Goal: Task Accomplishment & Management: Use online tool/utility

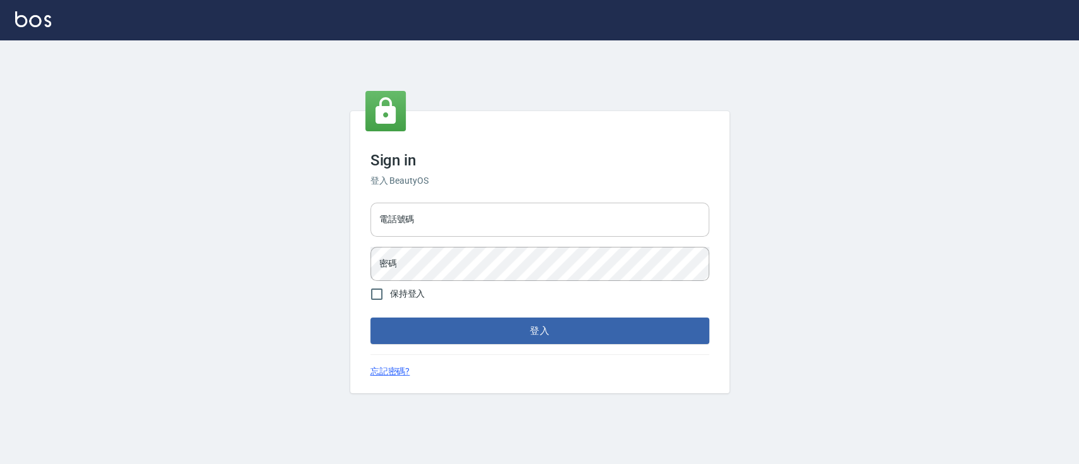
click at [488, 220] on input "電話號碼" at bounding box center [539, 220] width 339 height 34
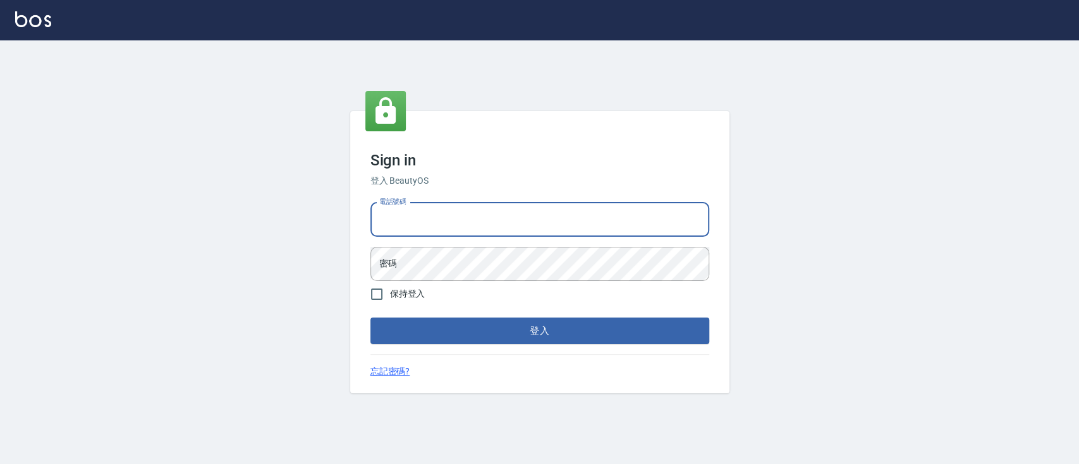
type input "0936904311"
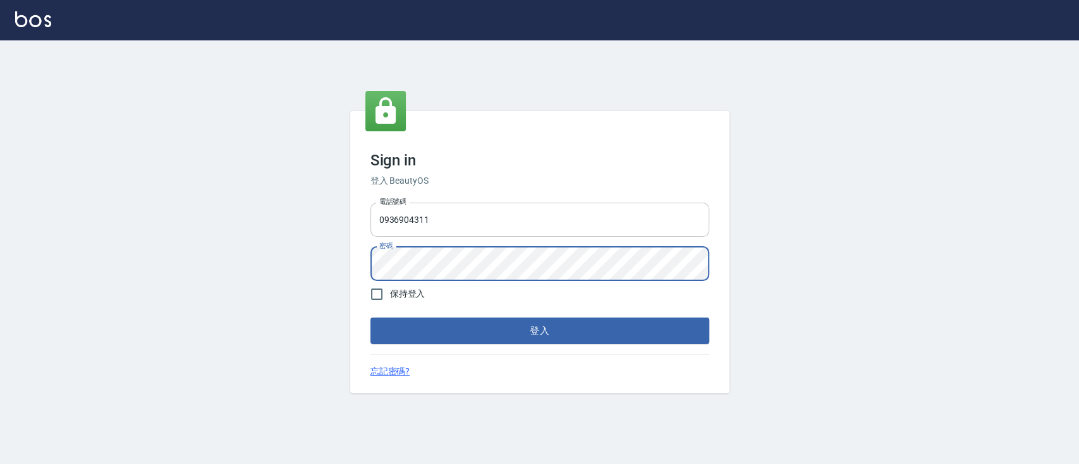
click at [370, 318] on button "登入" at bounding box center [539, 331] width 339 height 27
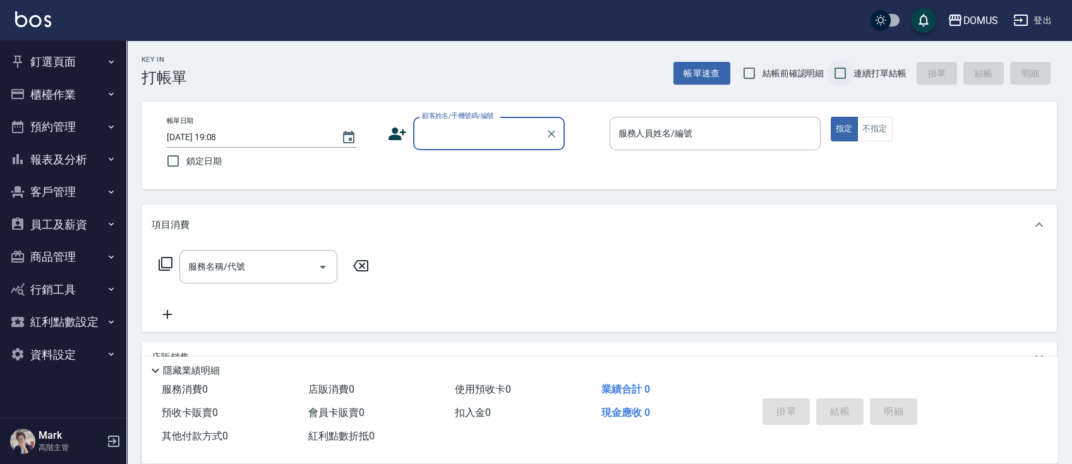
click at [845, 76] on input "連續打單結帳" at bounding box center [840, 73] width 27 height 27
checkbox input "true"
click at [470, 108] on div "帳單日期 [DATE] 19:08 鎖定日期 顧客姓名/手機號碼/編號 顧客姓名/手機號碼/編號 服務人員姓名/編號 服務人員姓名/編號 指定 不指定" at bounding box center [600, 146] width 916 height 88
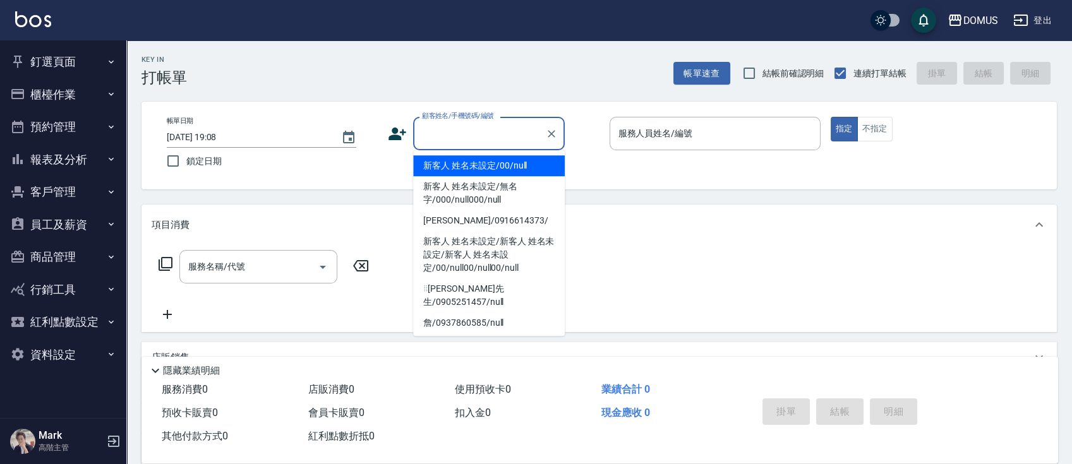
click at [472, 123] on div "顧客姓名/手機號碼/編號 顧客姓名/手機號碼/編號" at bounding box center [489, 133] width 152 height 33
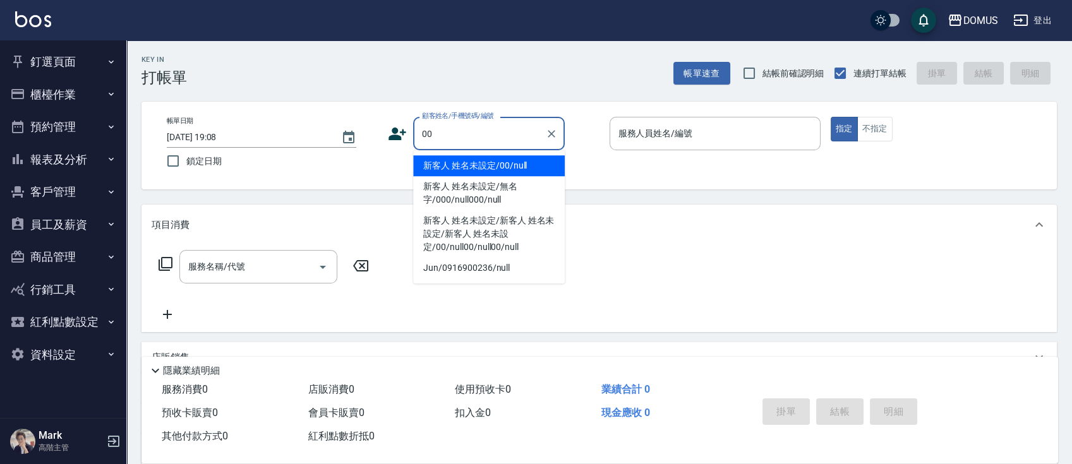
type input "新客人 姓名未設定/00/null"
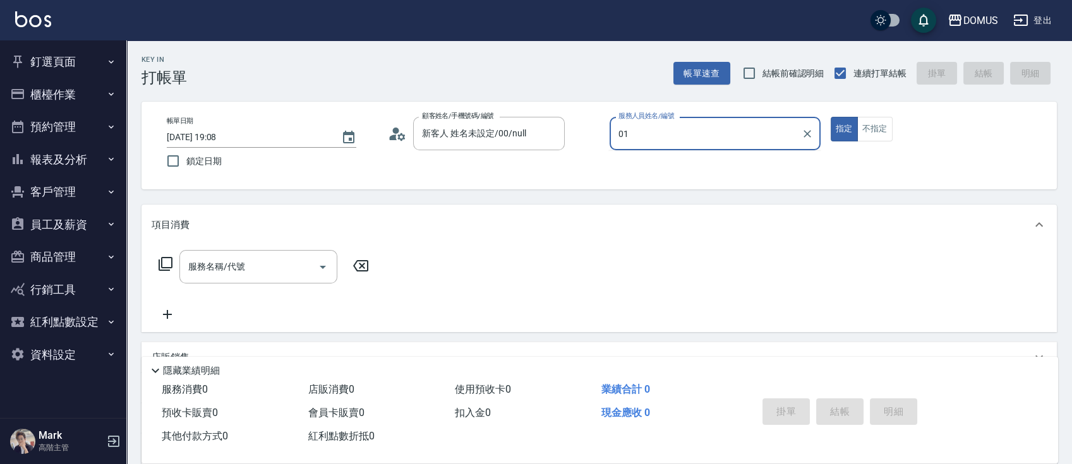
type input "Mark-01"
type button "true"
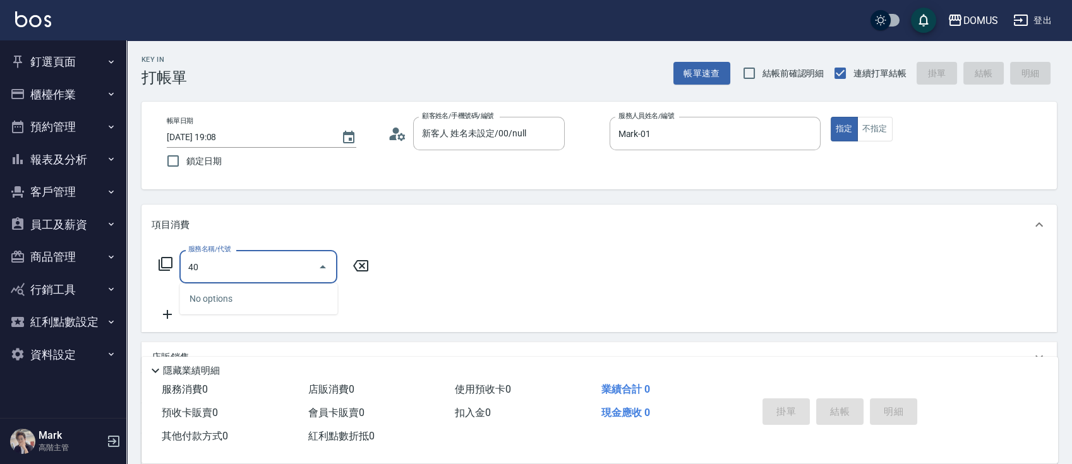
type input "401"
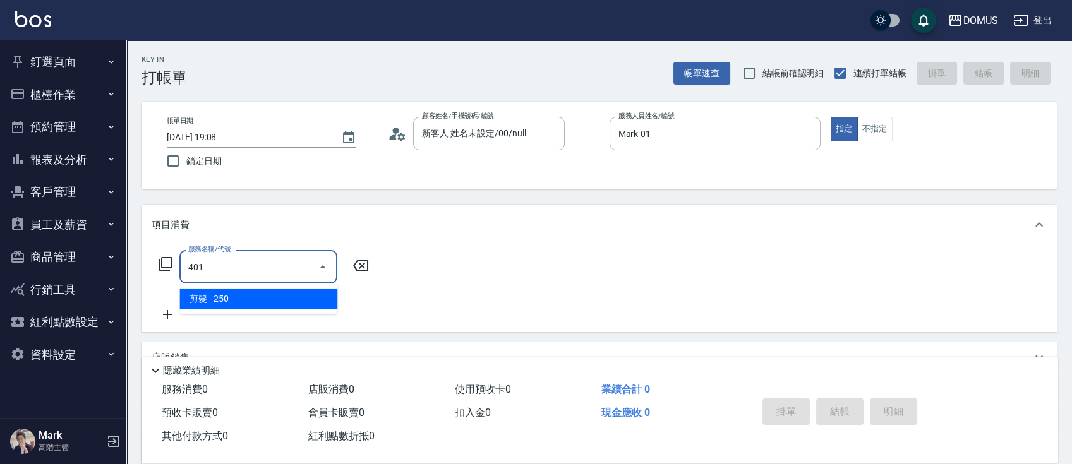
type input "20"
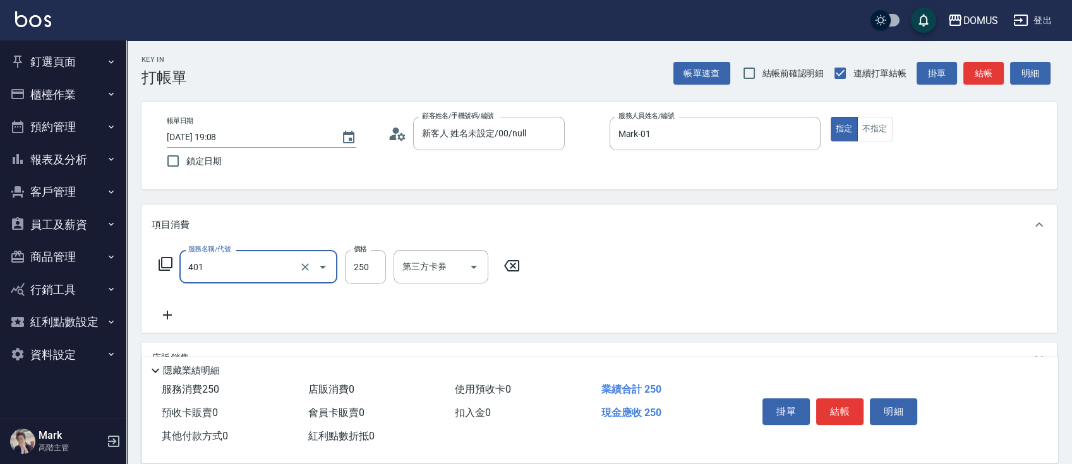
type input "剪髮(401)"
type input "0"
type input "70"
type input "700"
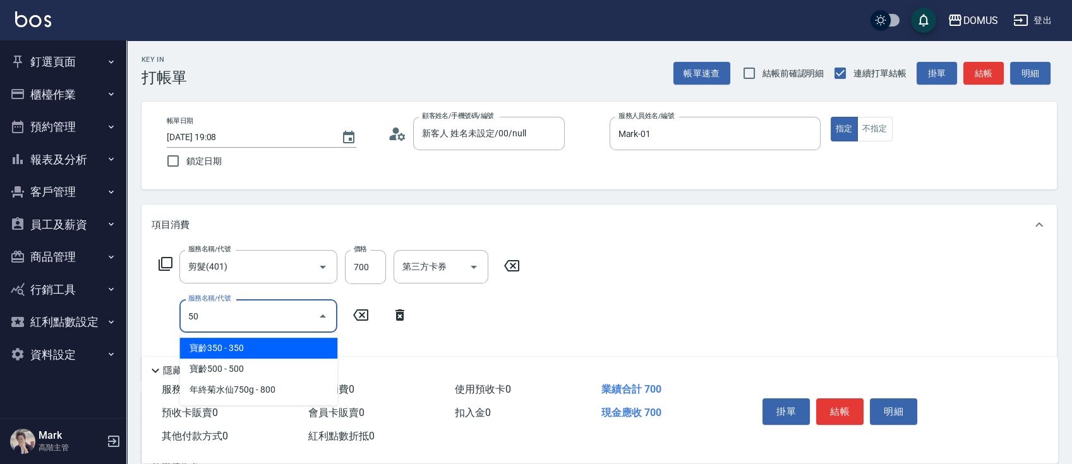
type input "5"
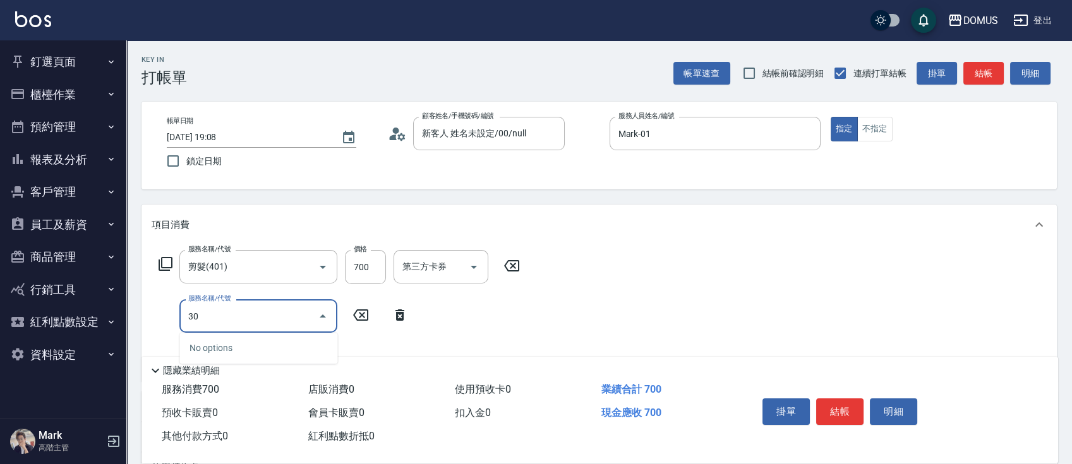
type input "301"
type input "220"
type input "燙髮(301)"
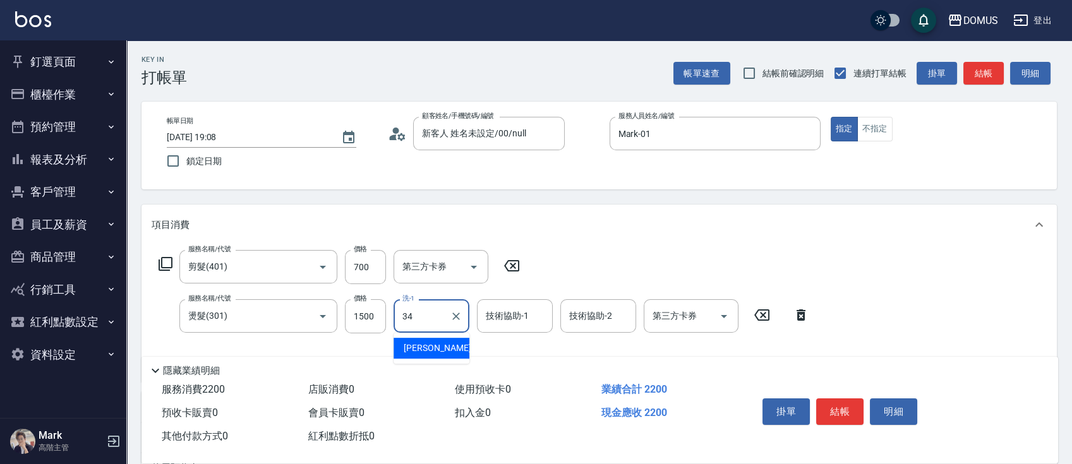
type input "[PERSON_NAME]-34"
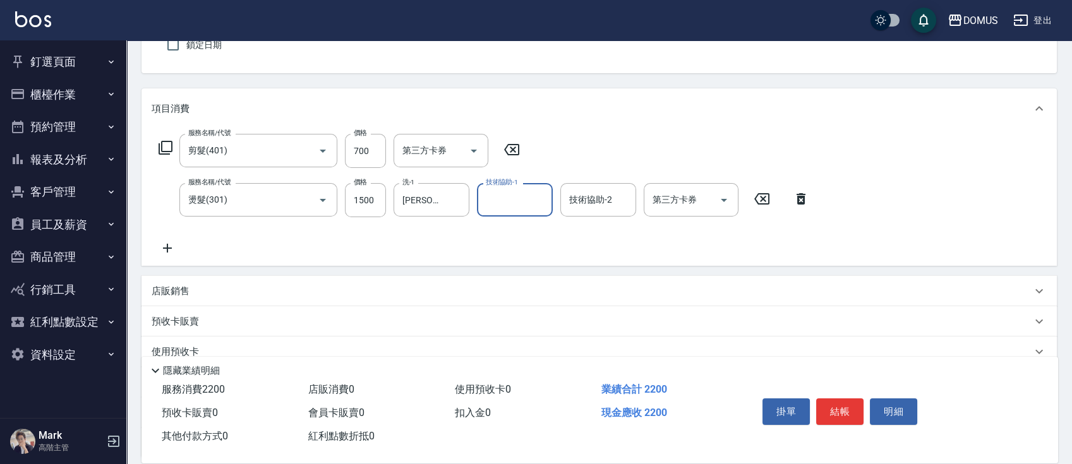
scroll to position [229, 0]
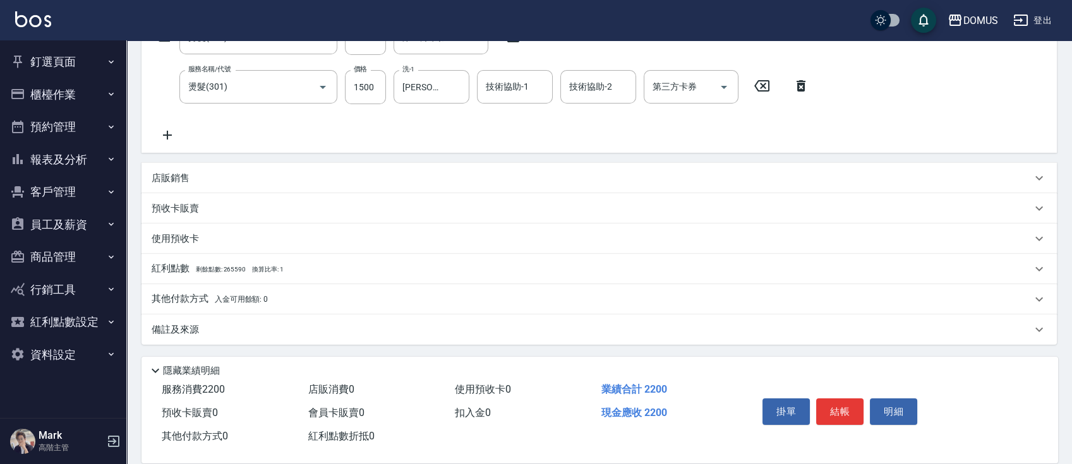
click at [528, 303] on div "其他付款方式 入金可用餘額: 0" at bounding box center [592, 300] width 880 height 14
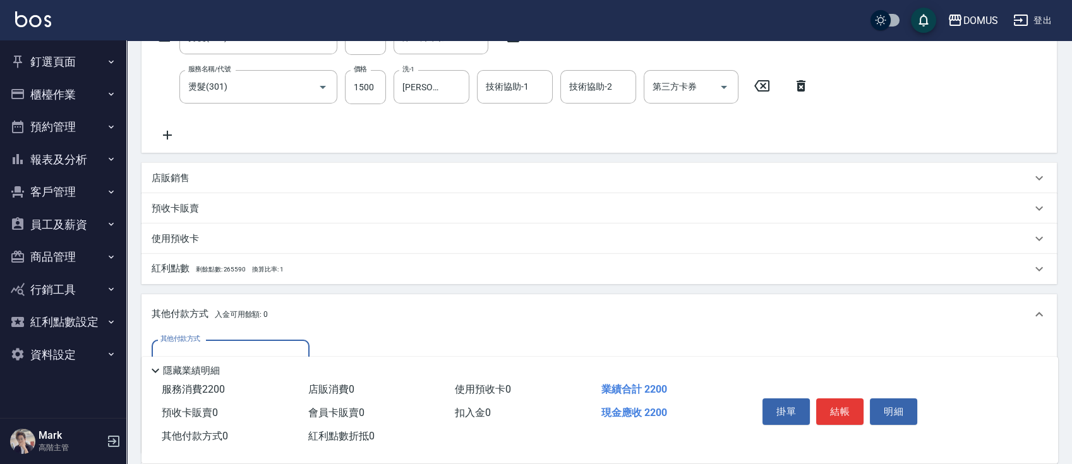
scroll to position [0, 0]
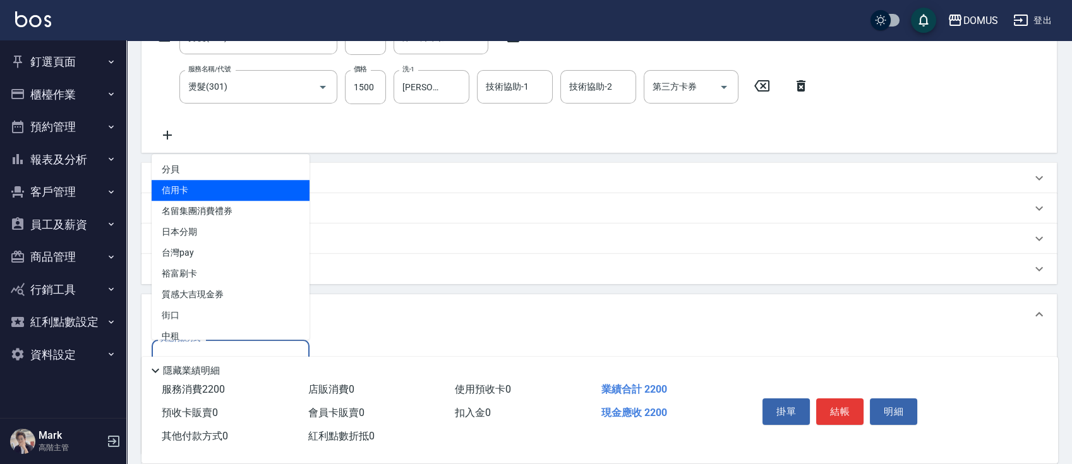
type input "信用卡"
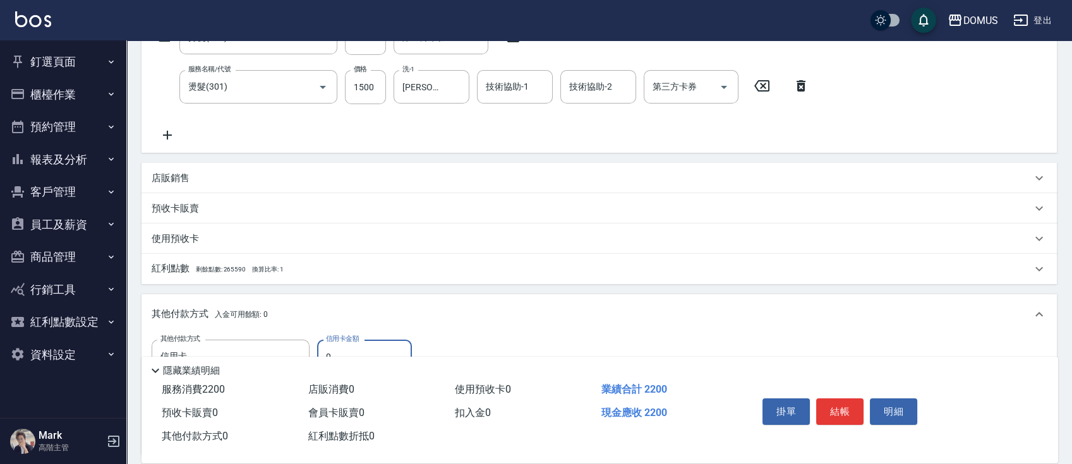
type input "22"
type input "190"
type input "220"
type input "0"
type input "2200"
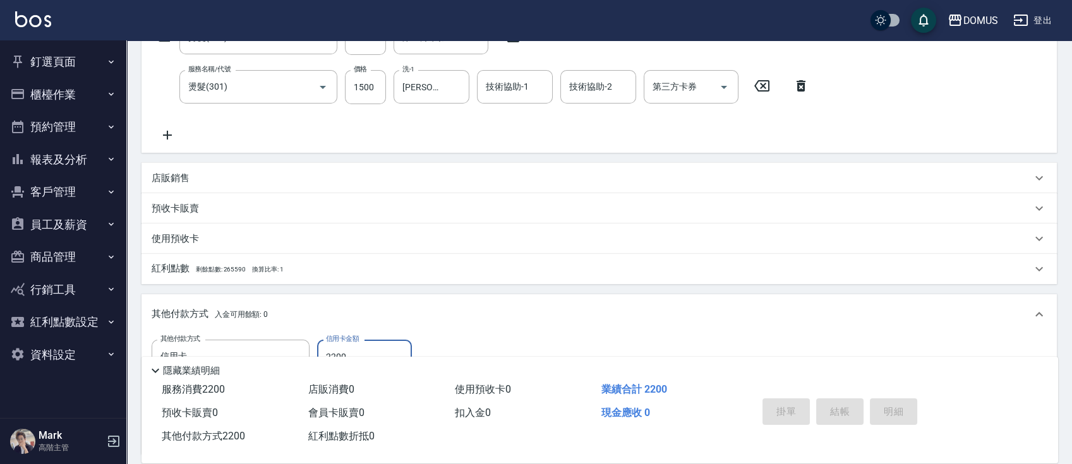
type input "[DATE] 19:12"
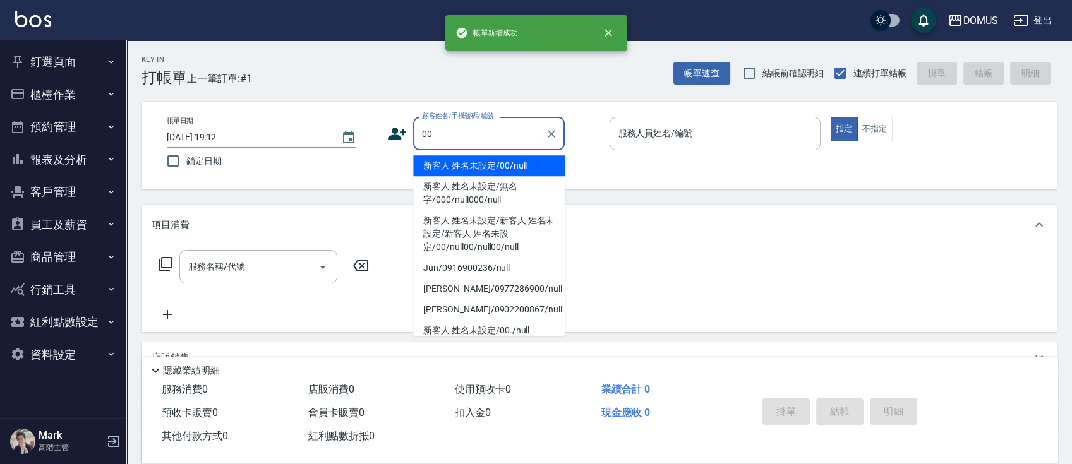
type input "新客人 姓名未設定/00/null"
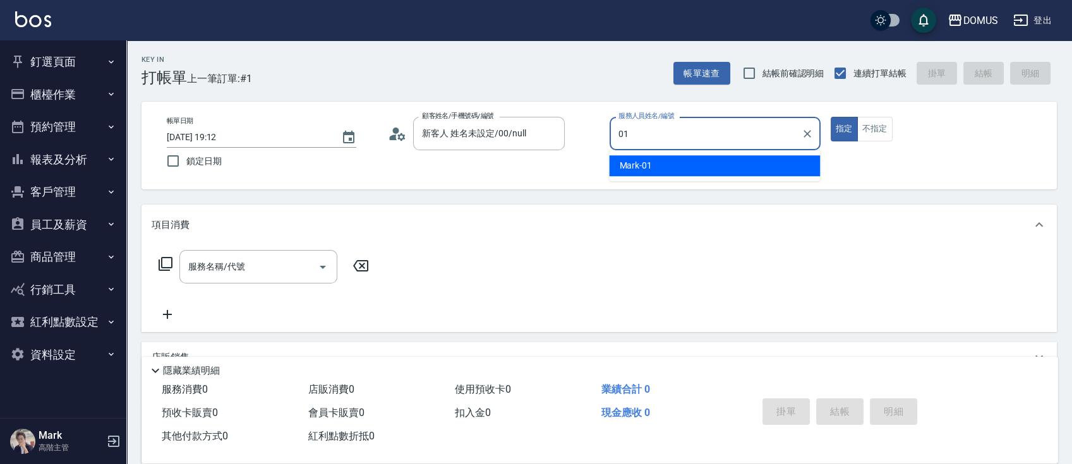
type input "Mark-01"
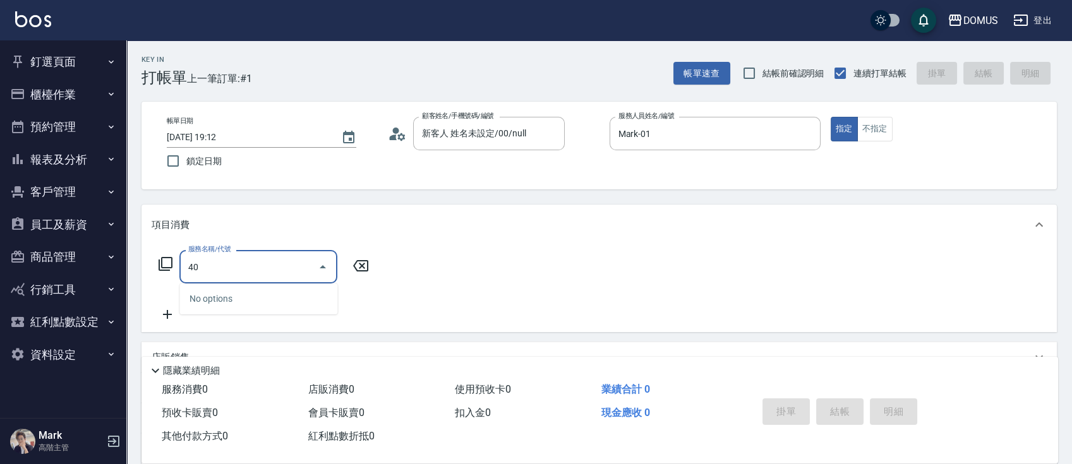
type input "401"
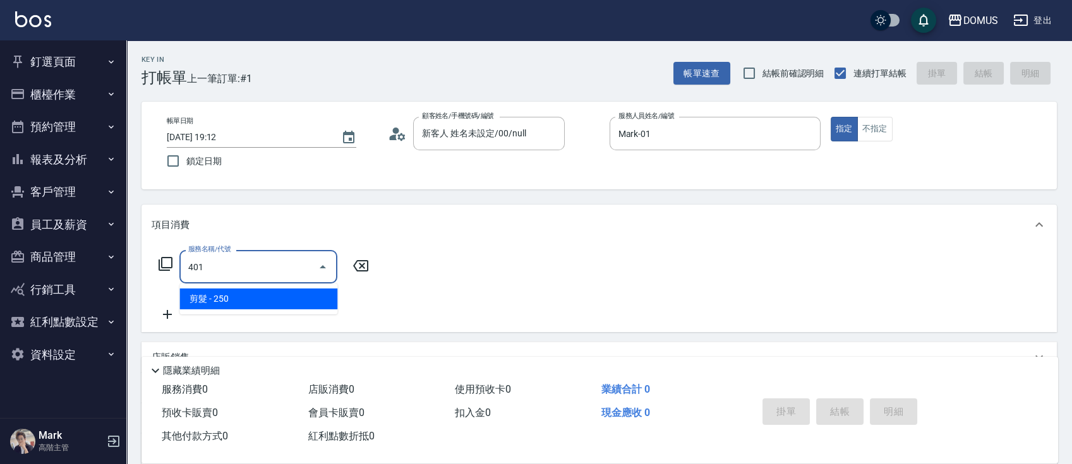
type input "20"
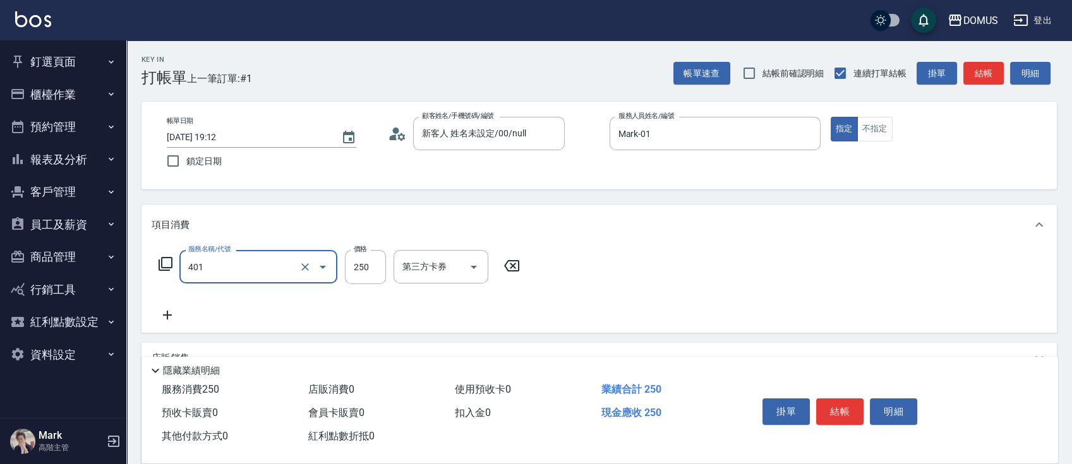
type input "剪髮(401)"
type input "0"
type input "60"
type input "600"
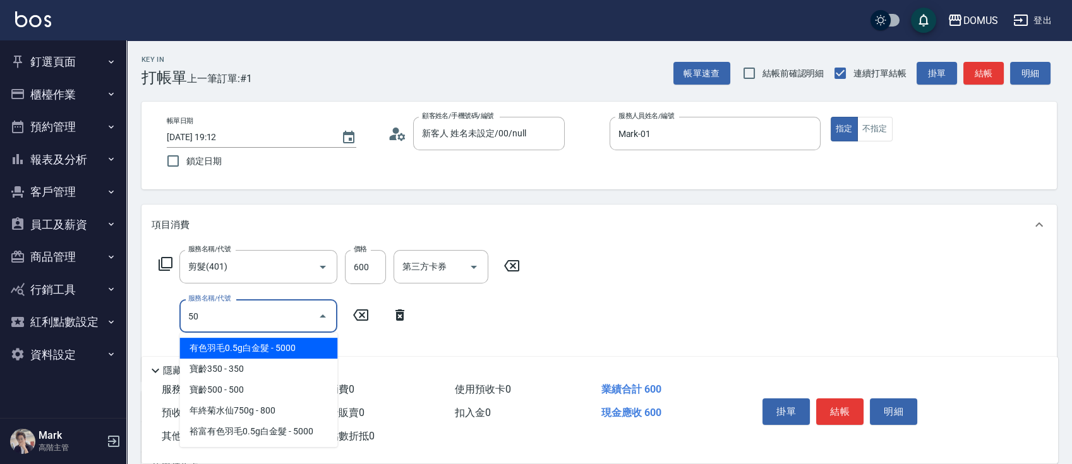
type input "501"
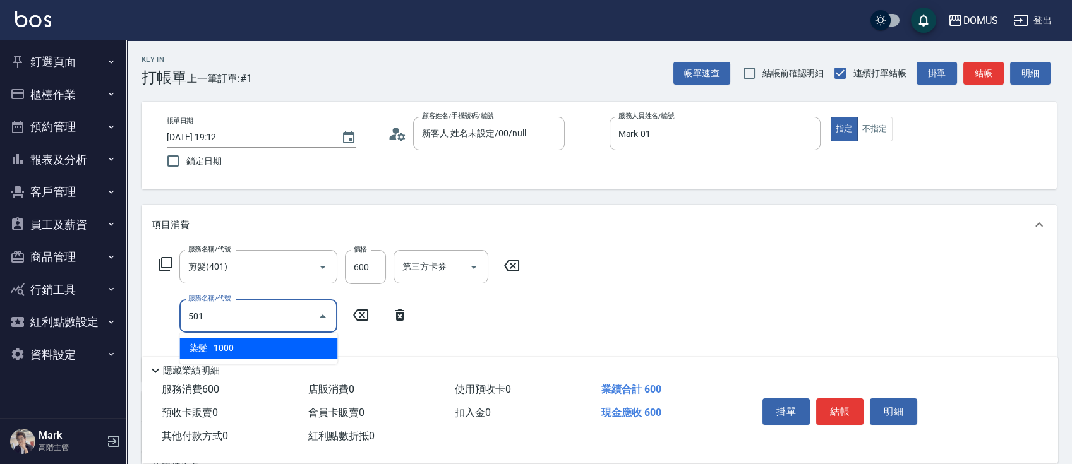
type input "160"
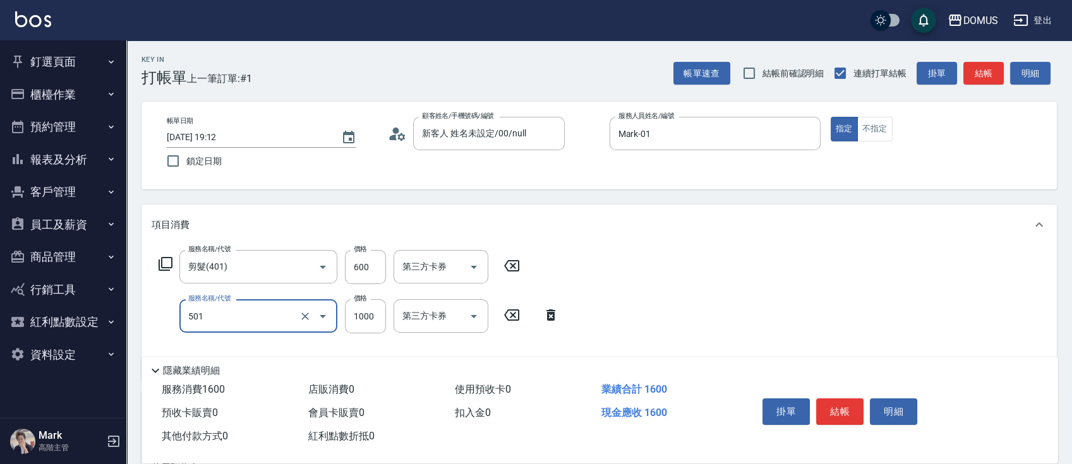
type input "染髮(501)"
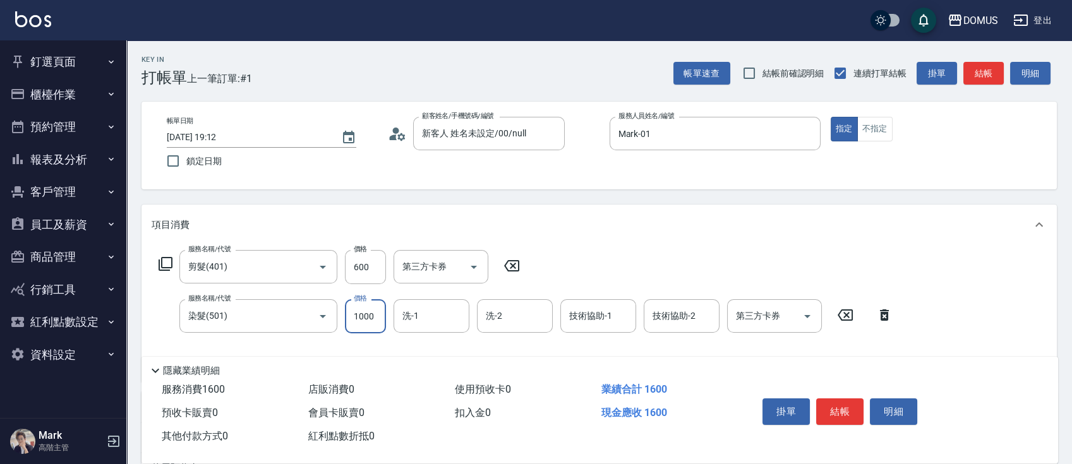
type input "60"
type input "24"
type input "80"
type input "240"
type input "300"
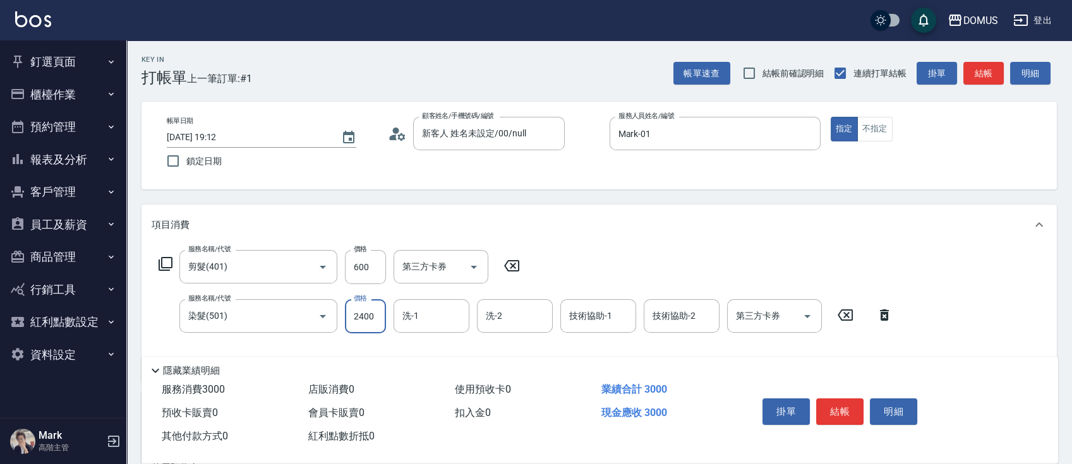
type input "2400"
type input "小宸-20"
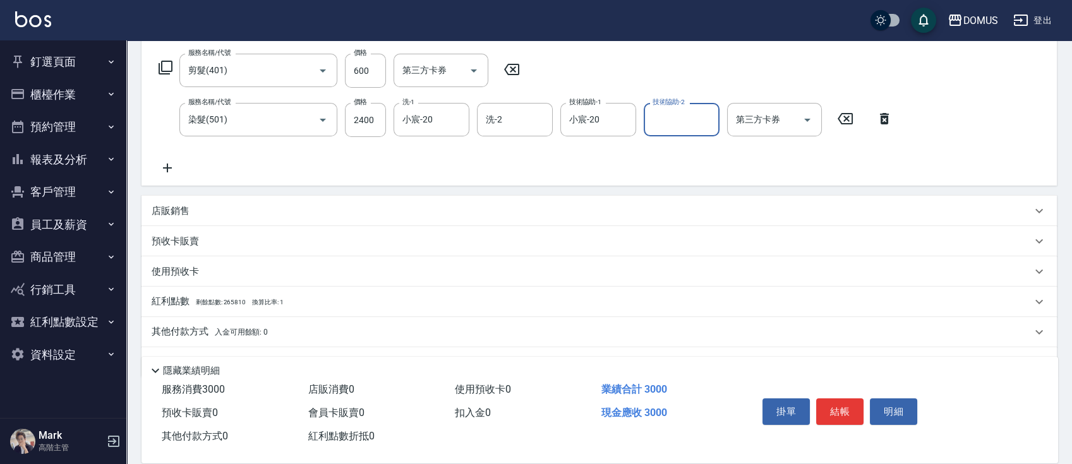
scroll to position [229, 0]
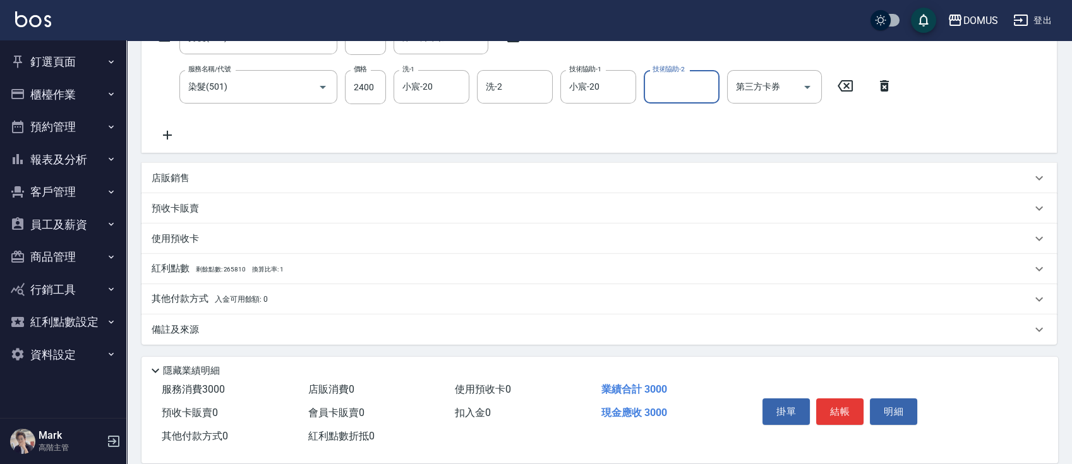
click at [286, 307] on div "其他付款方式 入金可用餘額: 0" at bounding box center [600, 299] width 916 height 30
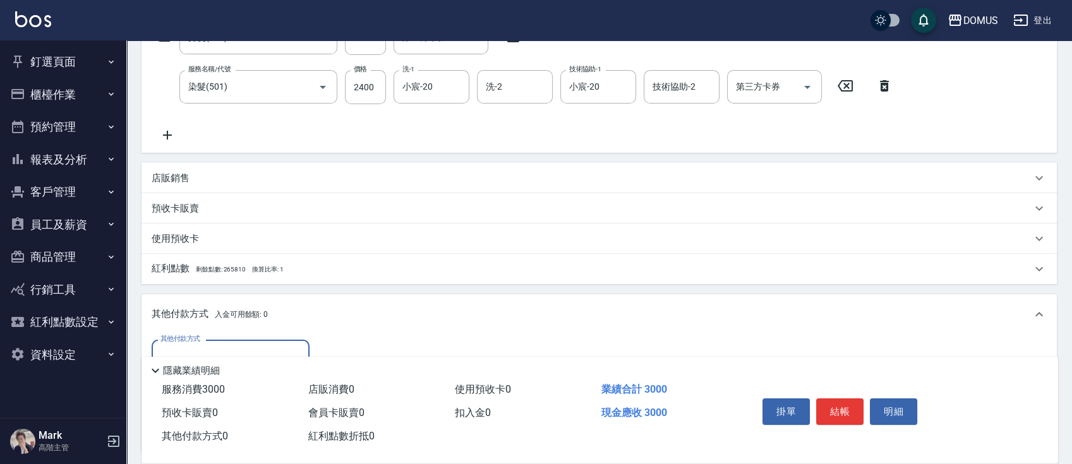
scroll to position [0, 0]
type input "信用卡"
type input "290"
type input "30"
type input "270"
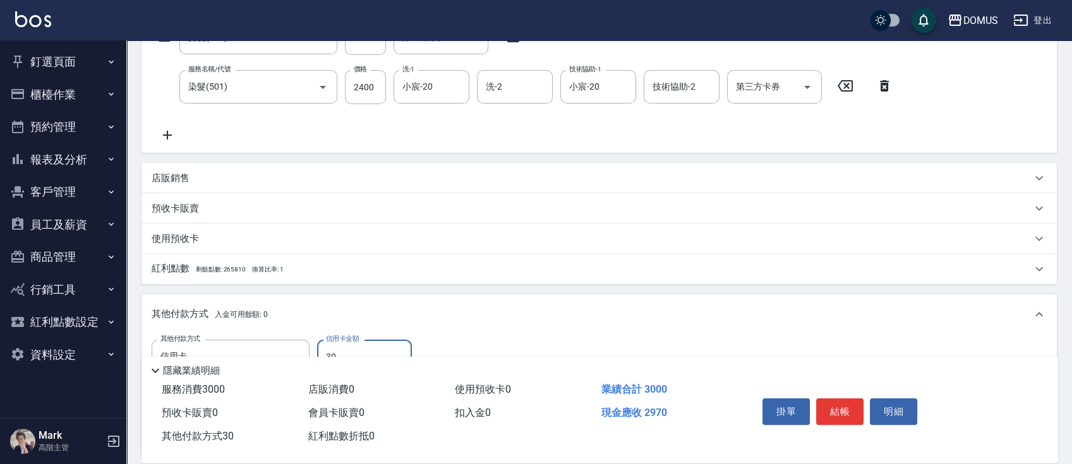
type input "300"
type input "0"
type input "3000"
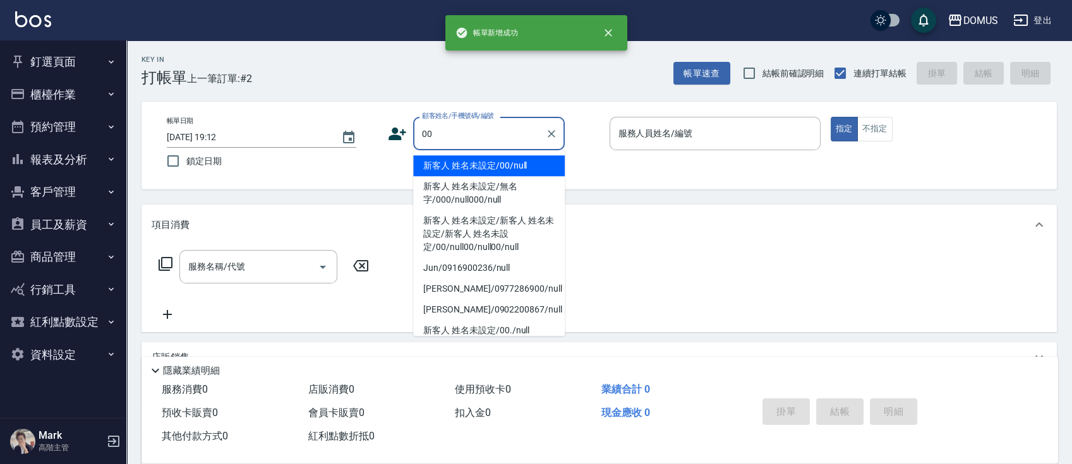
type input "新客人 姓名未設定/00/null"
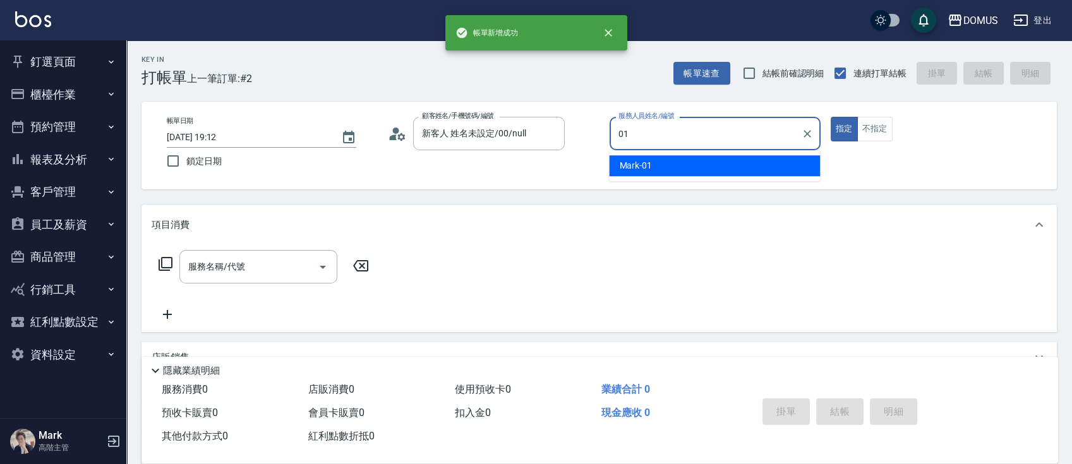
type input "Mark-01"
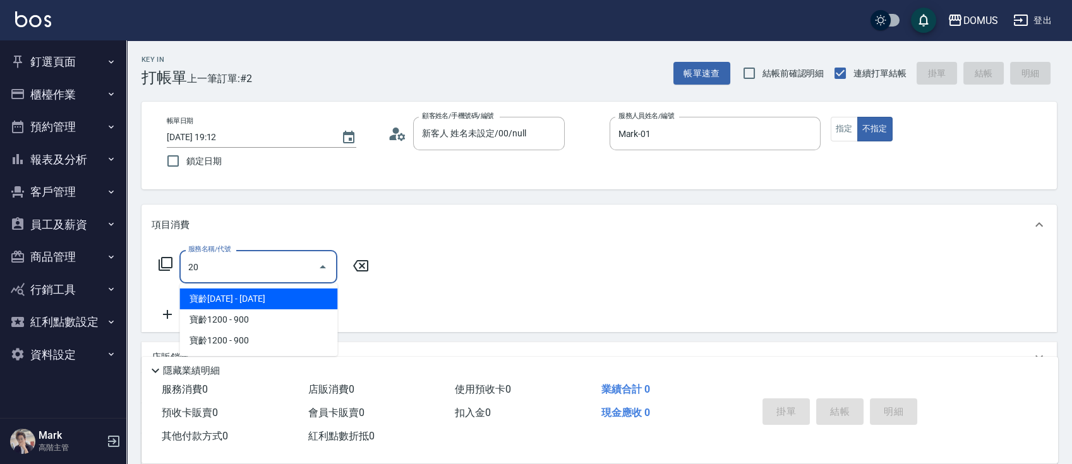
type input "201"
type input "20"
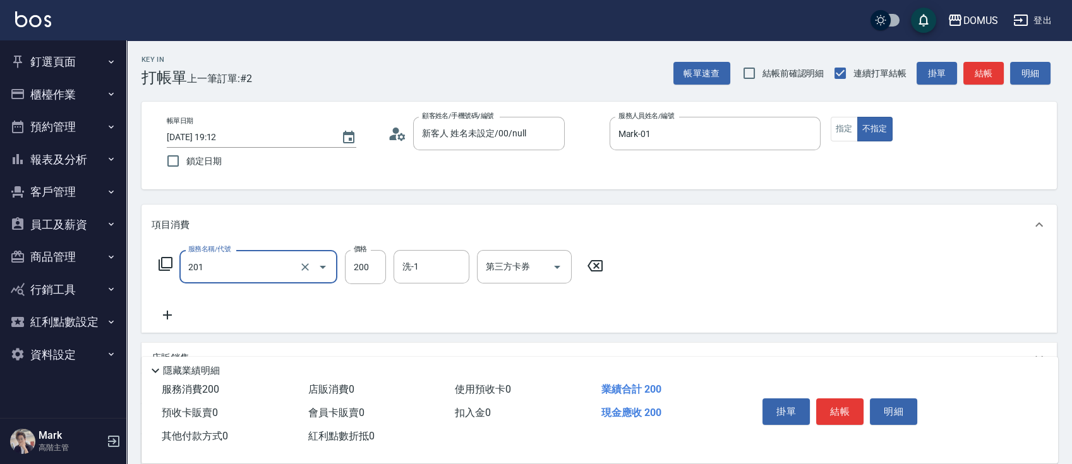
type input "洗髮(201)"
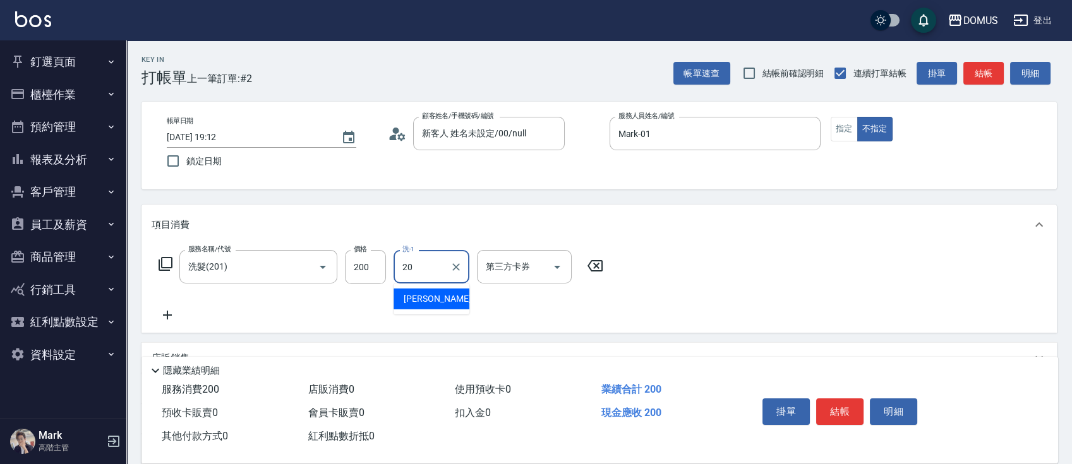
type input "小宸-20"
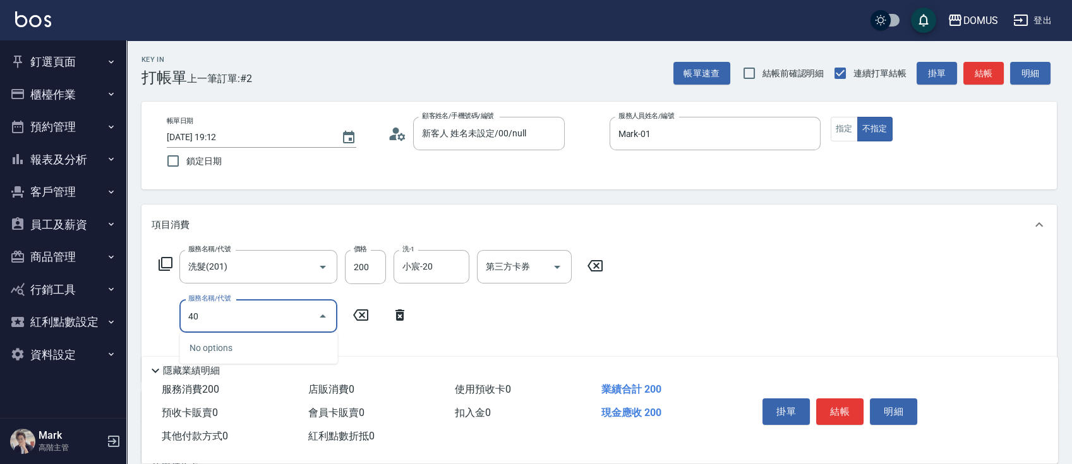
type input "401"
type input "40"
type input "剪髮(401)"
type input "20"
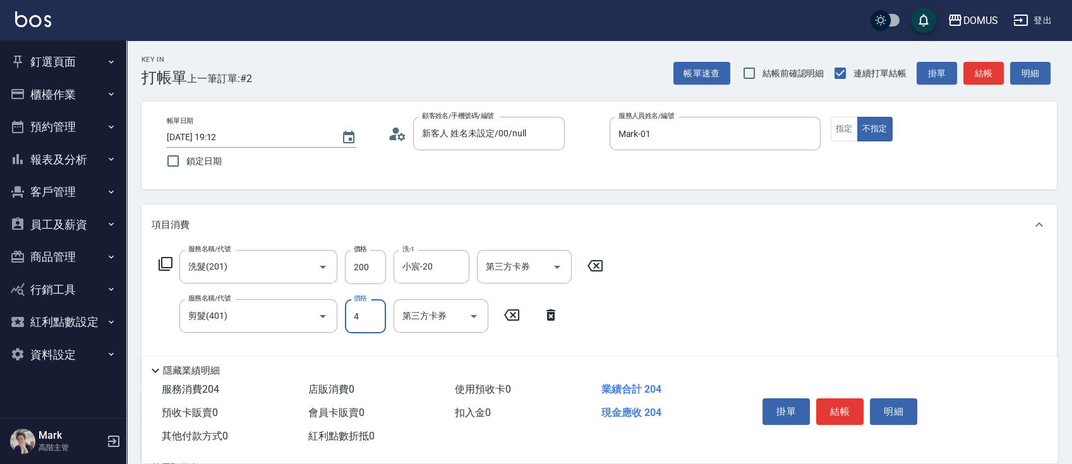
type input "40"
type input "60"
type input "400"
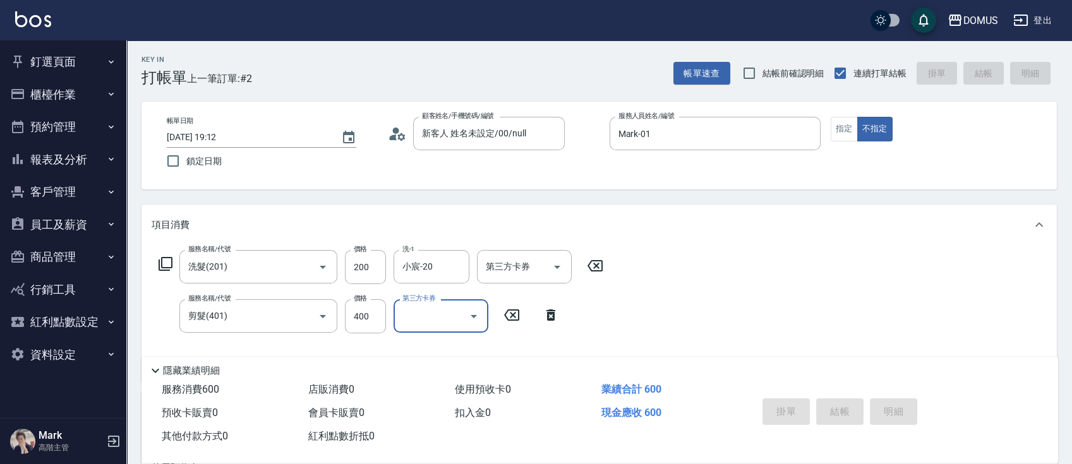
type input "0"
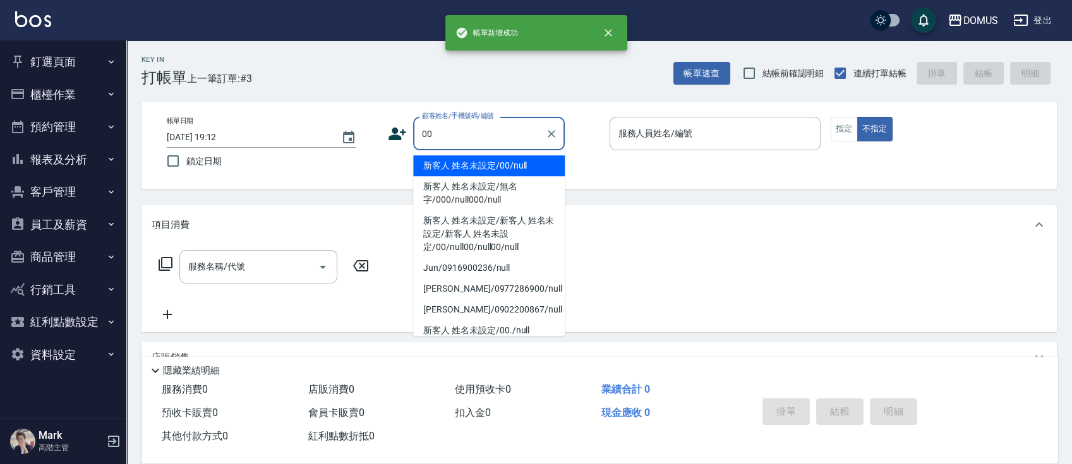
type input "新客人 姓名未設定/00/null"
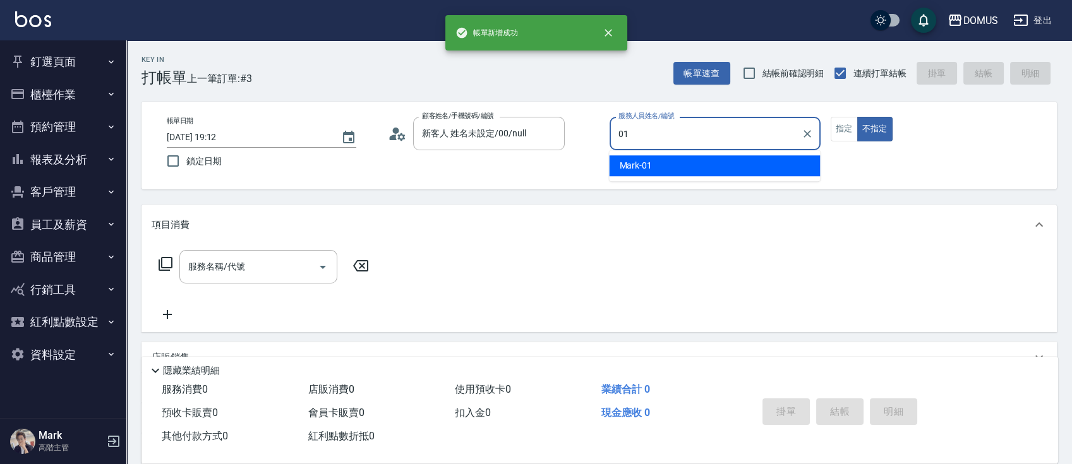
type input "Mark-01"
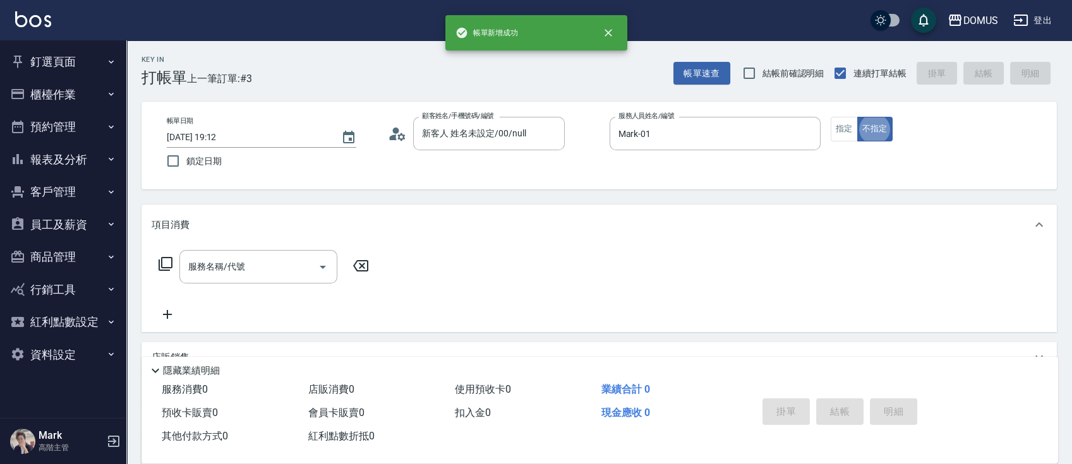
type button "false"
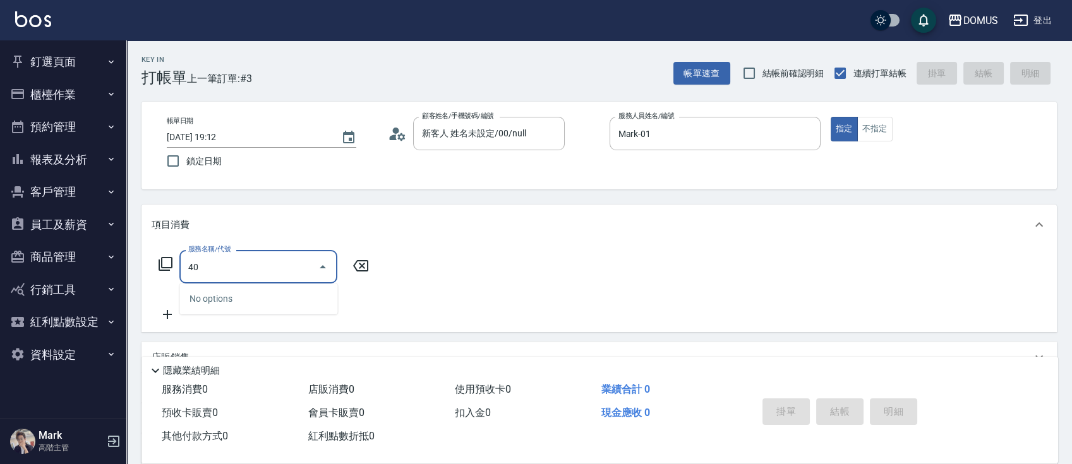
type input "401"
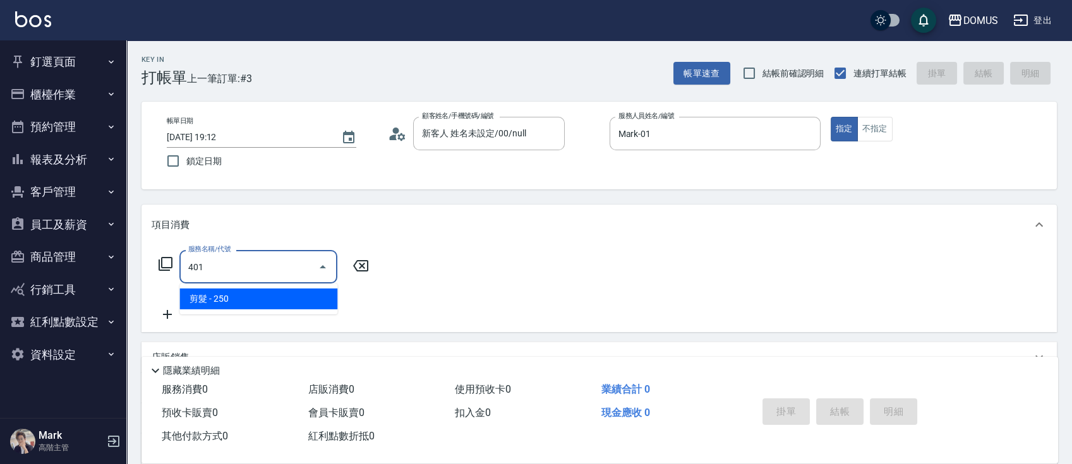
type input "20"
type input "剪髮(401)"
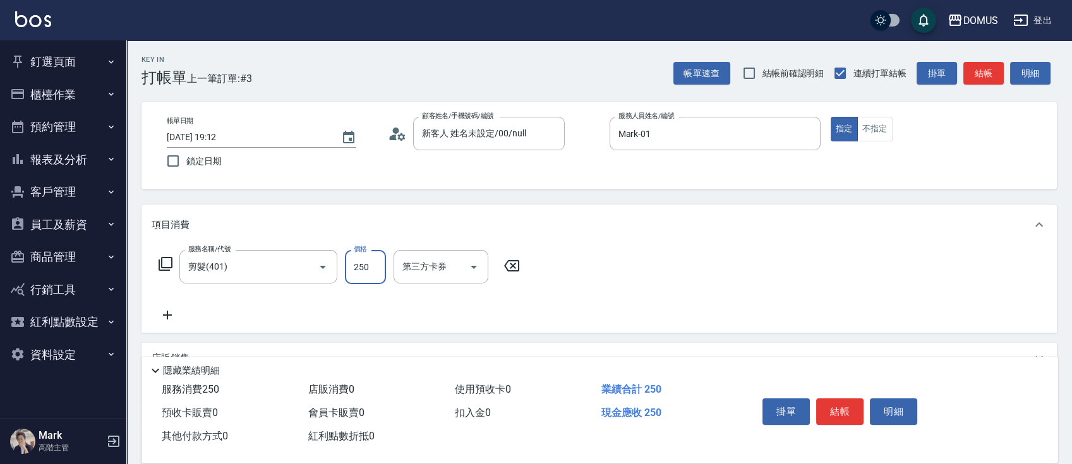
type input "0"
type input "70"
type input "700"
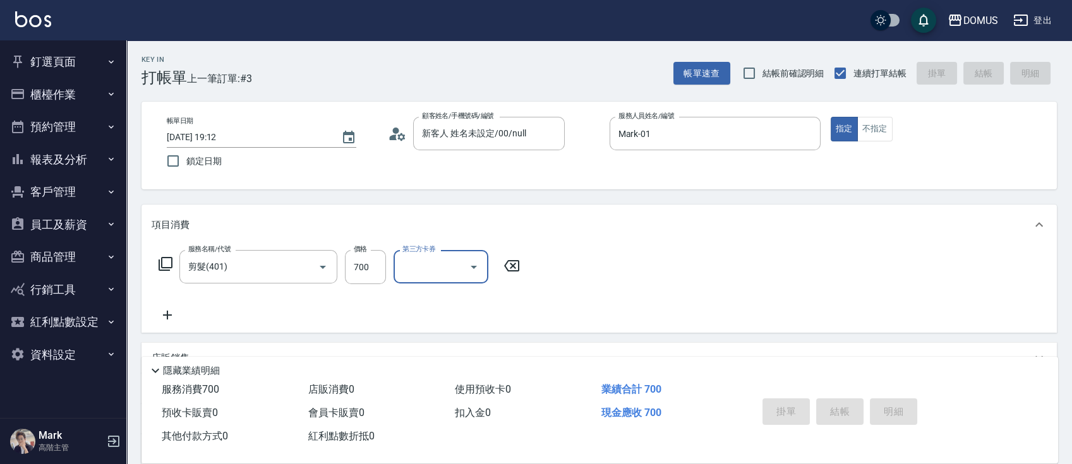
type input "[DATE] 19:13"
type input "0"
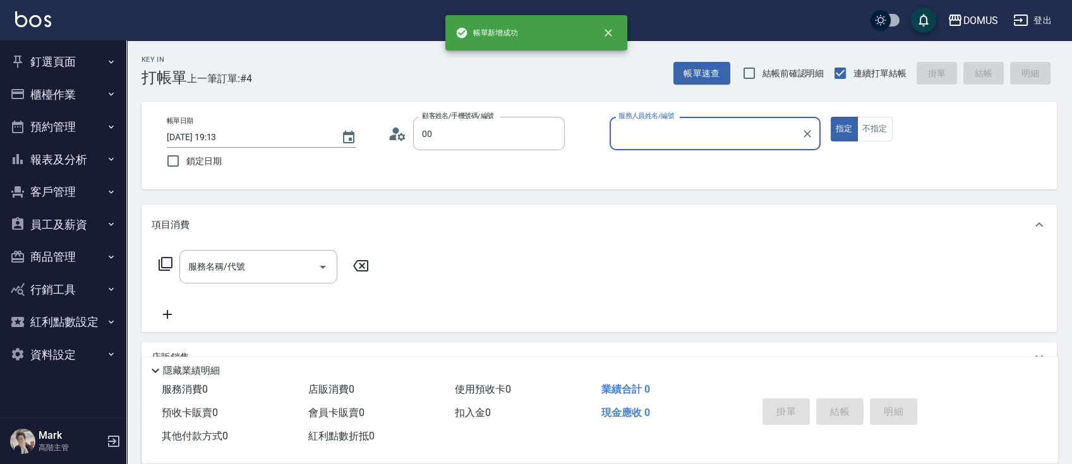
type input "新客人 姓名未設定/00/null"
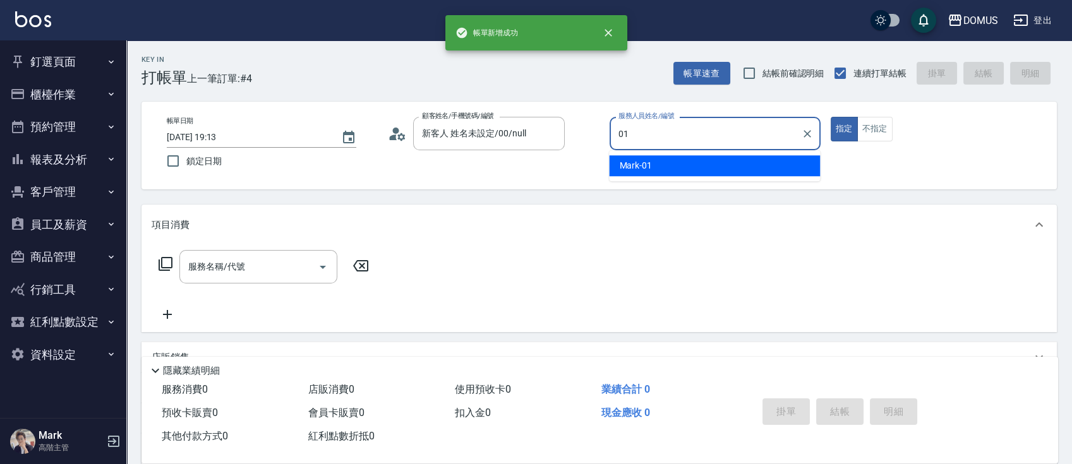
type input "Mark-01"
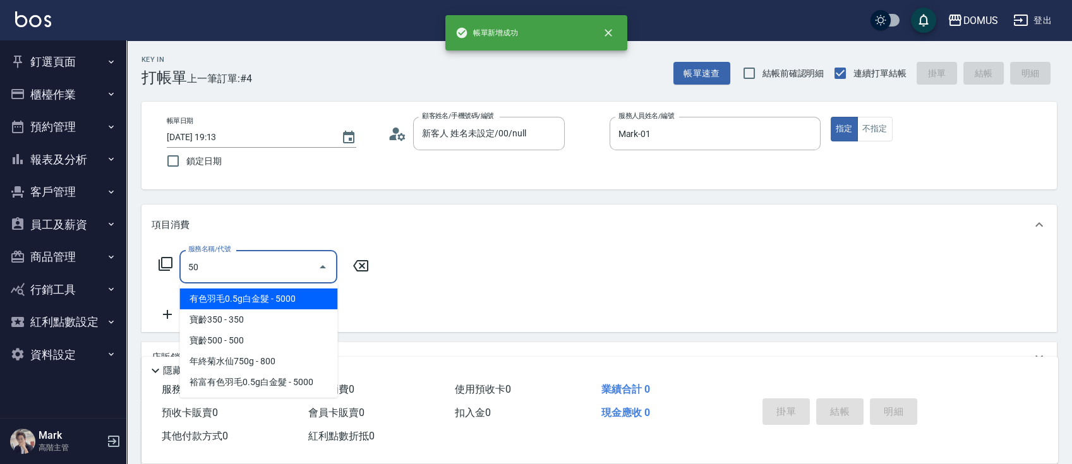
type input "501"
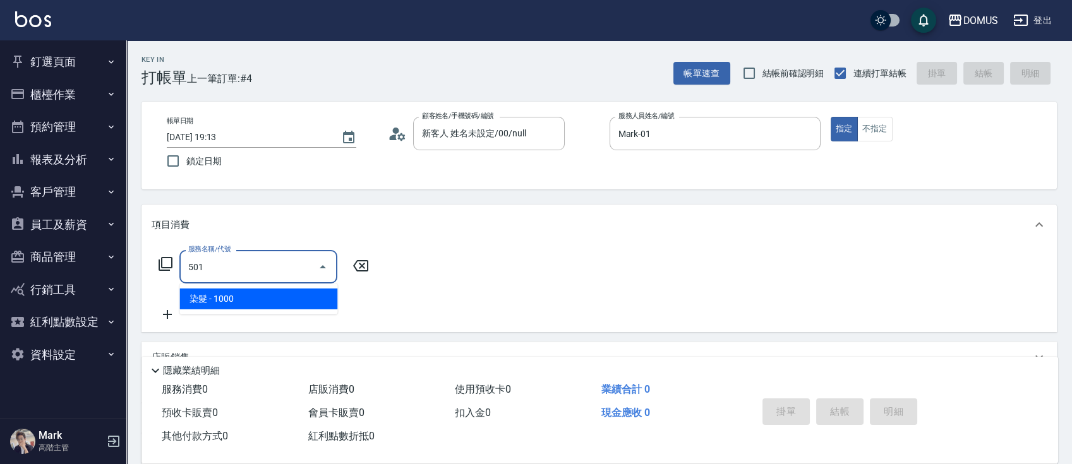
type input "100"
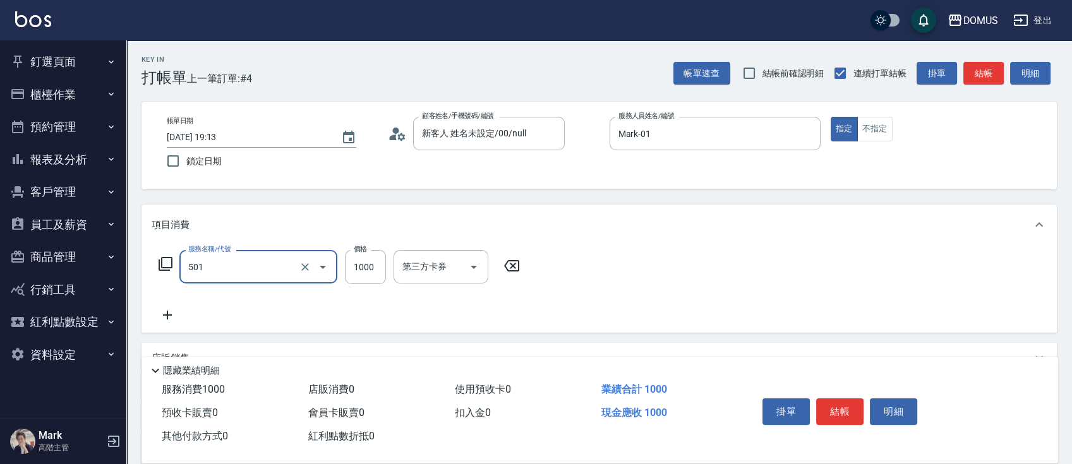
type input "染髮(501)"
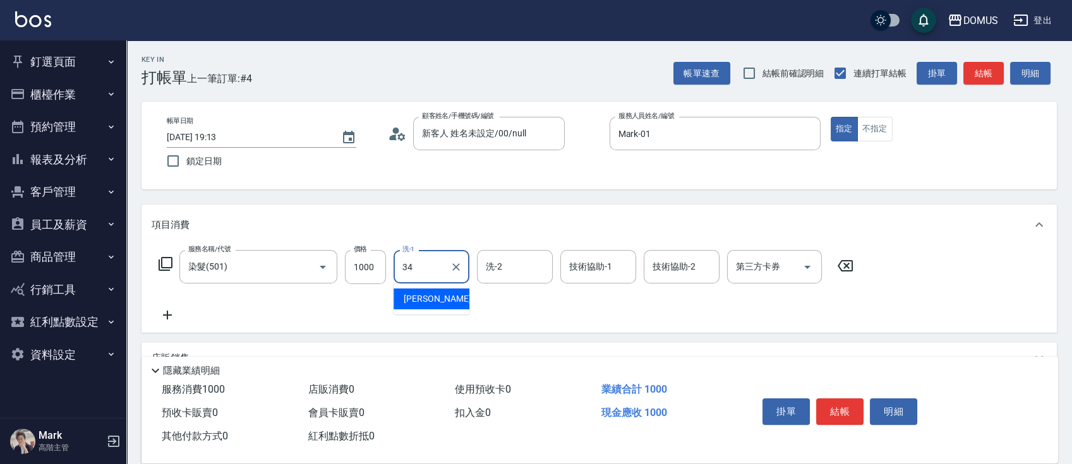
type input "[PERSON_NAME]-34"
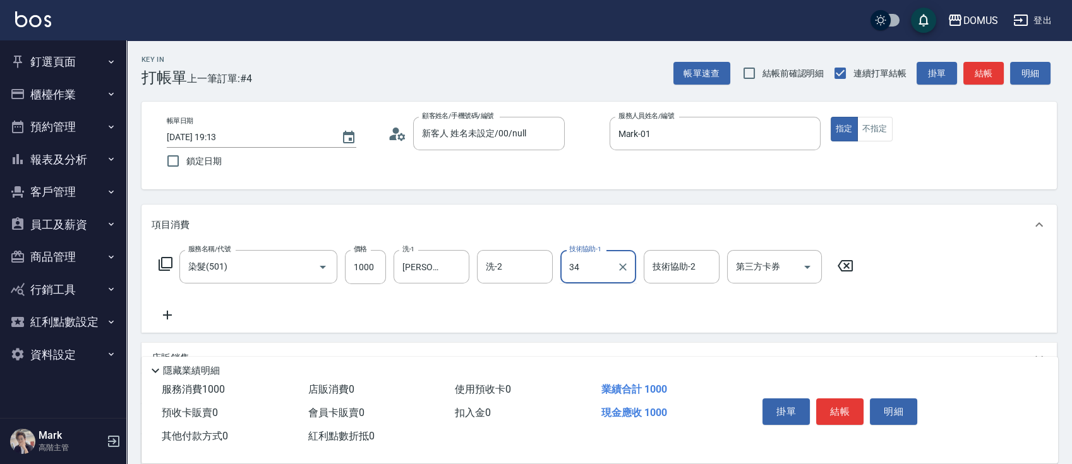
type input "[PERSON_NAME]-34"
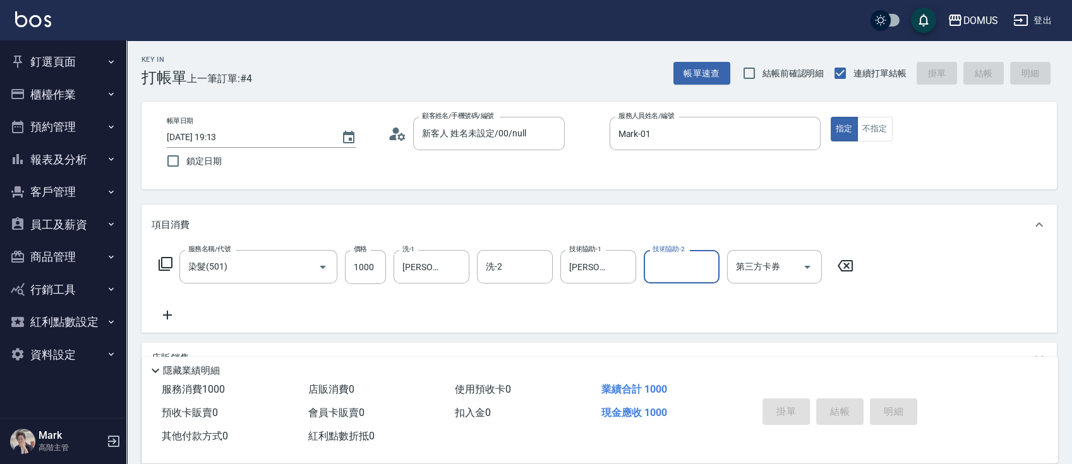
type input "0"
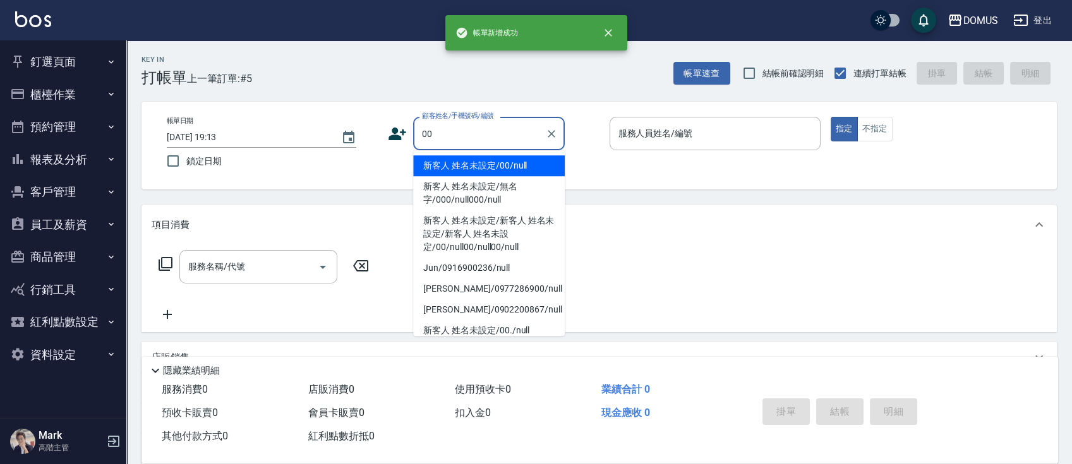
type input "新客人 姓名未設定/00/null"
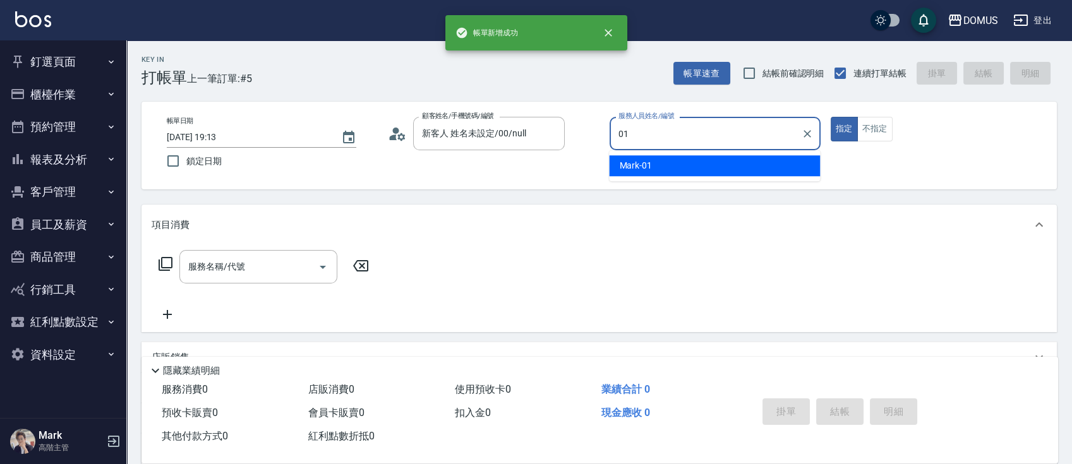
type input "Mark-01"
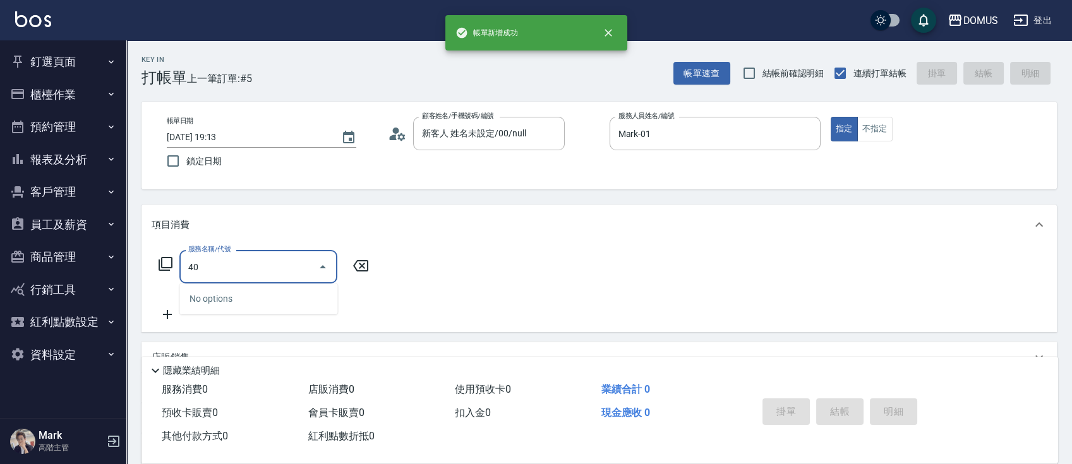
type input "401"
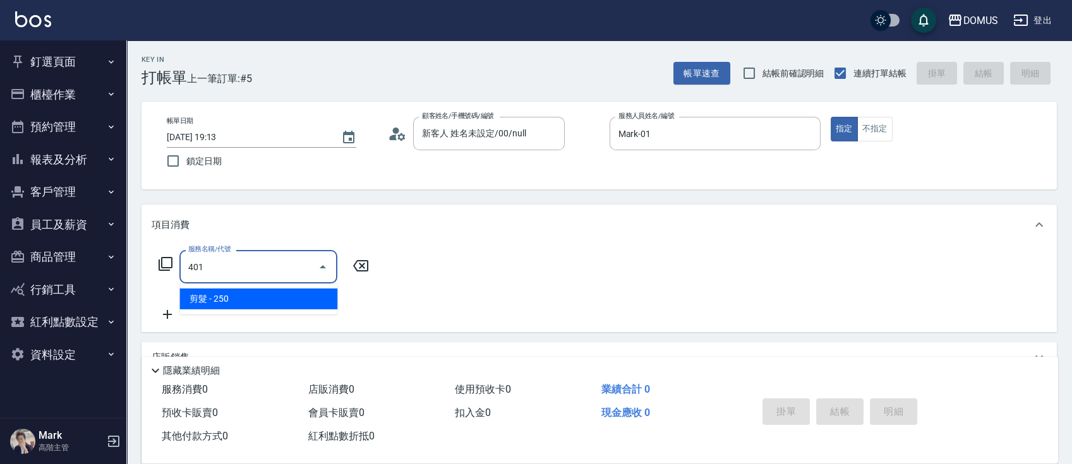
type input "20"
type input "剪髮(401)"
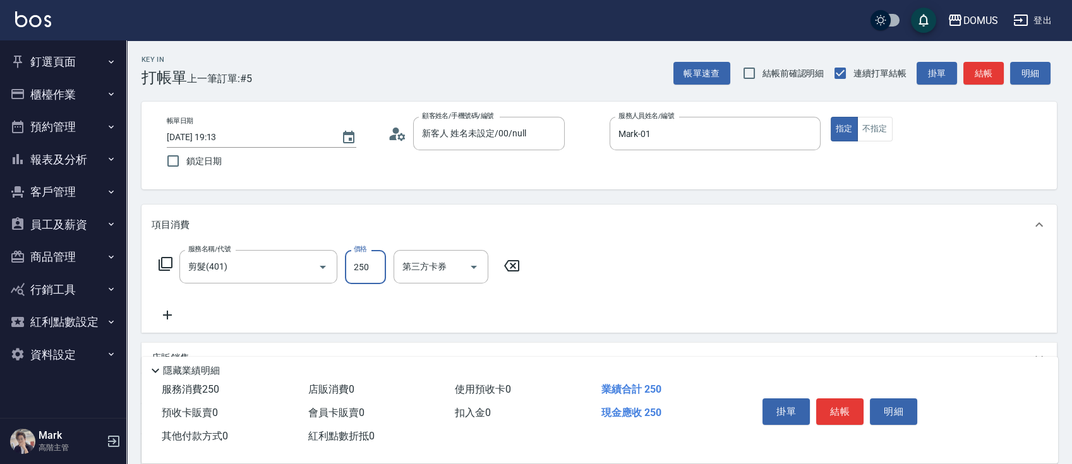
type input "0"
type input "80"
type input "800"
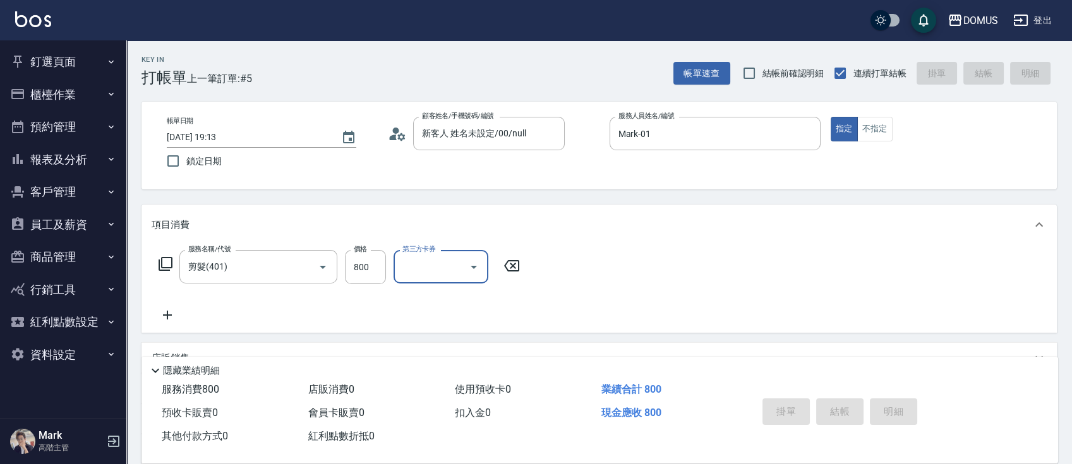
type input "0"
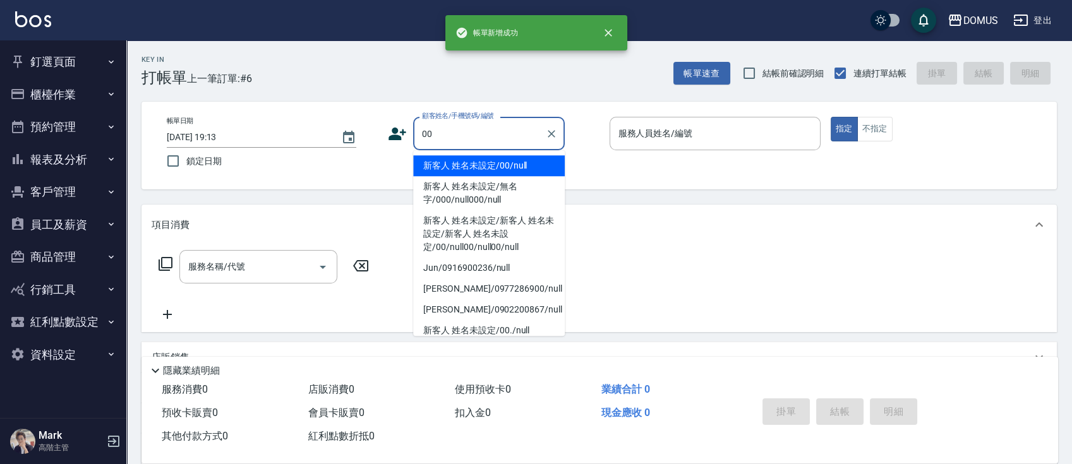
type input "新客人 姓名未設定/00/null"
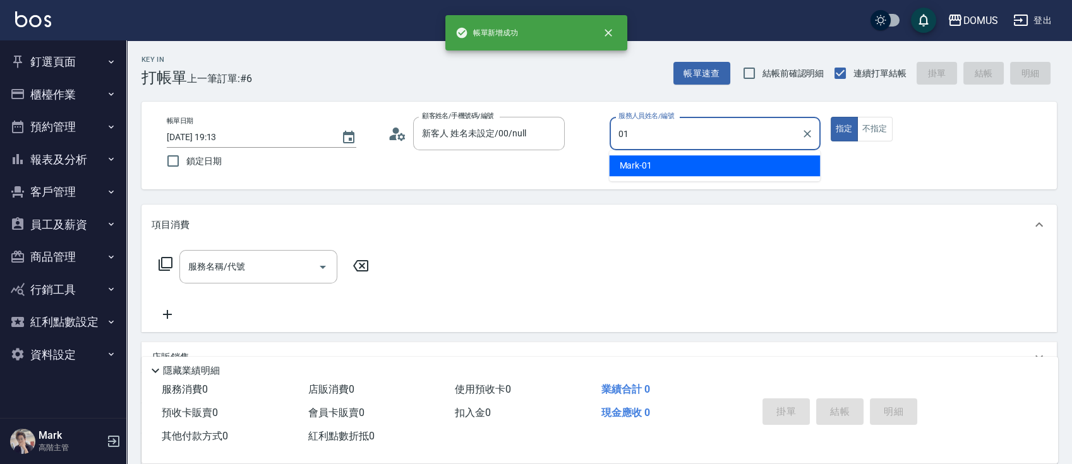
type input "Mark-01"
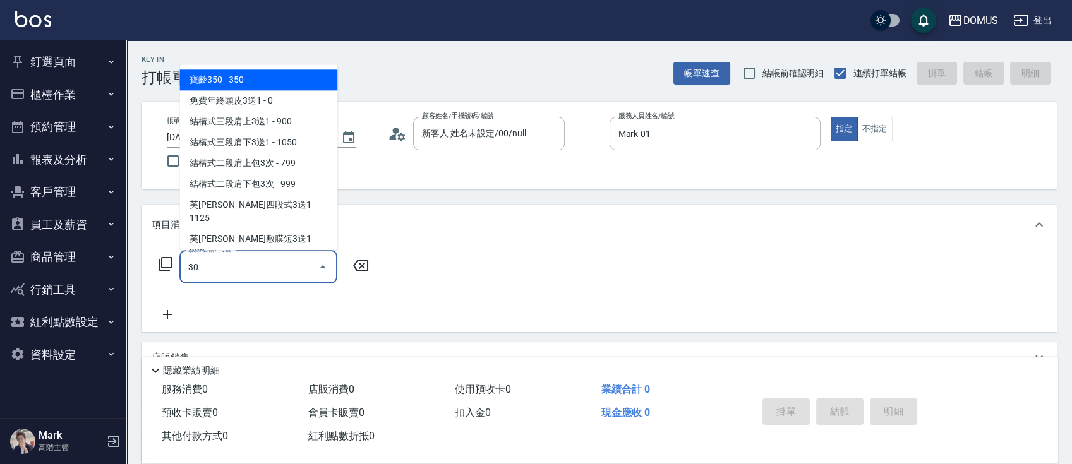
type input "301"
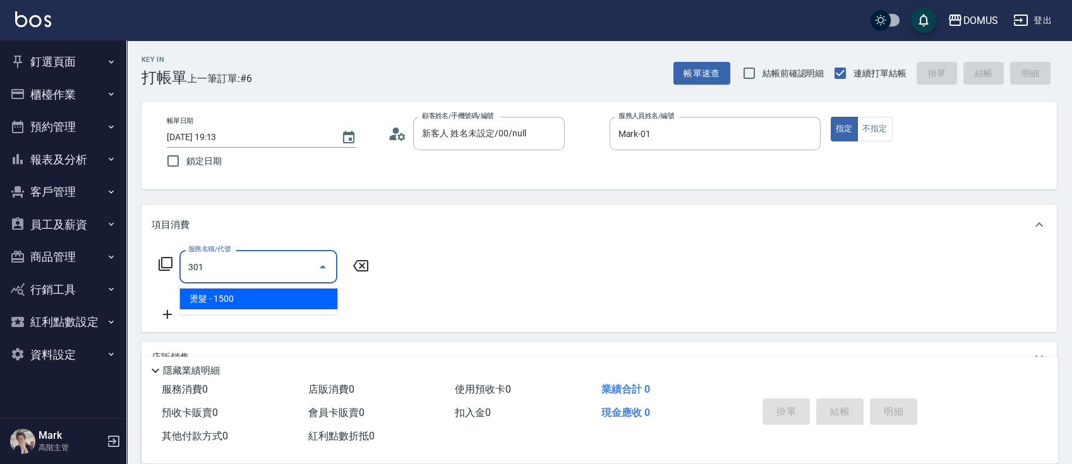
type input "150"
type input "燙髮(301)"
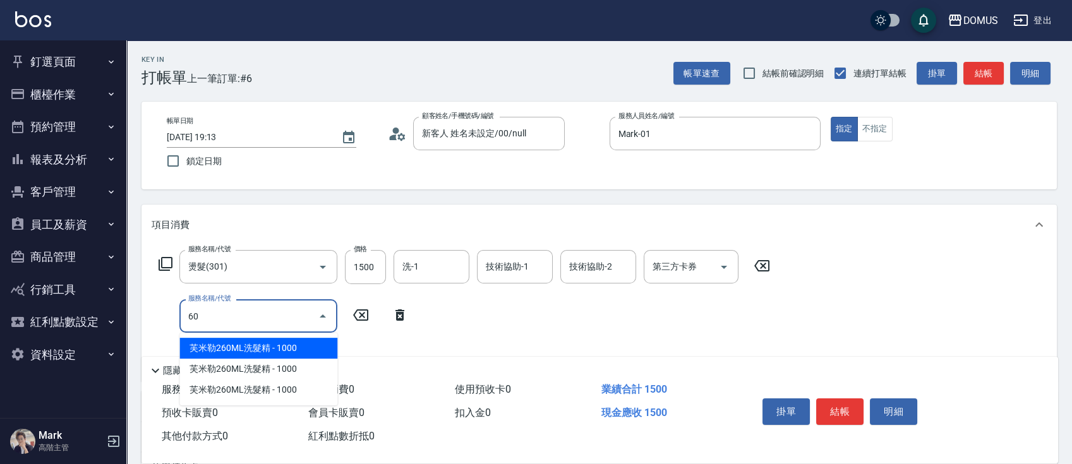
type input "601"
type input "180"
type input "自備護髮(601)"
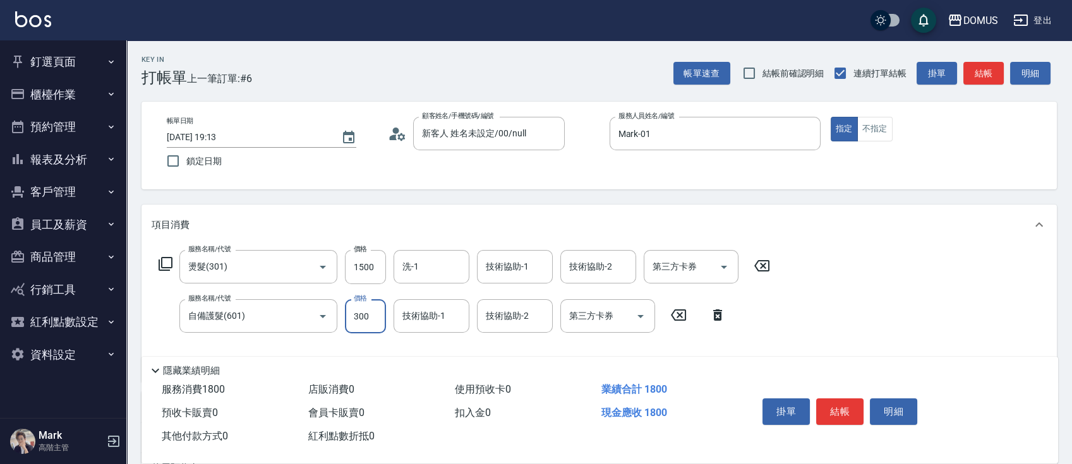
type input "5"
type input "150"
type input "50"
type input "200"
type input "500"
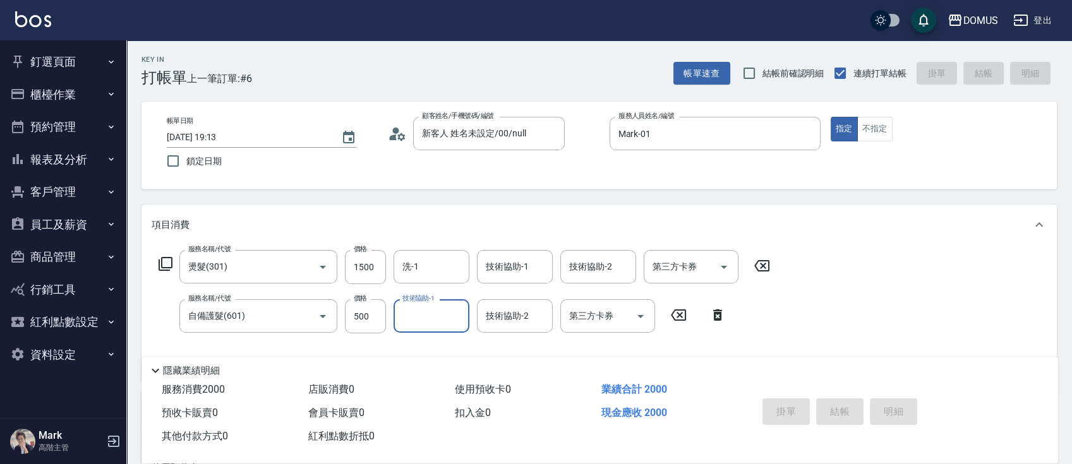
type input "0"
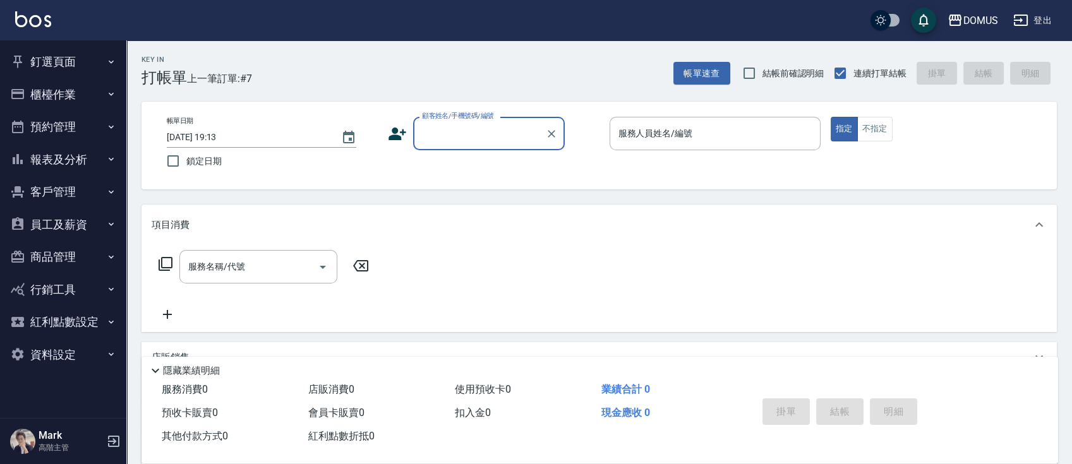
click at [40, 61] on button "釘選頁面" at bounding box center [63, 62] width 116 height 33
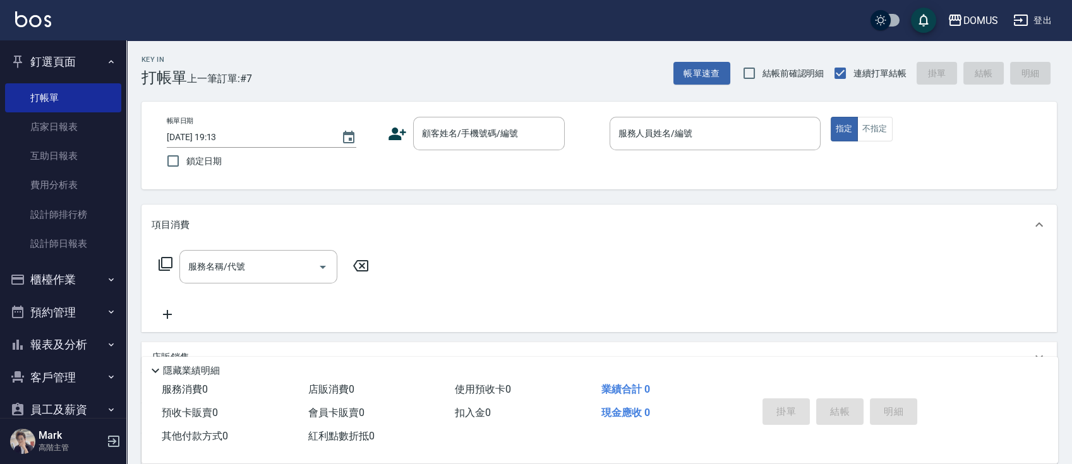
click at [40, 61] on button "釘選頁面" at bounding box center [63, 62] width 116 height 33
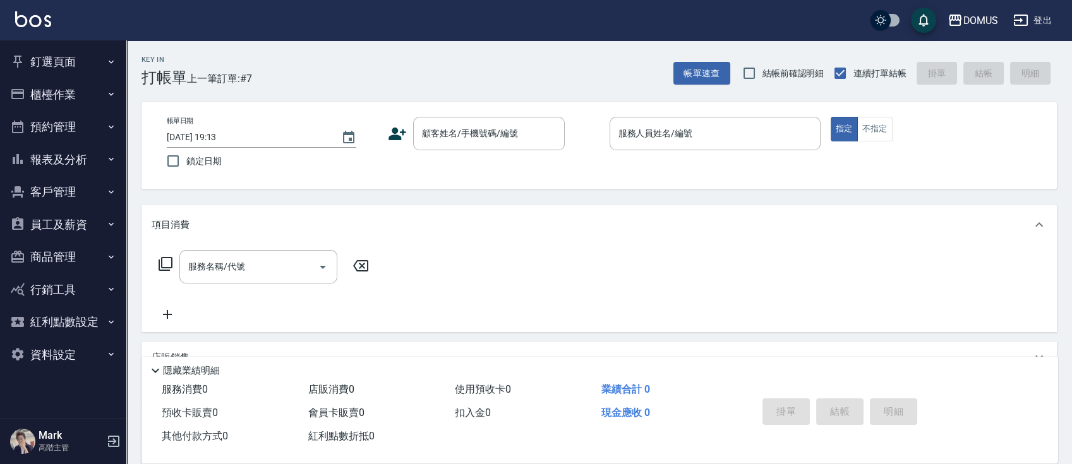
click at [41, 108] on button "櫃檯作業" at bounding box center [63, 94] width 116 height 33
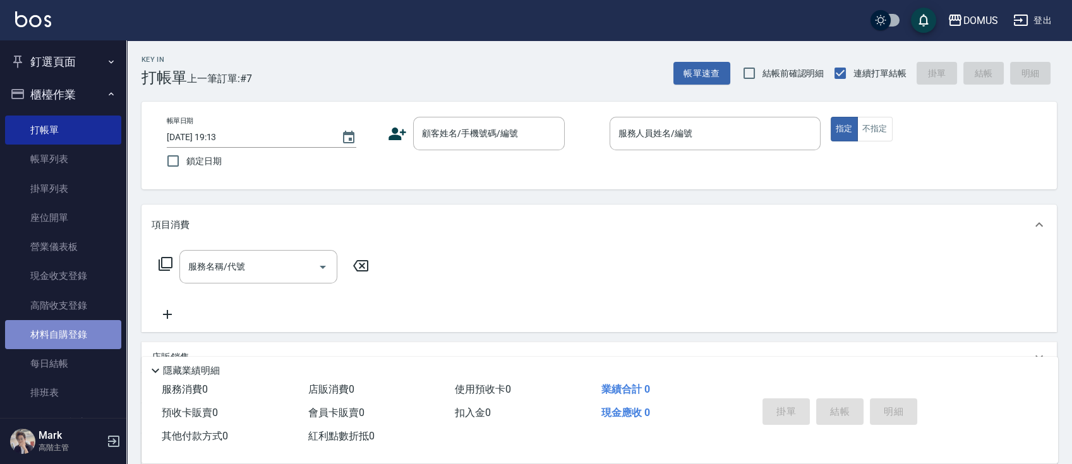
click at [82, 332] on link "材料自購登錄" at bounding box center [63, 334] width 116 height 29
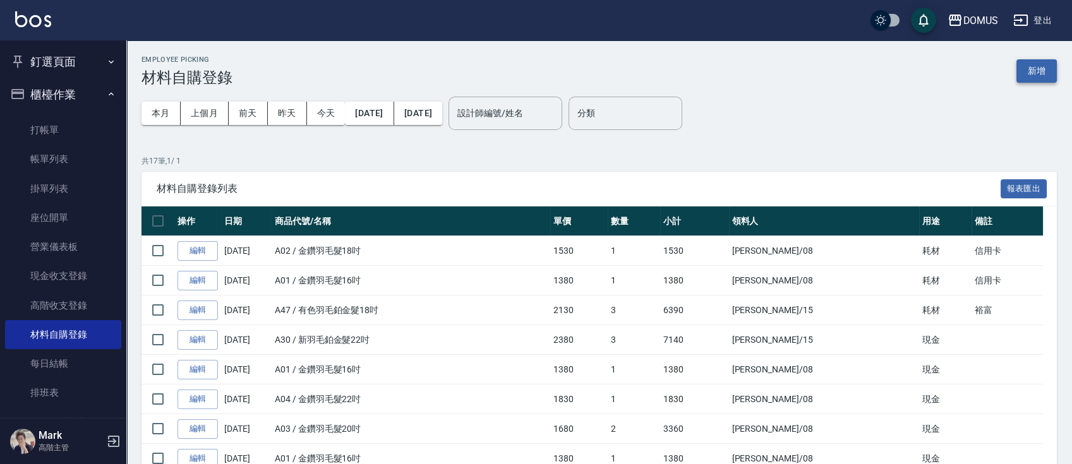
click at [1047, 80] on button "新增" at bounding box center [1037, 70] width 40 height 23
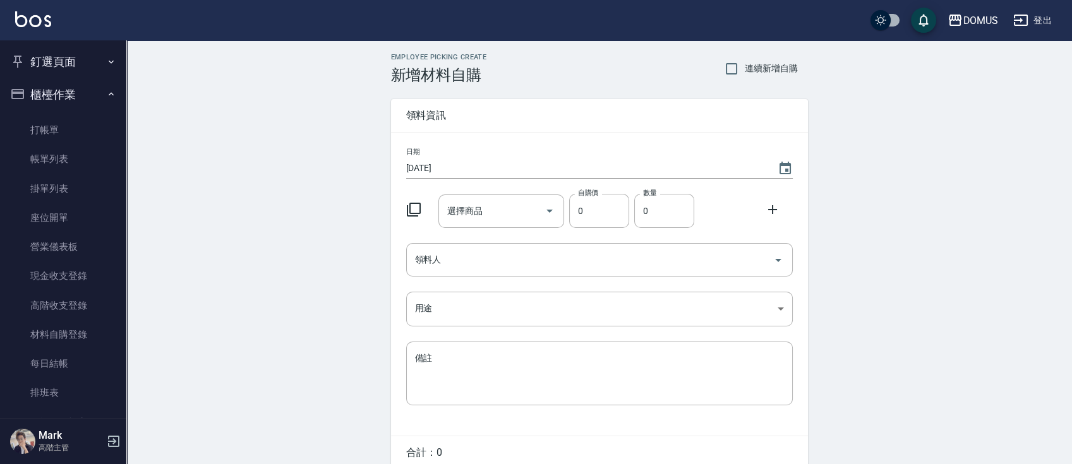
click at [484, 240] on div "日期 [DATE] 選擇商品 選擇商品 自購價 0 自購價 數量 0 數量 領料人 領料人 用途 ​ 用途 備註 x 備註" at bounding box center [599, 284] width 417 height 303
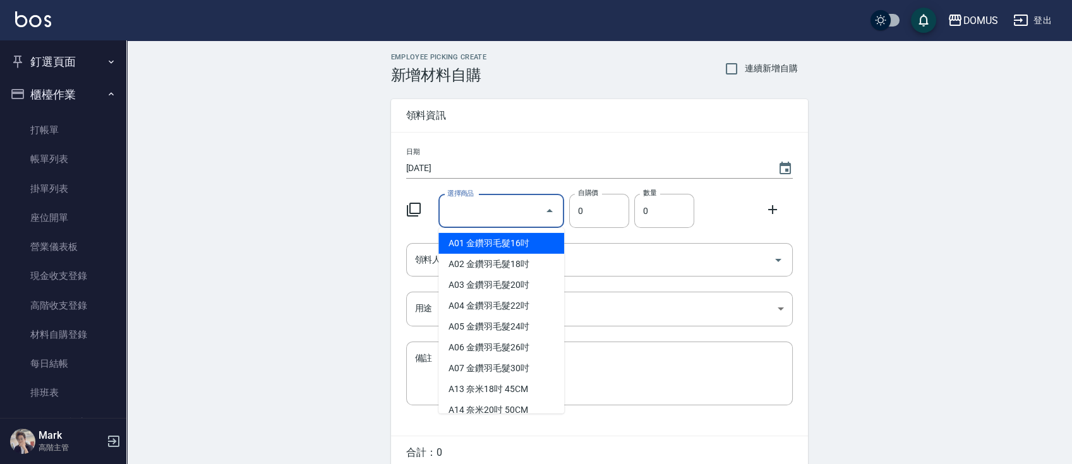
click at [506, 215] on input "選擇商品" at bounding box center [491, 211] width 95 height 22
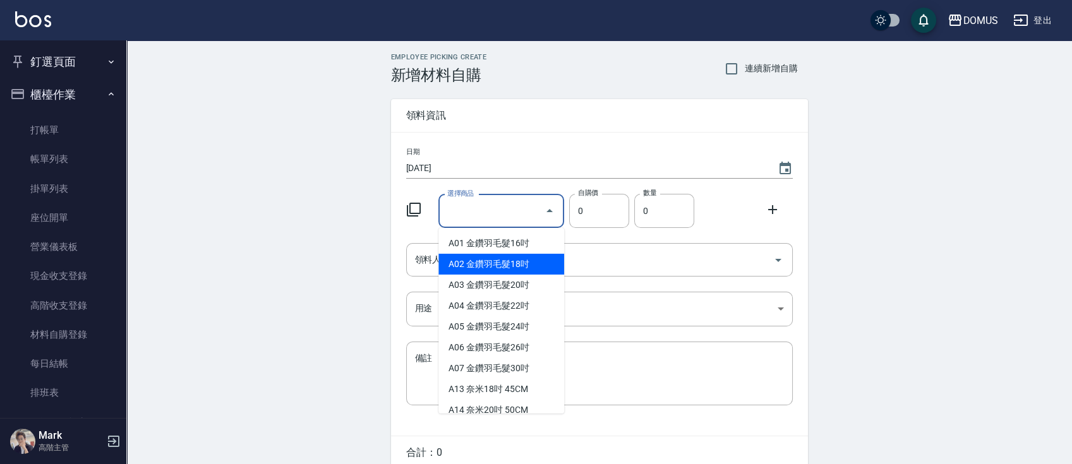
click at [452, 257] on li "A02 金鑽羽毛髮18吋" at bounding box center [502, 264] width 126 height 21
type input "金鑽羽毛髮18吋"
type input "1530"
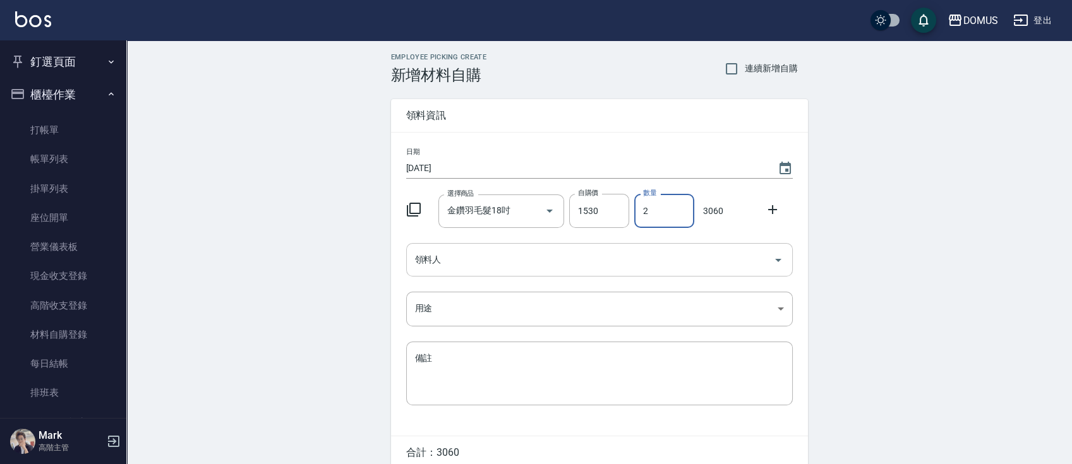
type input "2"
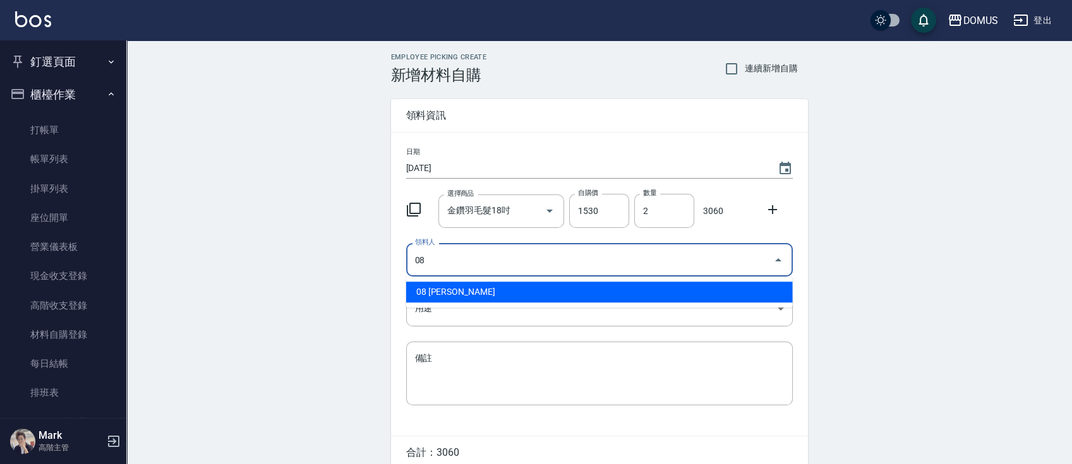
type input "08 [PERSON_NAME]"
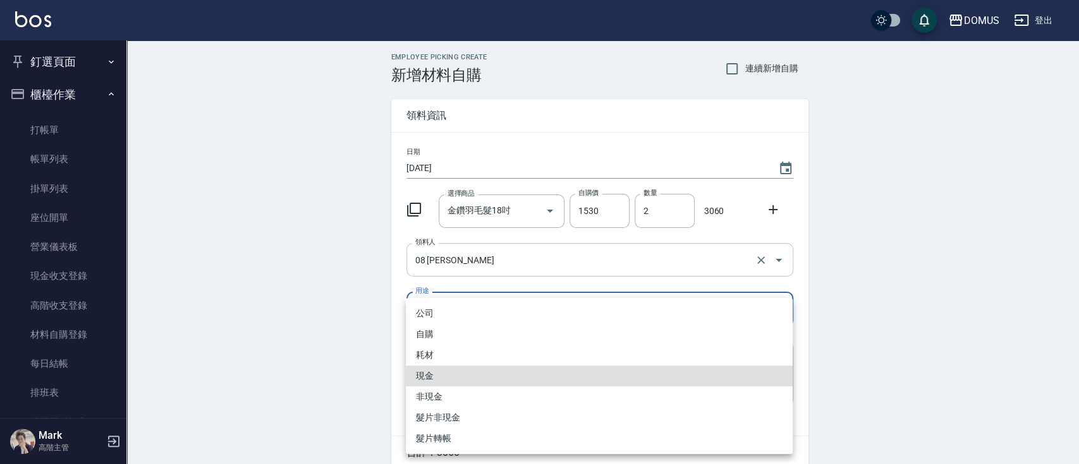
type input "現金"
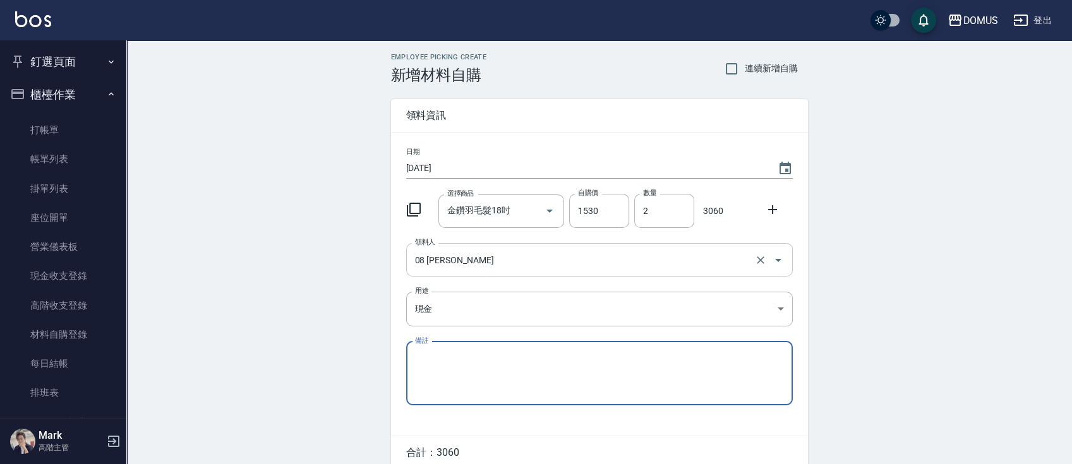
scroll to position [57, 0]
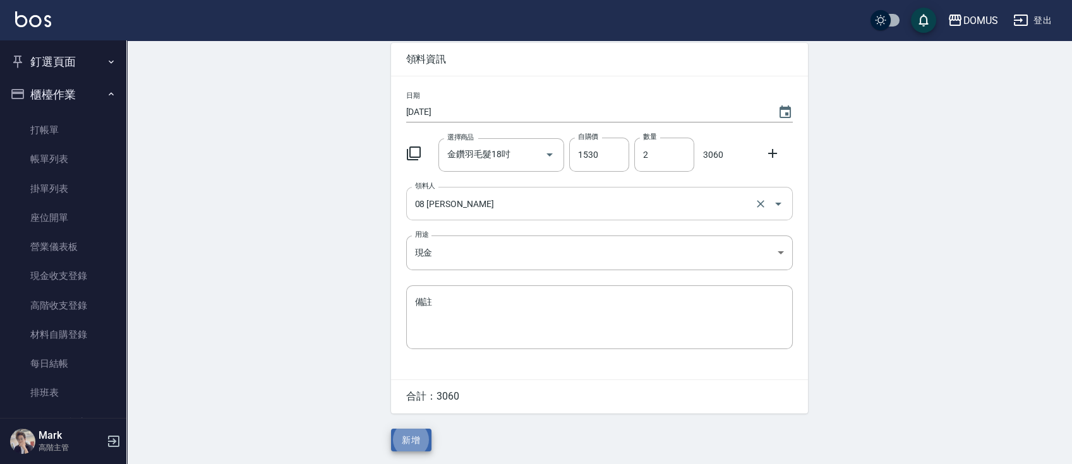
click at [391, 429] on button "新增" at bounding box center [411, 440] width 40 height 23
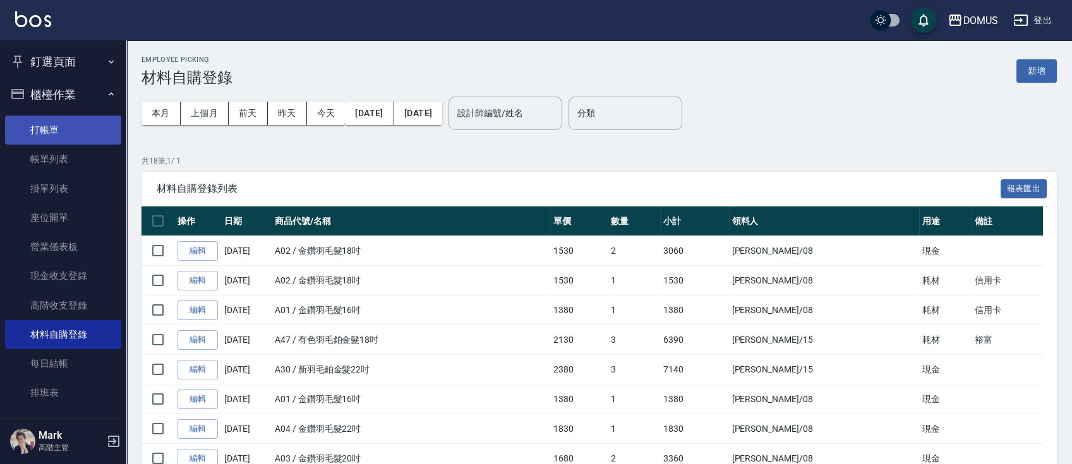
click at [74, 116] on link "打帳單" at bounding box center [63, 130] width 116 height 29
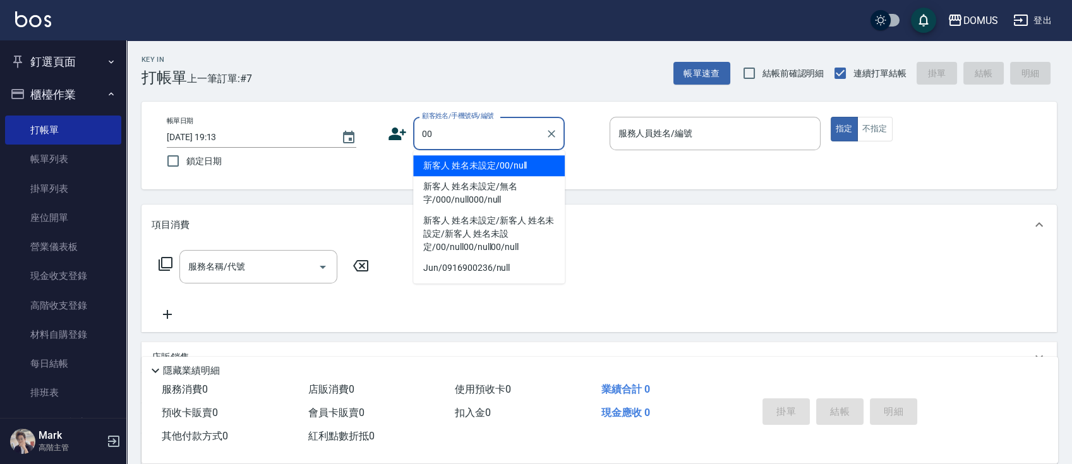
type input "新客人 姓名未設定/00/null"
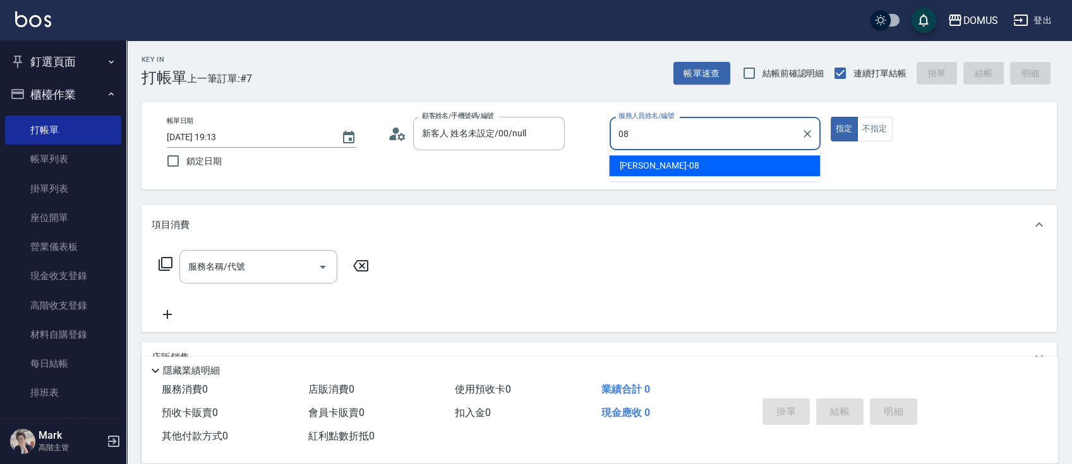
type input "小朱-08"
type button "true"
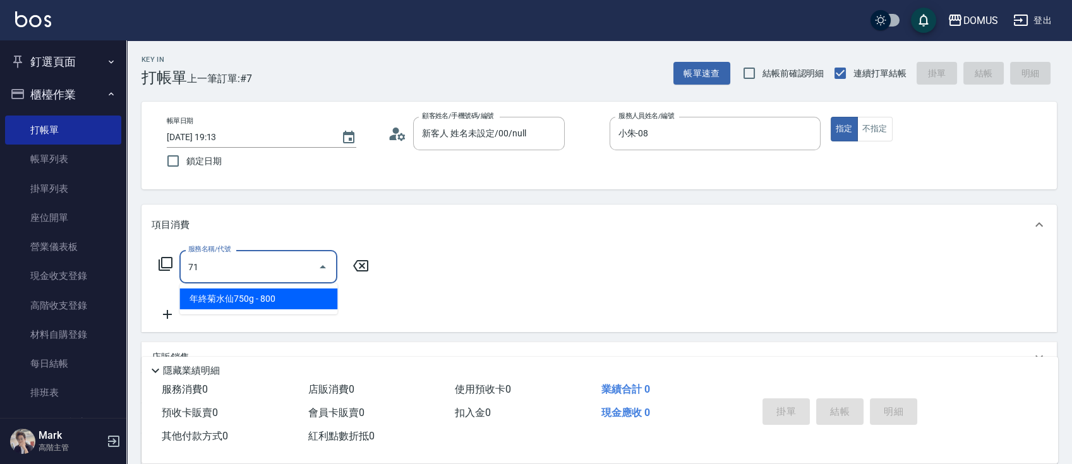
type input "715"
type input "330"
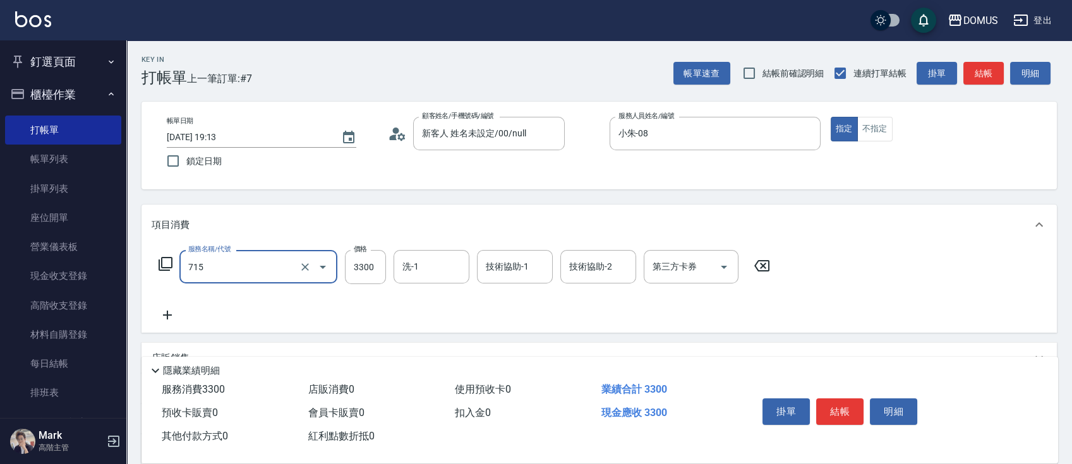
type input "金鑽羽毛髮(715)"
type input "0"
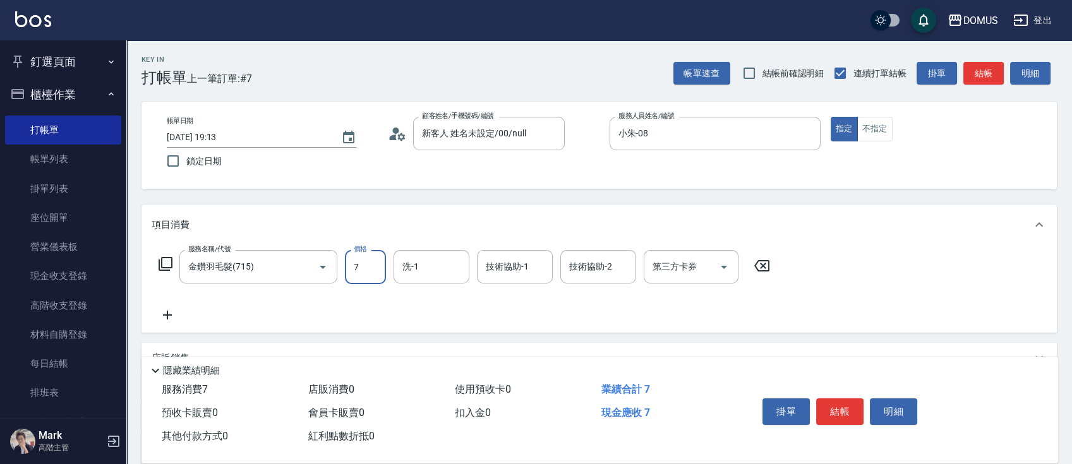
type input "74"
type input "70"
type input "744"
type input "740"
type input "7440"
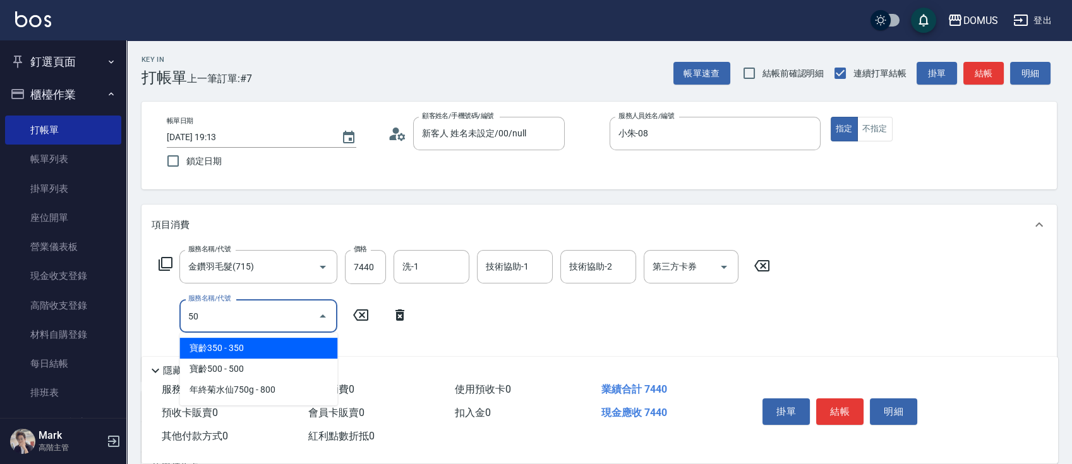
type input "501"
type input "840"
type input "染髮(501)"
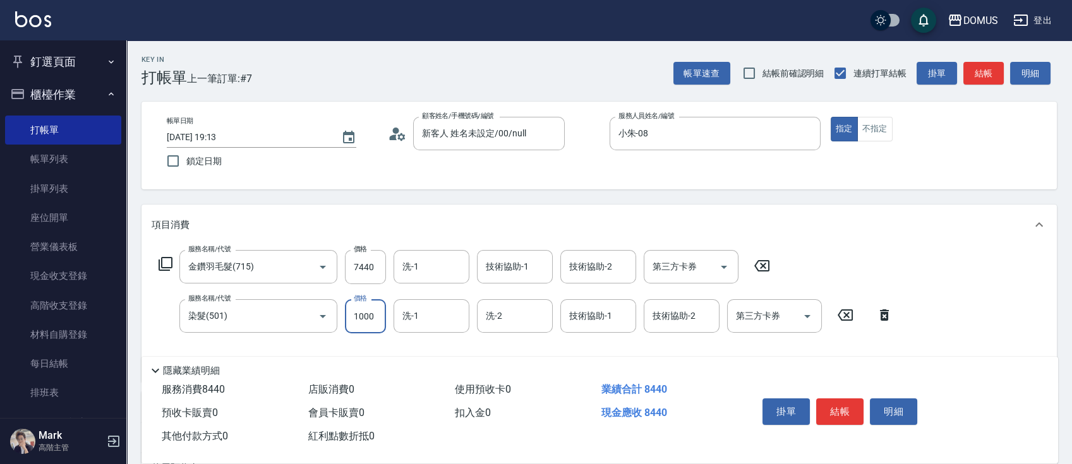
type input "740"
type input "0"
type input "[PERSON_NAME]-40"
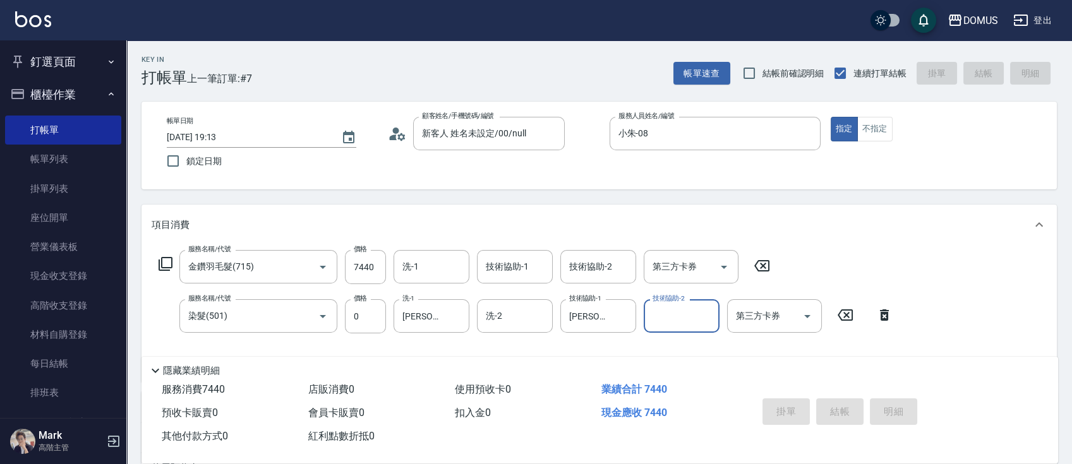
type input "[DATE] 19:14"
type input "0"
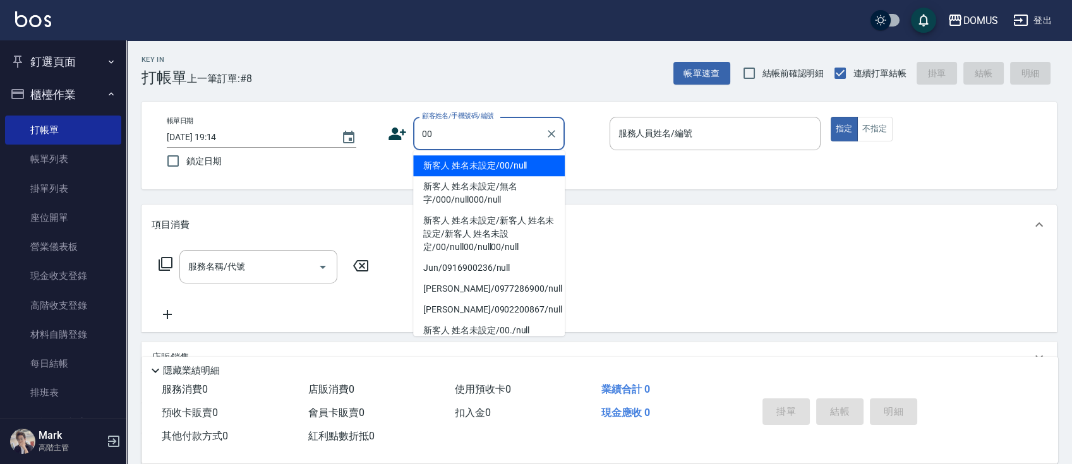
type input "新客人 姓名未設定/00/null"
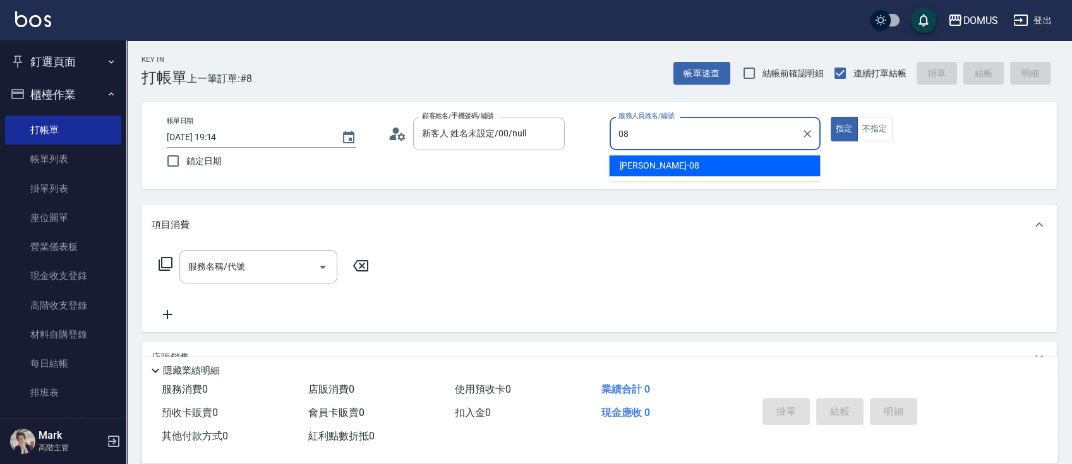
type input "小朱-08"
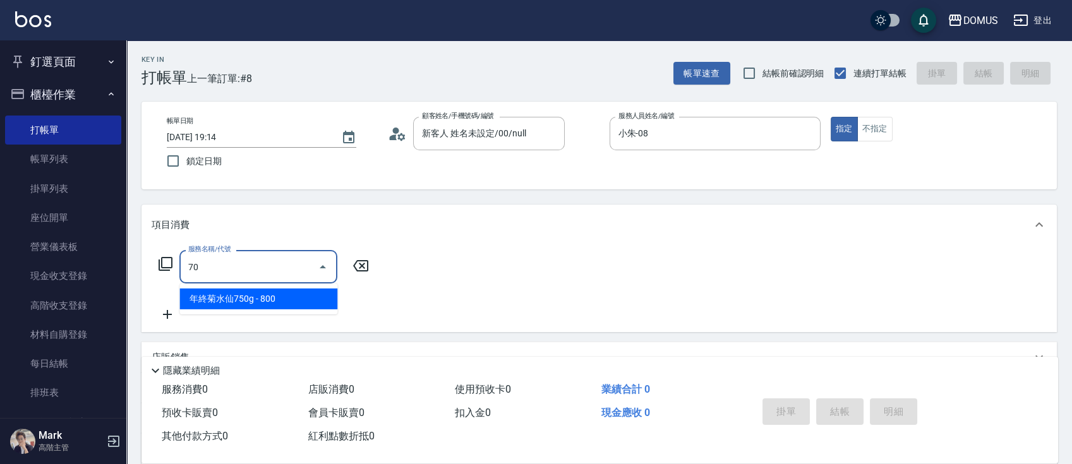
type input "704"
type input "500"
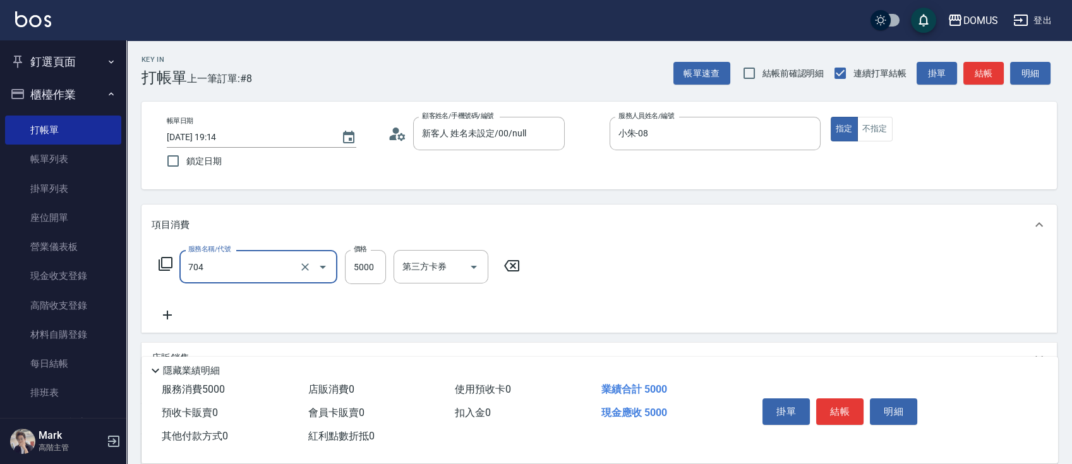
type input "新羽毛鉑金接髮調整(704)"
type input "4"
type input "0"
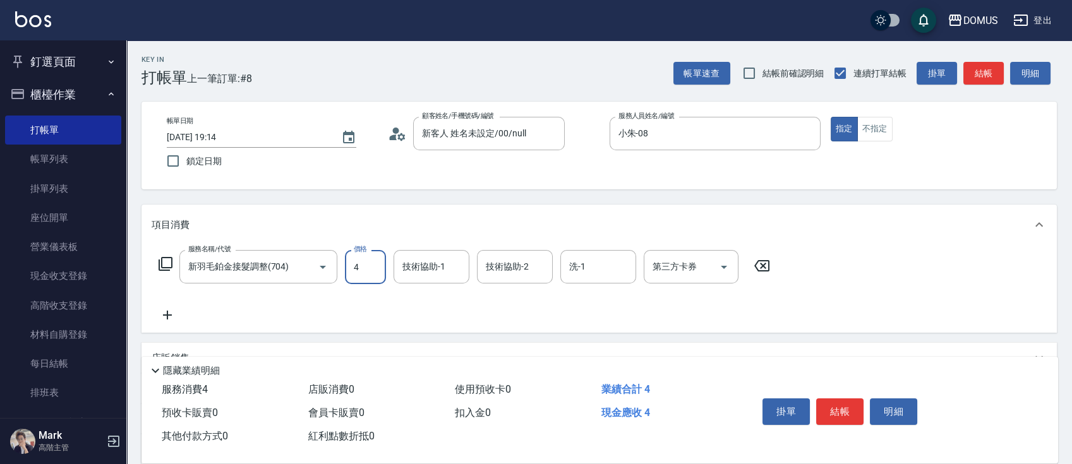
type input "40"
type input "400"
type input "4000"
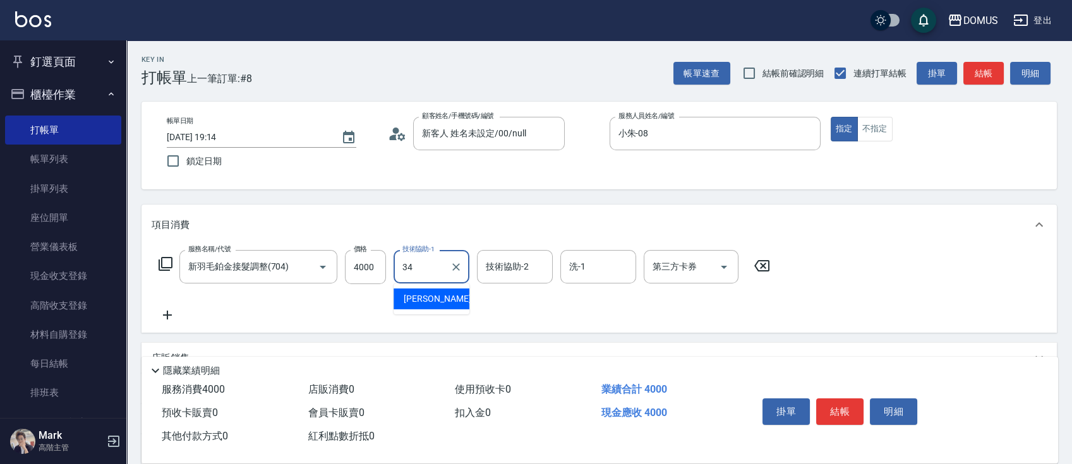
type input "[PERSON_NAME]-34"
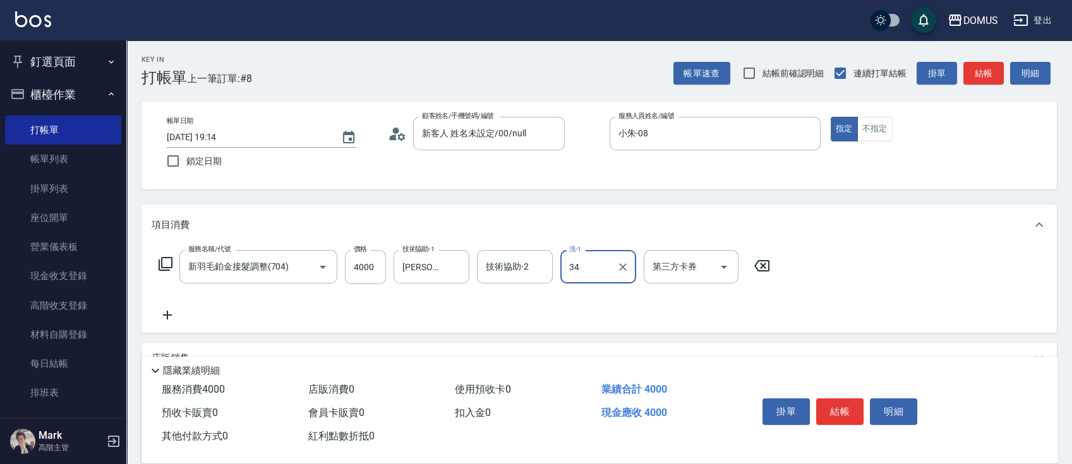
type input "[PERSON_NAME]-34"
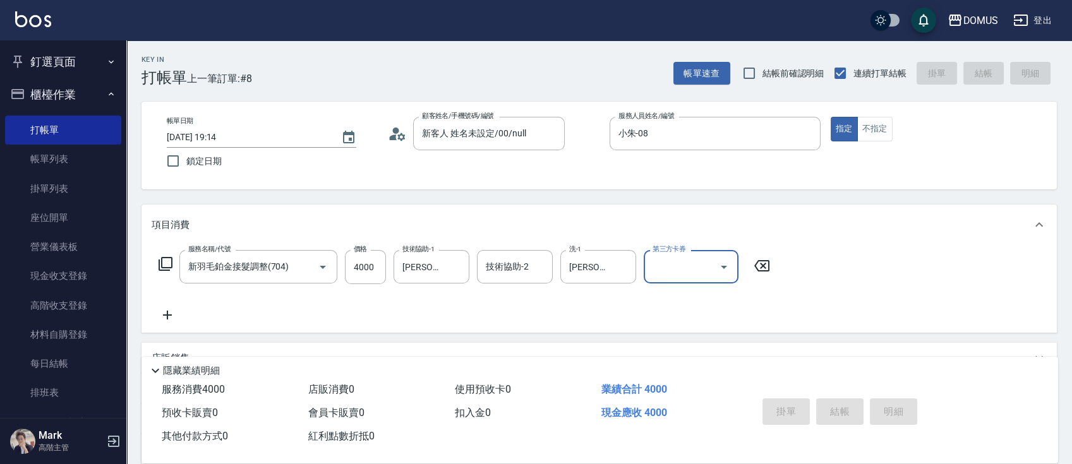
type input "0"
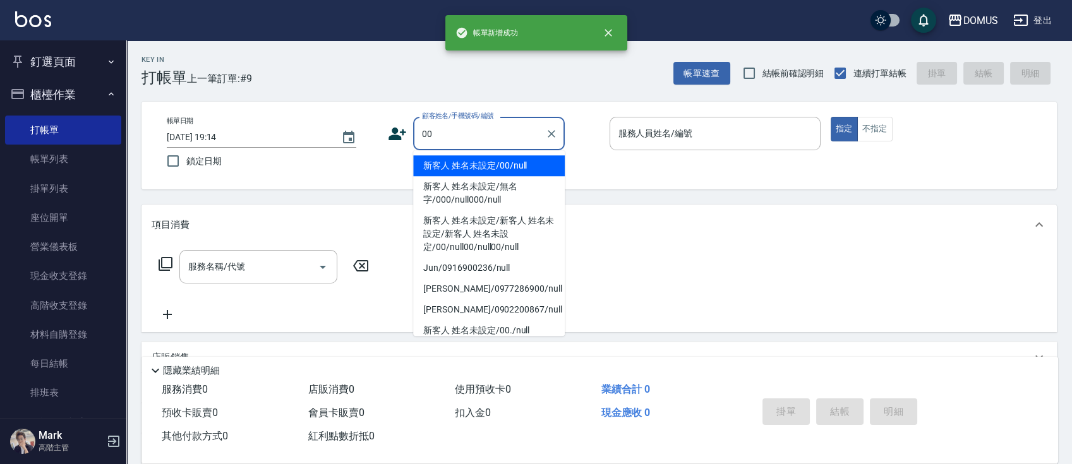
type input "新客人 姓名未設定/00/null"
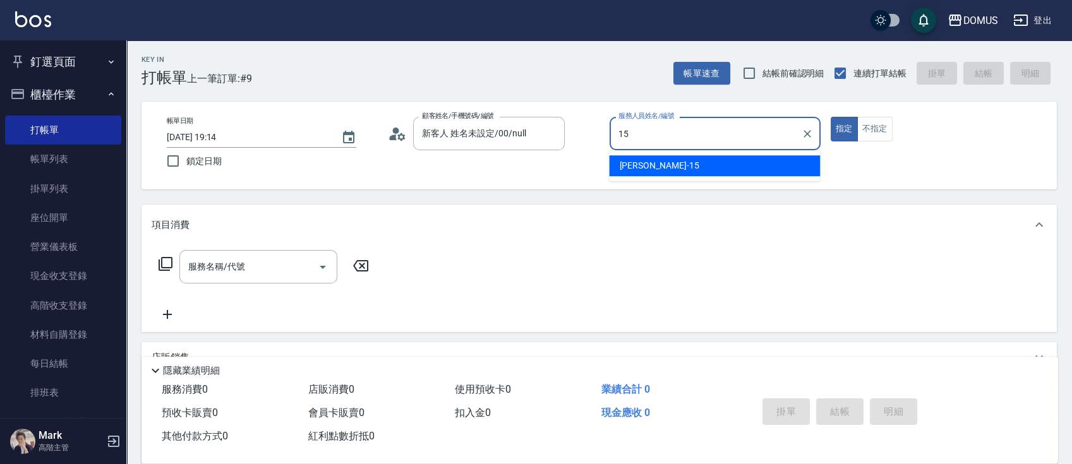
type input "[PERSON_NAME]-15"
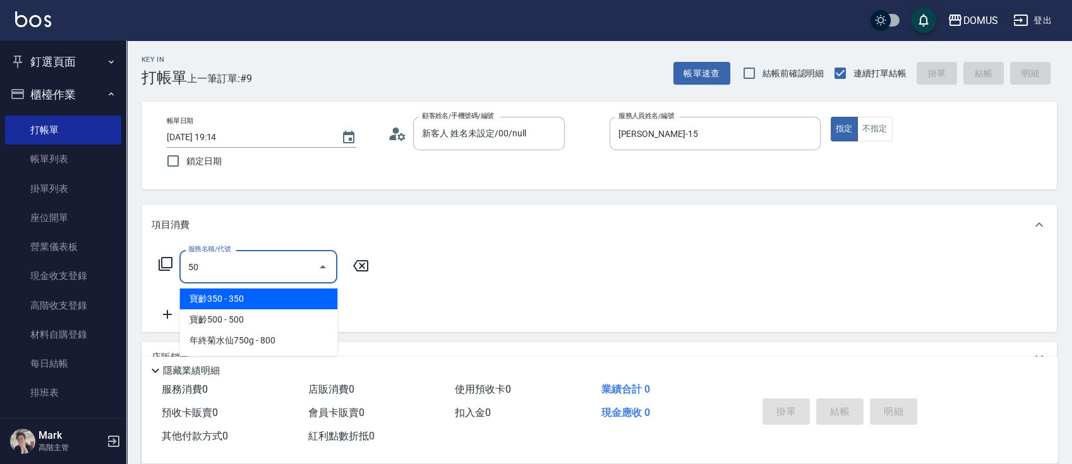
type input "501"
type input "100"
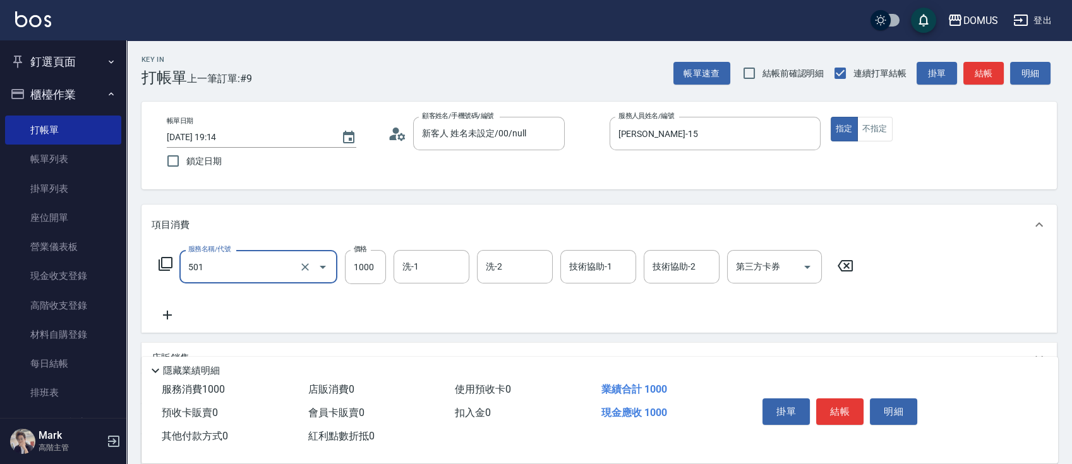
type input "染髮(501)"
type input "0"
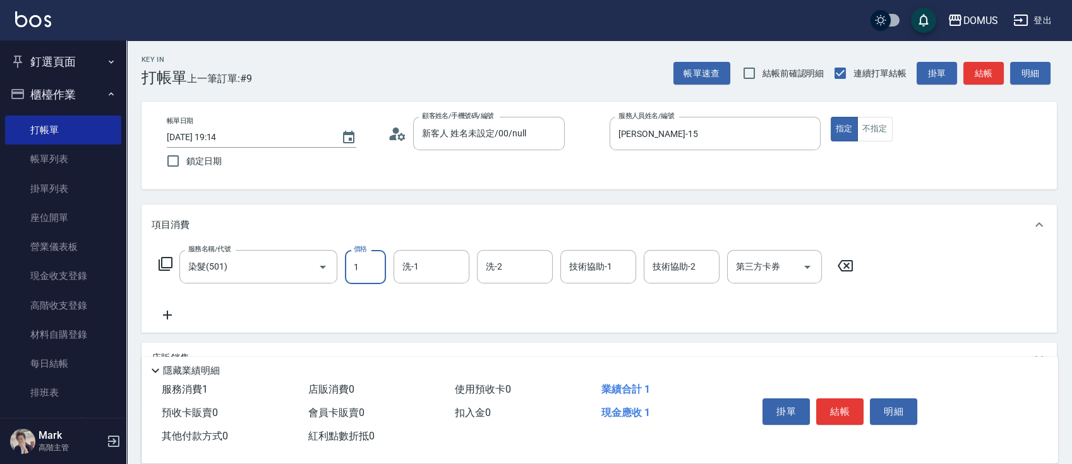
type input "15"
type input "10"
type input "150"
type input "1500"
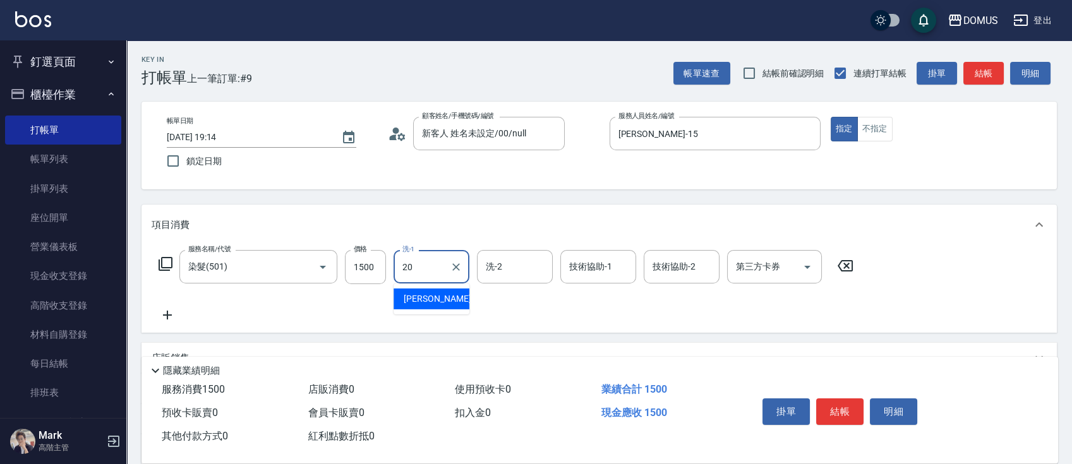
type input "小宸-20"
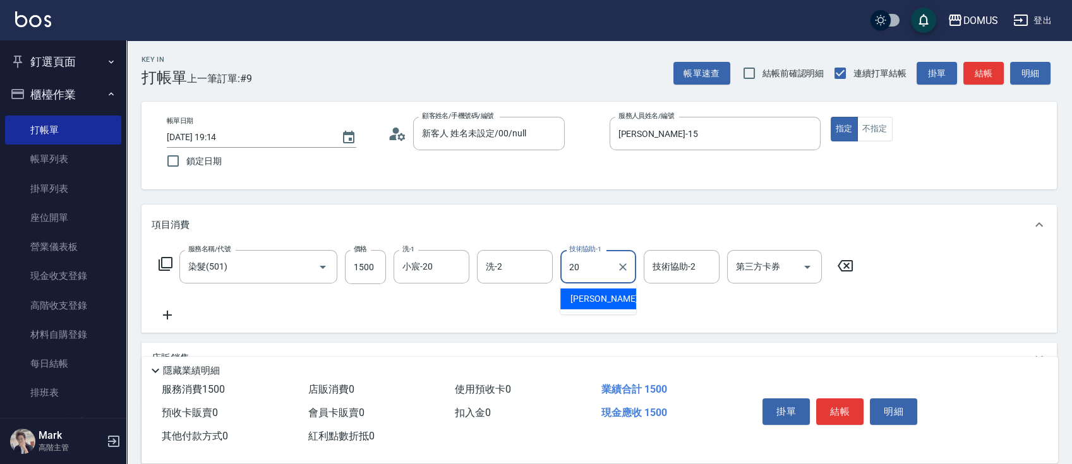
type input "小宸-20"
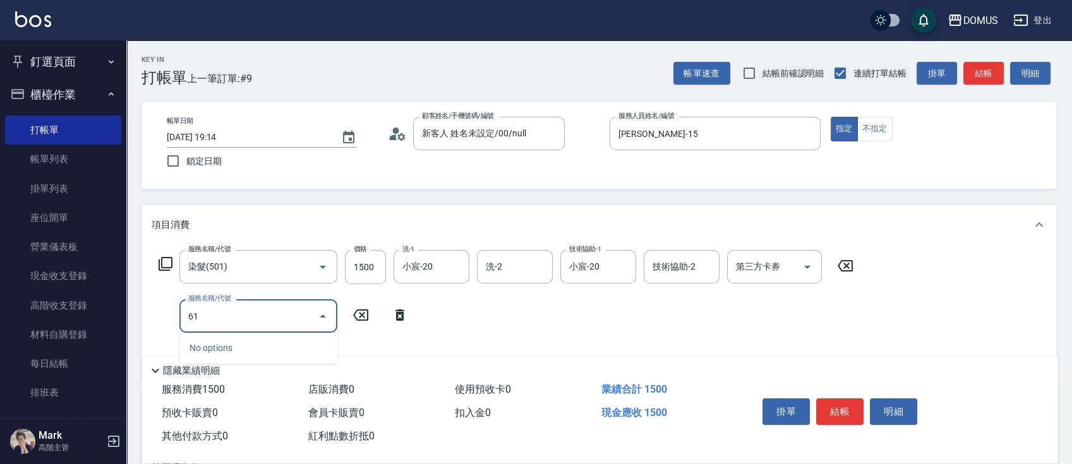
type input "617"
type input "300"
type input "鉑金S(617)"
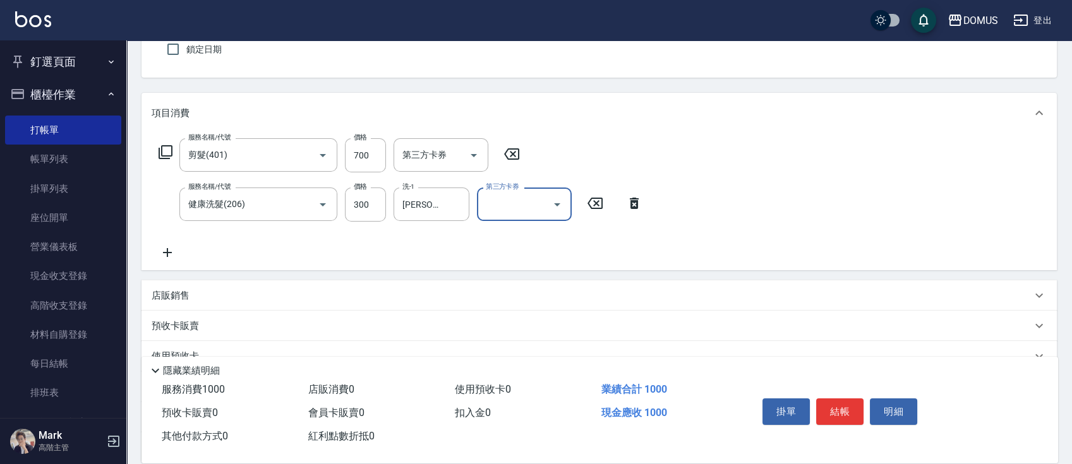
scroll to position [229, 0]
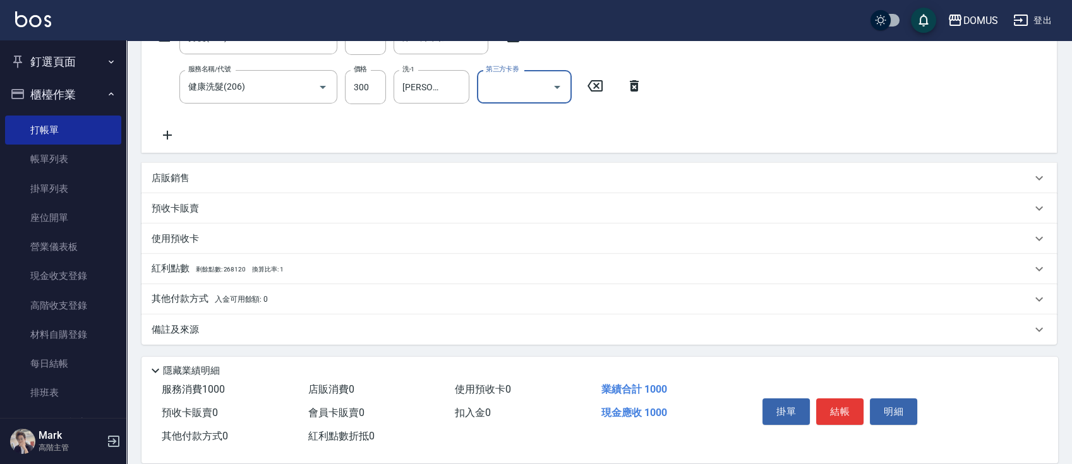
click at [215, 296] on span "入金可用餘額: 0" at bounding box center [242, 299] width 54 height 9
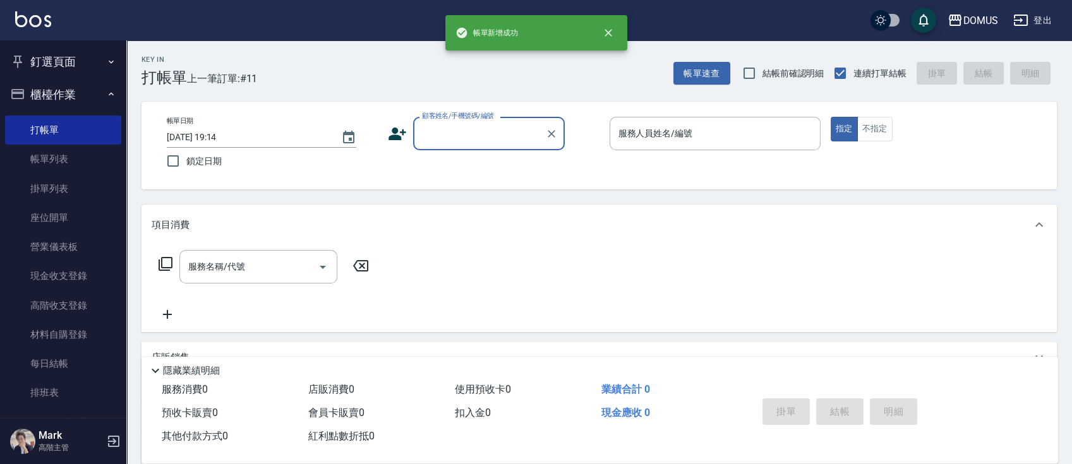
scroll to position [0, 0]
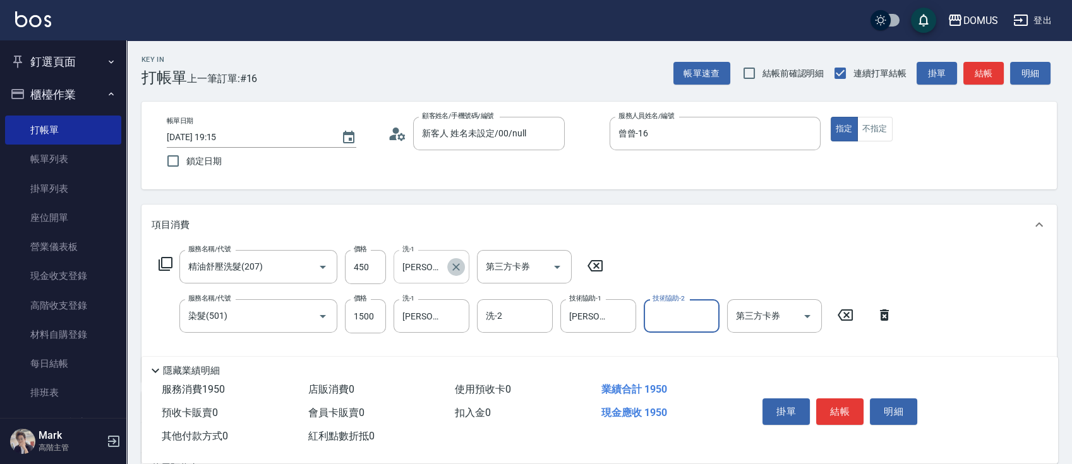
click at [452, 262] on icon "Clear" at bounding box center [456, 267] width 13 height 13
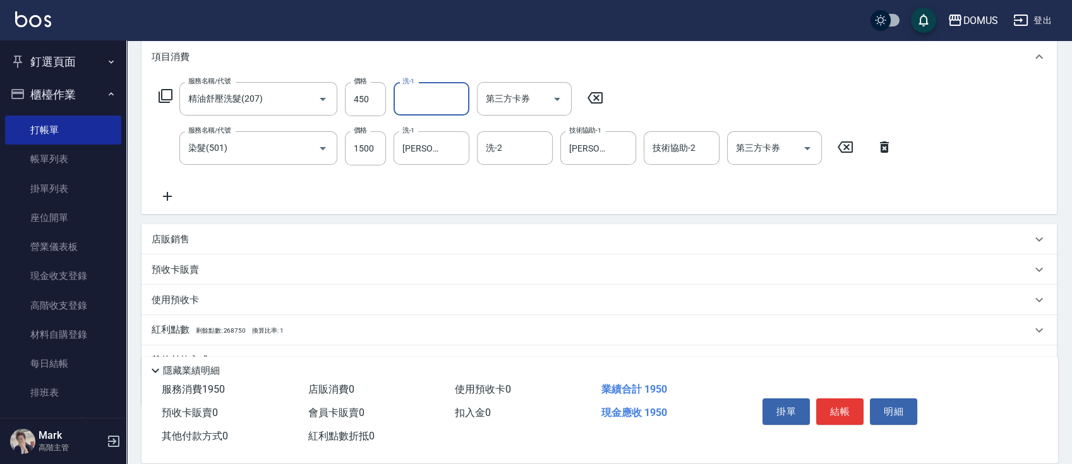
click at [578, 231] on div "店販銷售" at bounding box center [600, 239] width 916 height 30
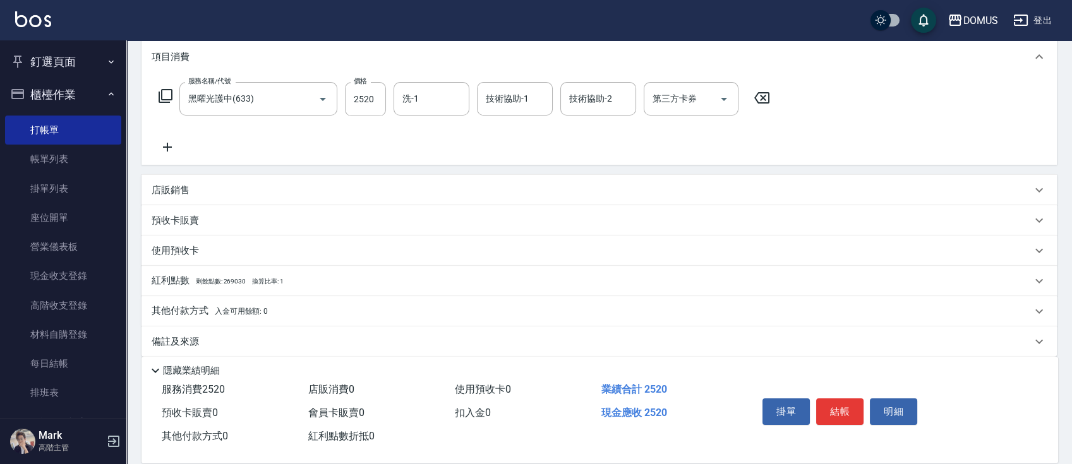
click at [434, 198] on div "店販銷售" at bounding box center [600, 190] width 916 height 30
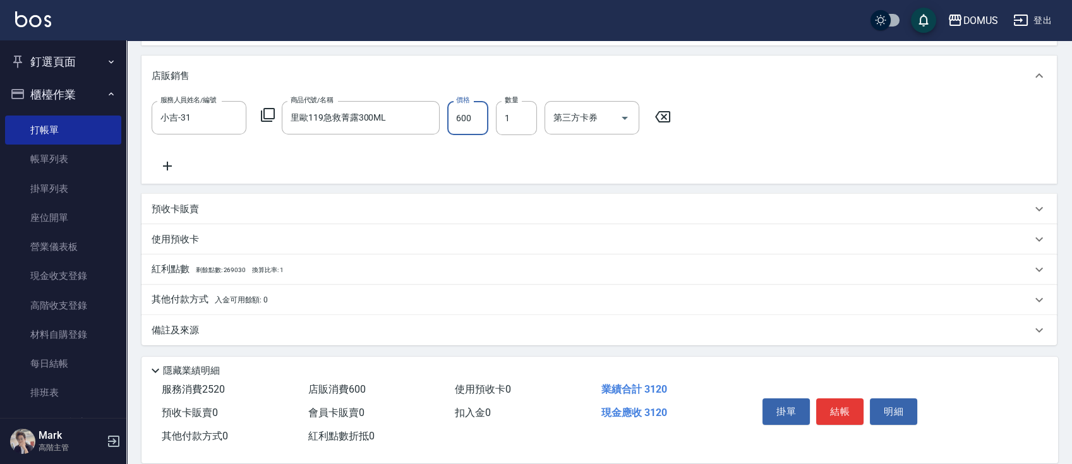
scroll to position [288, 0]
click at [370, 297] on div "其他付款方式 入金可用餘額: 0" at bounding box center [592, 300] width 880 height 14
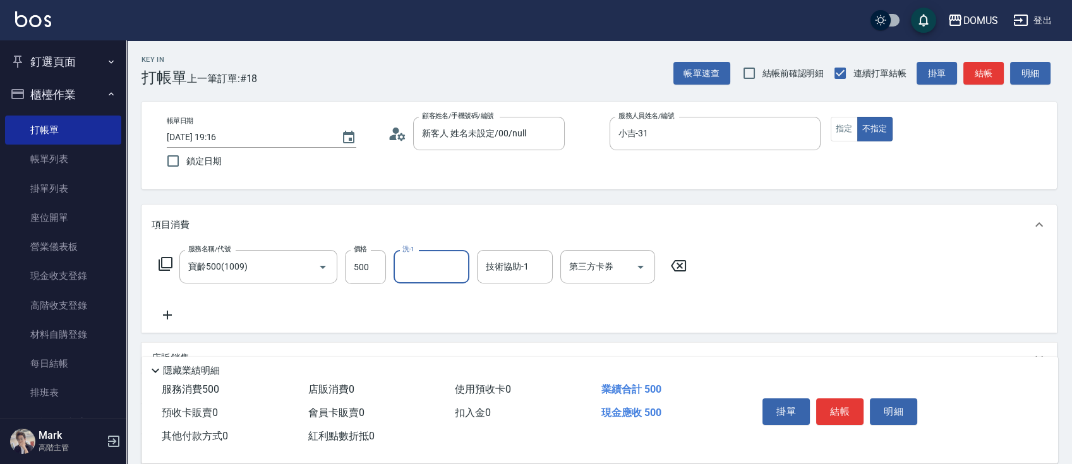
scroll to position [168, 0]
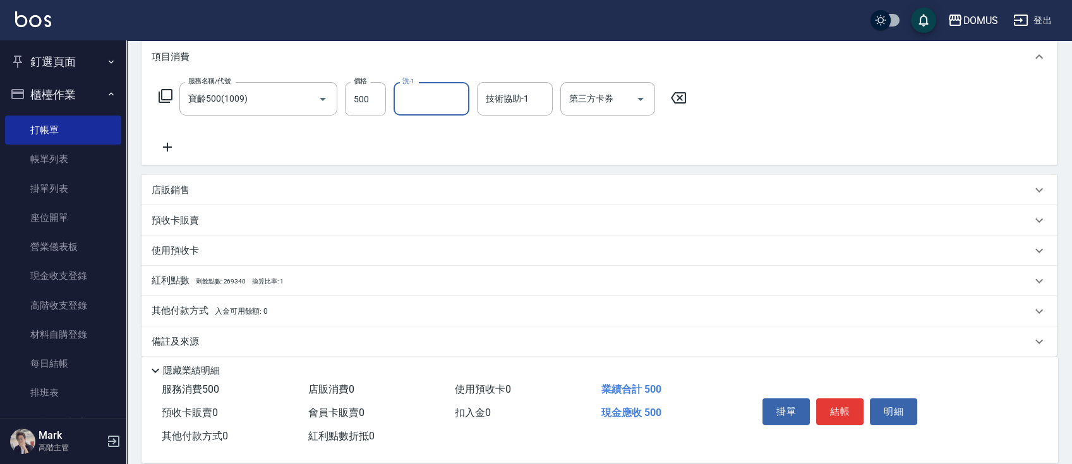
click at [198, 306] on p "其他付款方式 入金可用餘額: 0" at bounding box center [210, 312] width 116 height 14
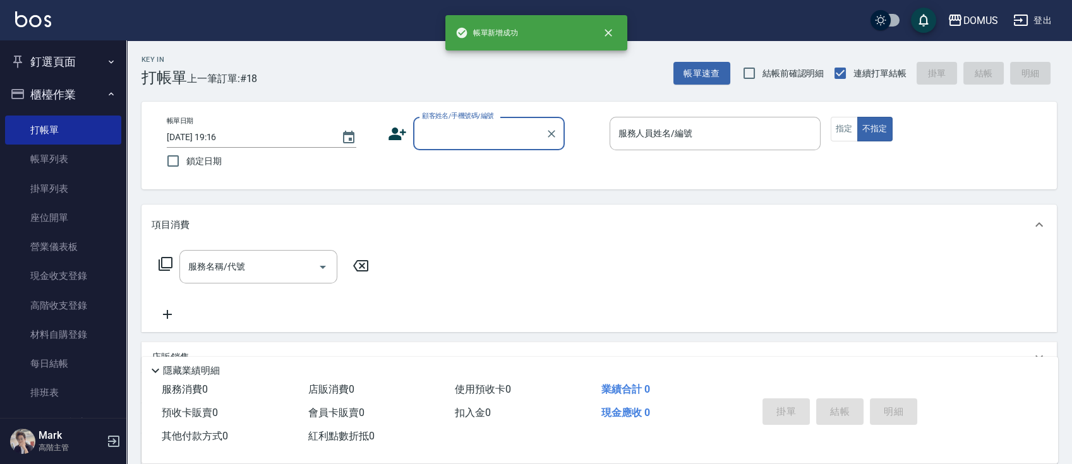
scroll to position [0, 0]
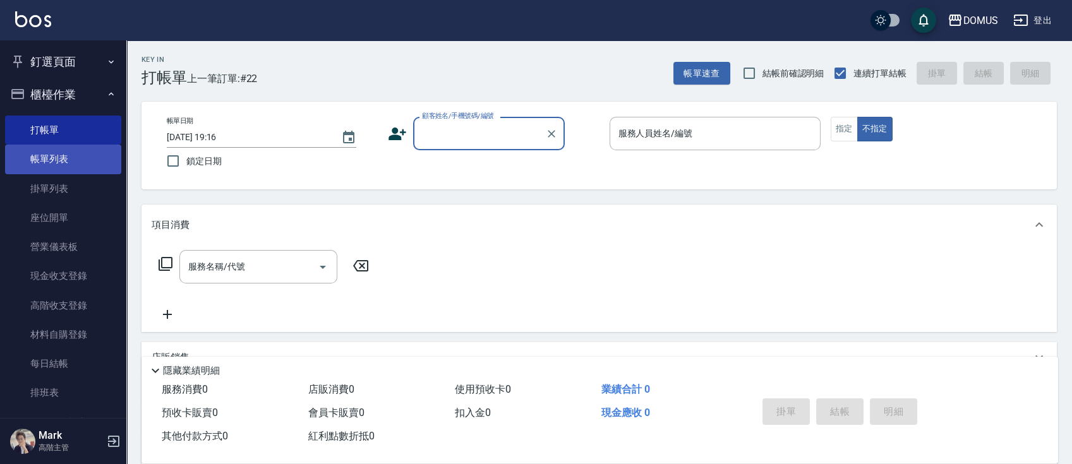
click at [23, 160] on link "帳單列表" at bounding box center [63, 159] width 116 height 29
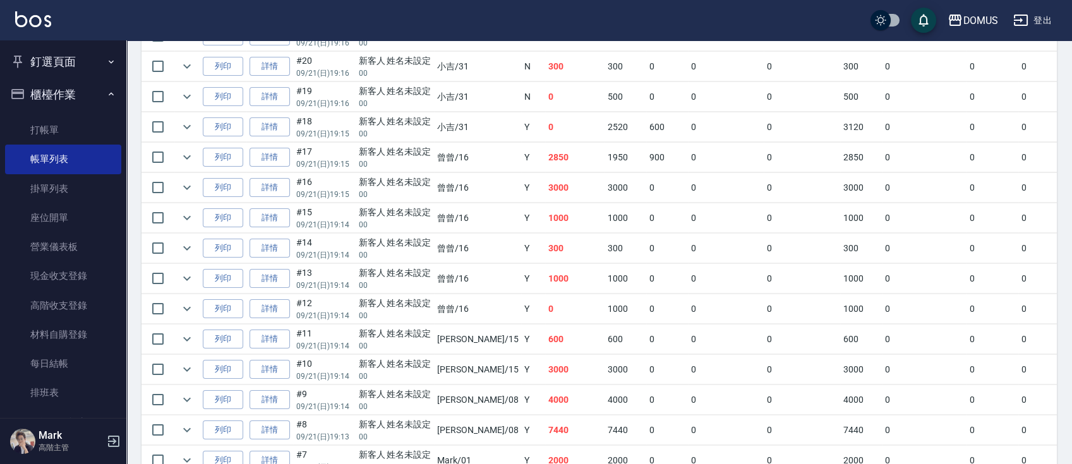
scroll to position [305, 0]
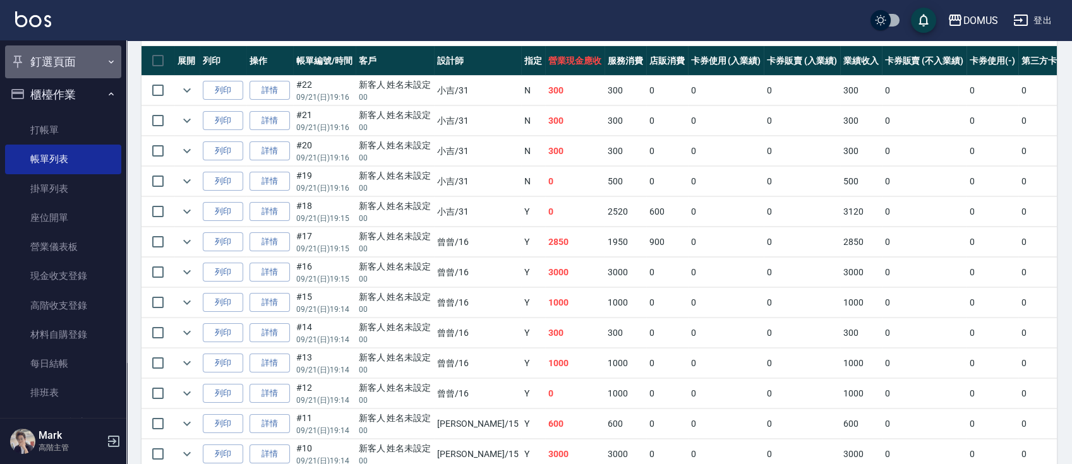
click at [88, 58] on button "釘選頁面" at bounding box center [63, 62] width 116 height 33
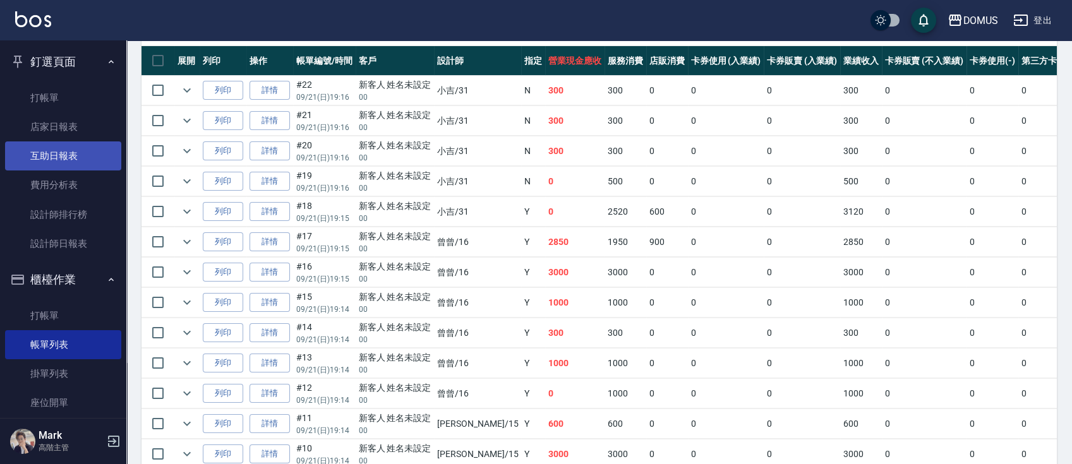
click at [61, 142] on link "互助日報表" at bounding box center [63, 156] width 116 height 29
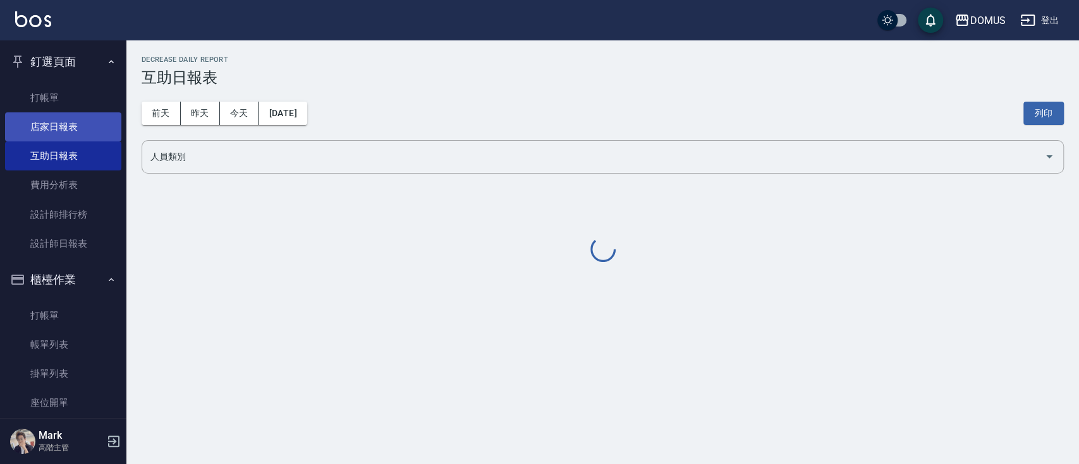
click at [67, 134] on link "店家日報表" at bounding box center [63, 126] width 116 height 29
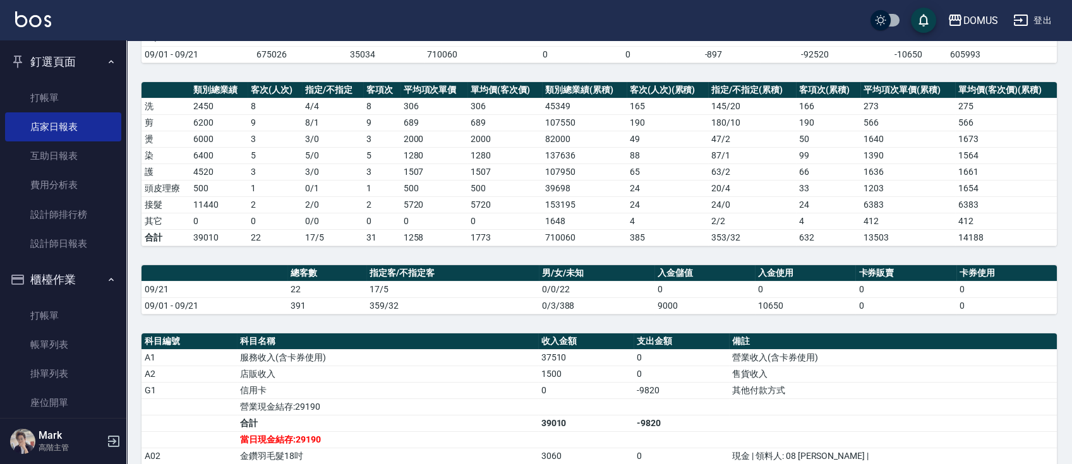
scroll to position [337, 0]
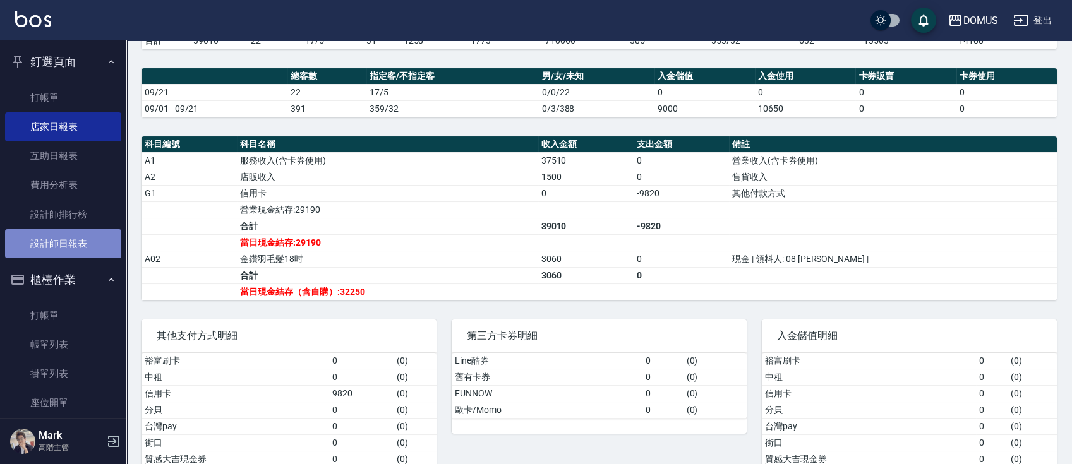
click at [70, 250] on link "設計師日報表" at bounding box center [63, 243] width 116 height 29
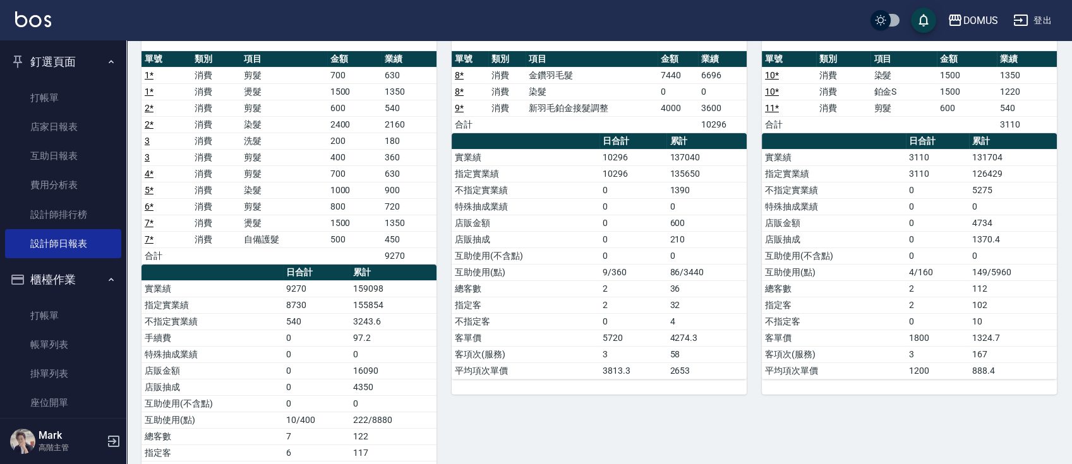
scroll to position [84, 0]
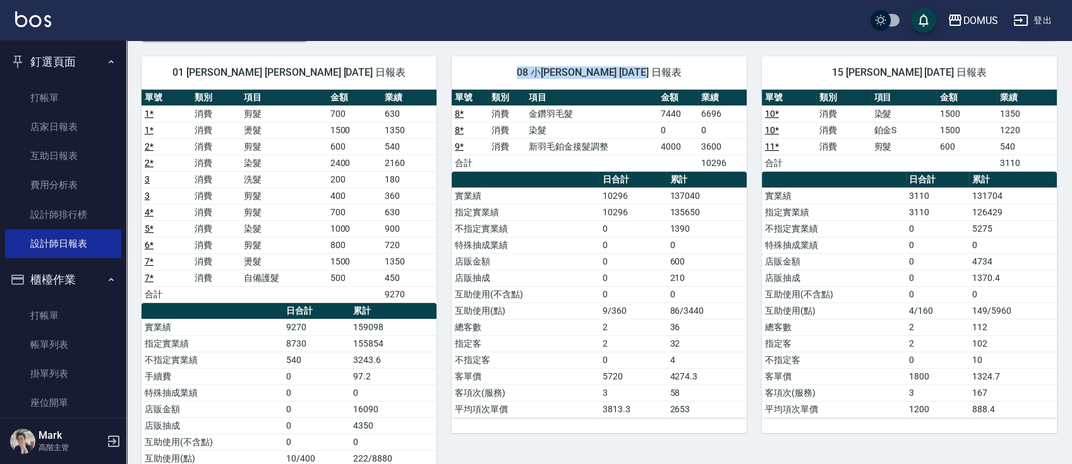
drag, startPoint x: 516, startPoint y: 73, endPoint x: 684, endPoint y: 79, distance: 167.6
click at [684, 79] on div "08 小[PERSON_NAME] [DATE] 日報表" at bounding box center [599, 72] width 295 height 33
click at [687, 253] on td "600" at bounding box center [707, 261] width 80 height 16
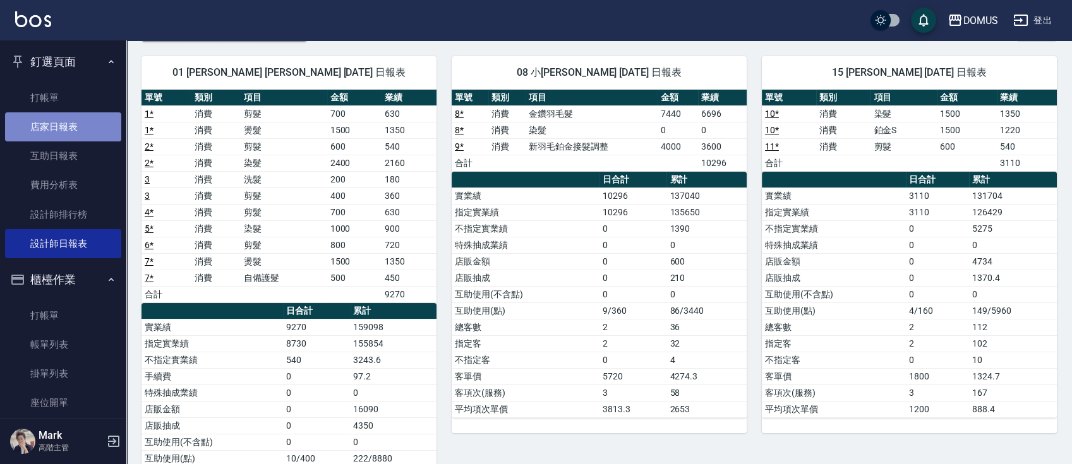
click at [73, 116] on link "店家日報表" at bounding box center [63, 126] width 116 height 29
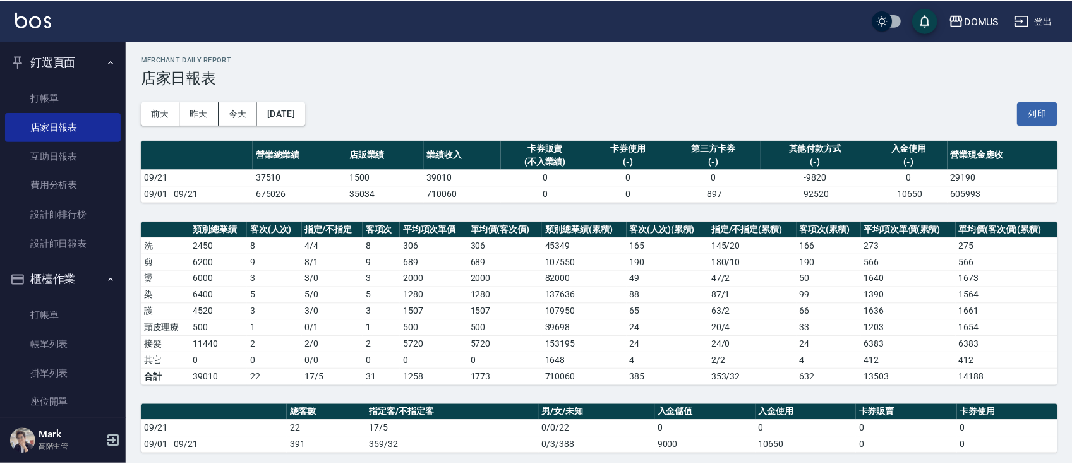
scroll to position [253, 0]
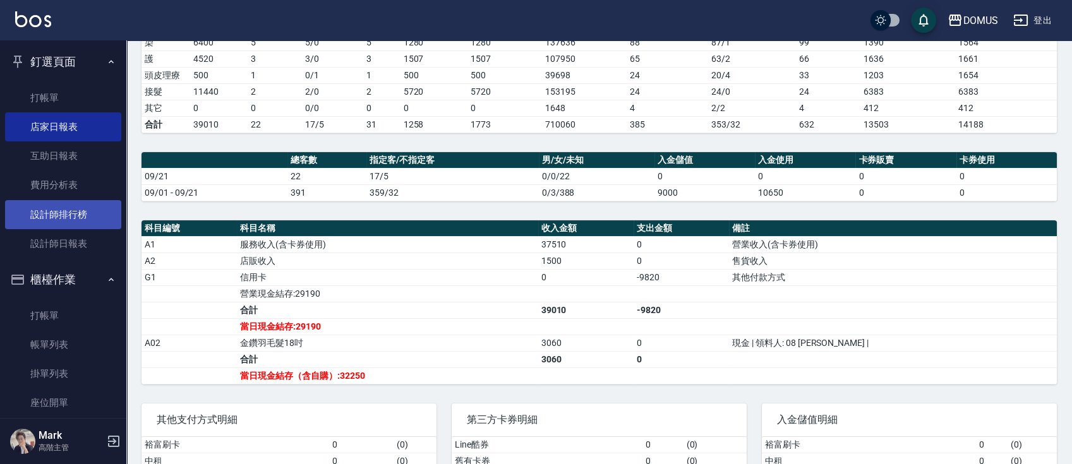
click at [72, 211] on link "設計師排行榜" at bounding box center [63, 214] width 116 height 29
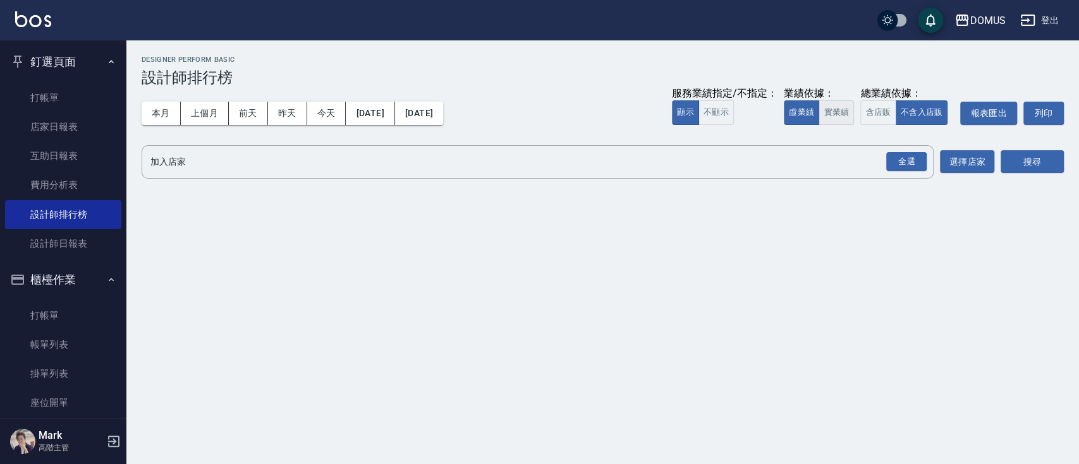
click at [829, 106] on button "實業績" at bounding box center [835, 112] width 35 height 25
click at [900, 158] on div "全選" at bounding box center [906, 162] width 40 height 20
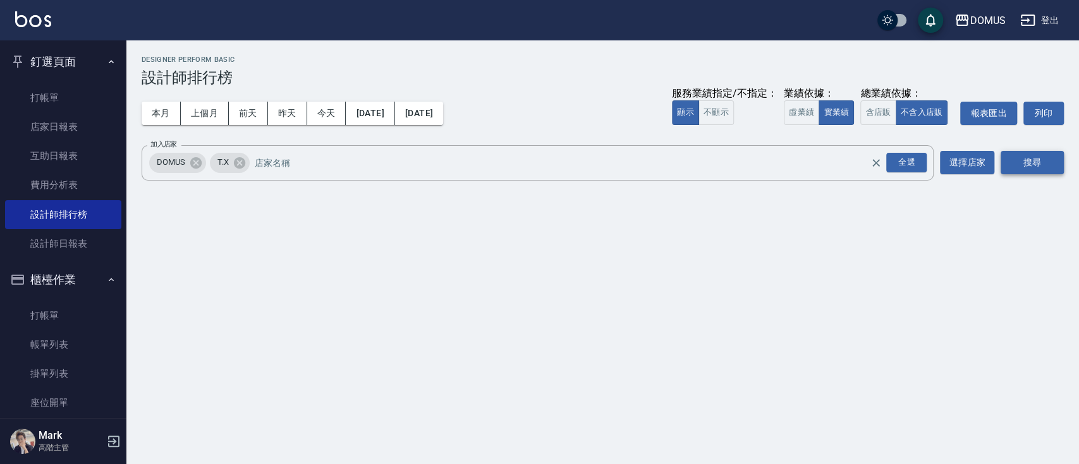
click at [1036, 159] on button "搜尋" at bounding box center [1031, 162] width 63 height 23
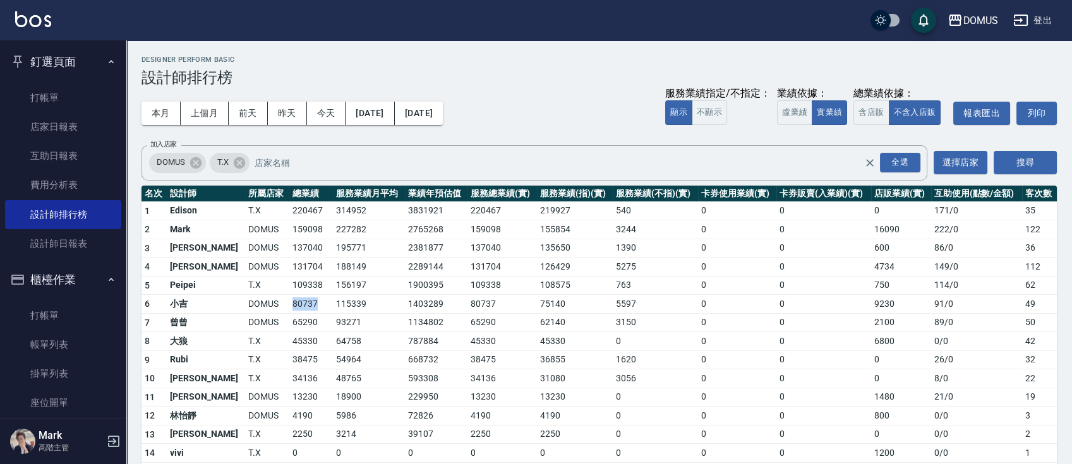
drag, startPoint x: 260, startPoint y: 301, endPoint x: 248, endPoint y: 307, distance: 13.9
click at [238, 303] on tr "6 小吉 DOMUS 80737 115339 1403289 80737 75140 5597 0 0 9230 91 / 0 49" at bounding box center [600, 304] width 916 height 19
click at [291, 311] on td "80737" at bounding box center [311, 304] width 44 height 19
click at [333, 313] on td "93271" at bounding box center [369, 322] width 72 height 19
drag, startPoint x: 287, startPoint y: 264, endPoint x: 238, endPoint y: 266, distance: 49.4
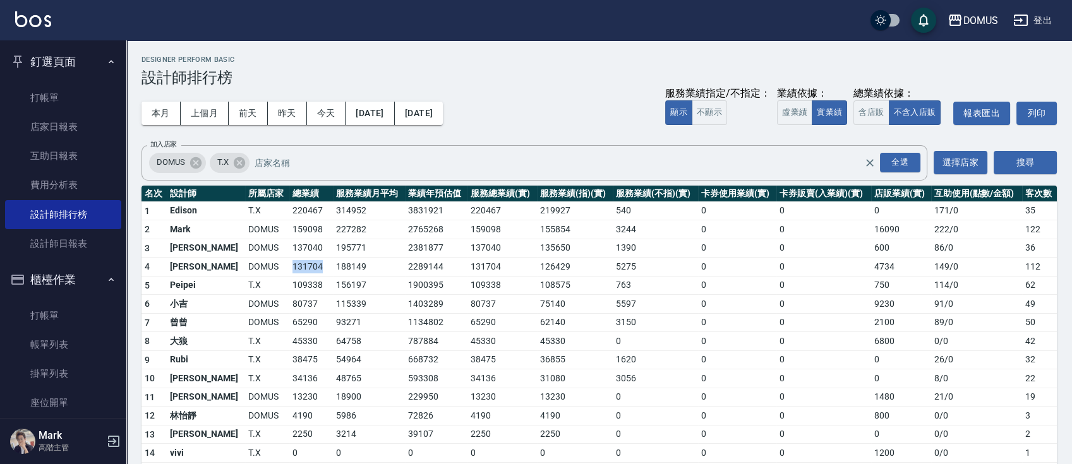
click at [238, 265] on tr "4 [PERSON_NAME] DOMUS 131704 188149 2289144 131704 126429 5275 0 0 4734 149 / 0…" at bounding box center [600, 267] width 916 height 19
click at [289, 291] on td "109338" at bounding box center [311, 285] width 44 height 19
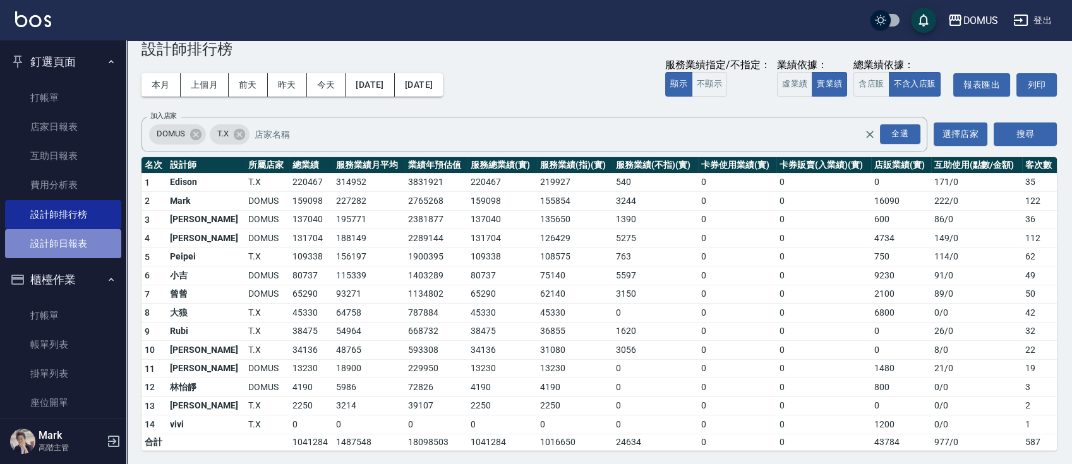
click at [81, 245] on link "設計師日報表" at bounding box center [63, 243] width 116 height 29
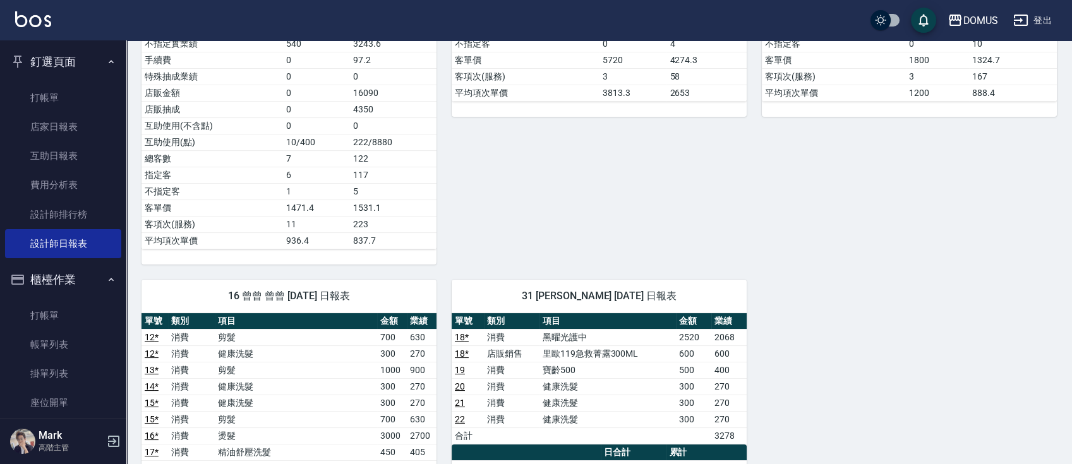
scroll to position [506, 0]
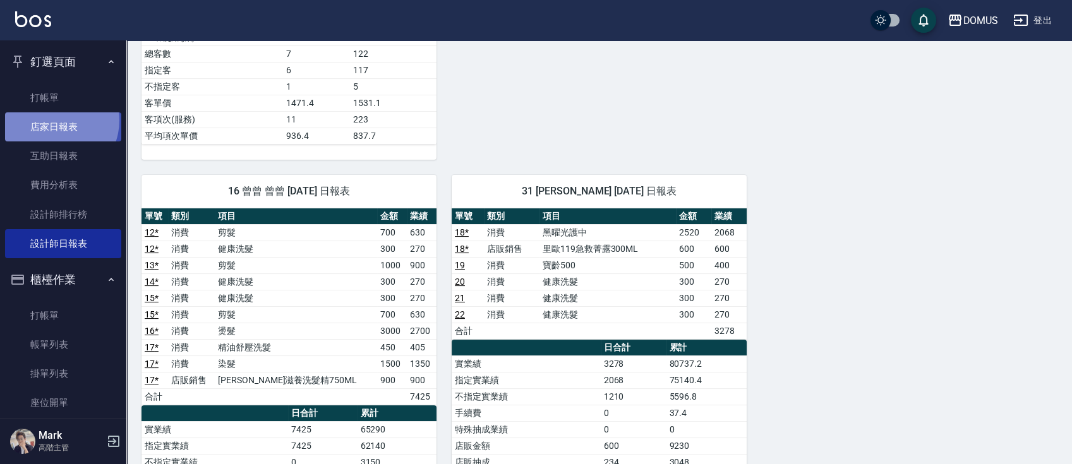
click at [53, 121] on link "店家日報表" at bounding box center [63, 126] width 116 height 29
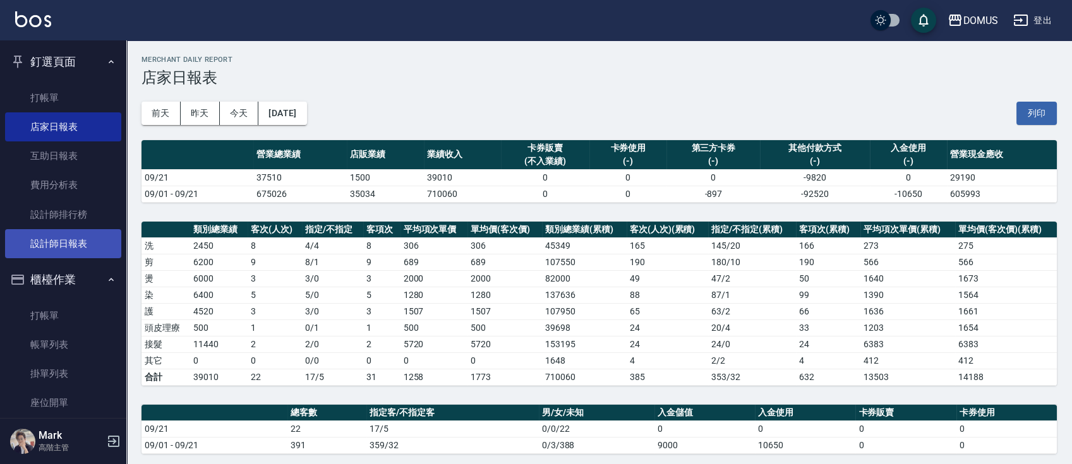
click at [80, 236] on link "設計師日報表" at bounding box center [63, 243] width 116 height 29
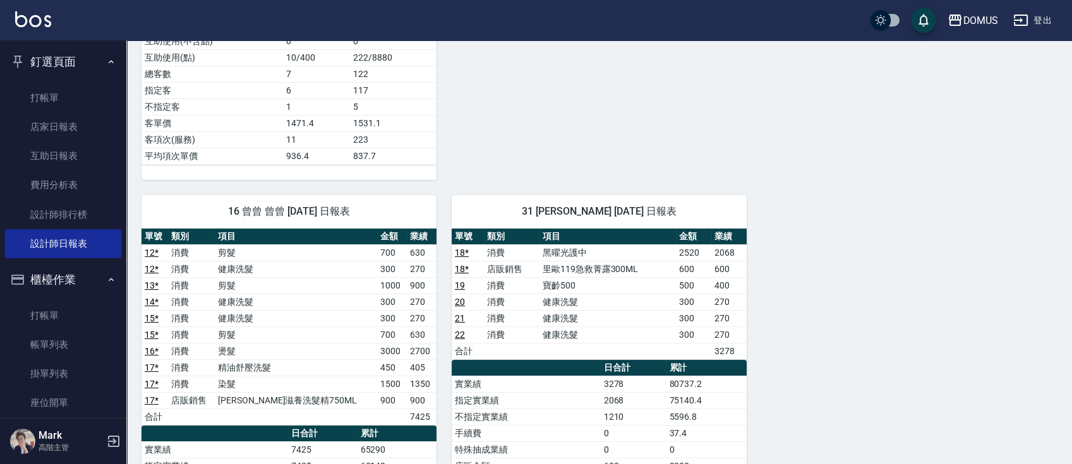
scroll to position [590, 0]
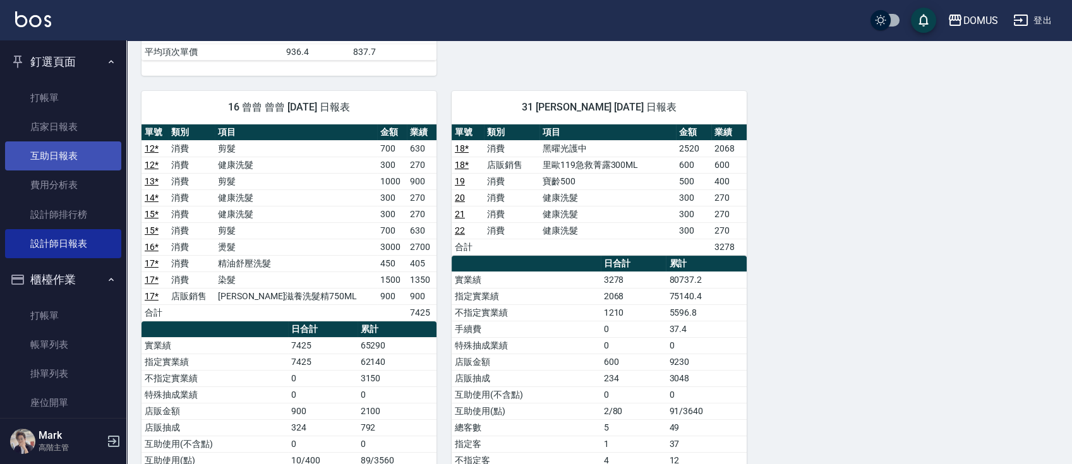
click at [39, 154] on link "互助日報表" at bounding box center [63, 156] width 116 height 29
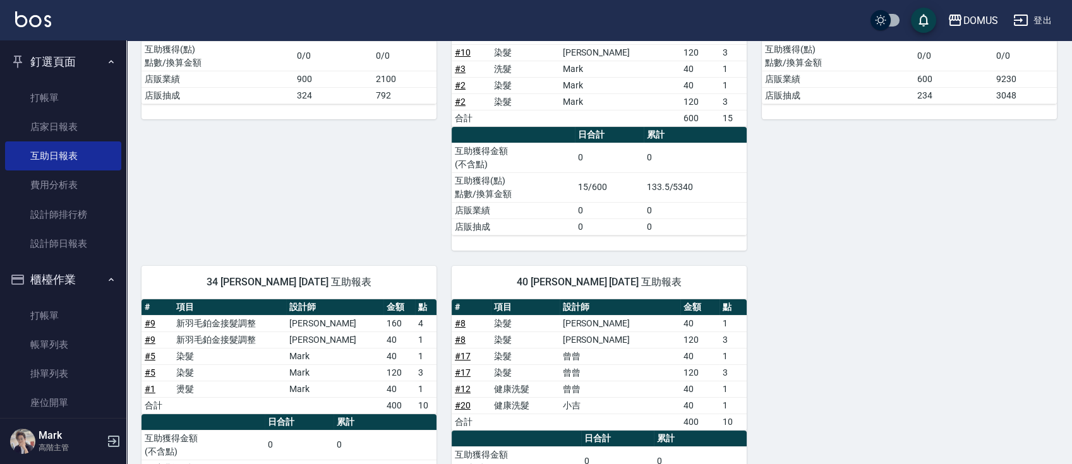
scroll to position [337, 0]
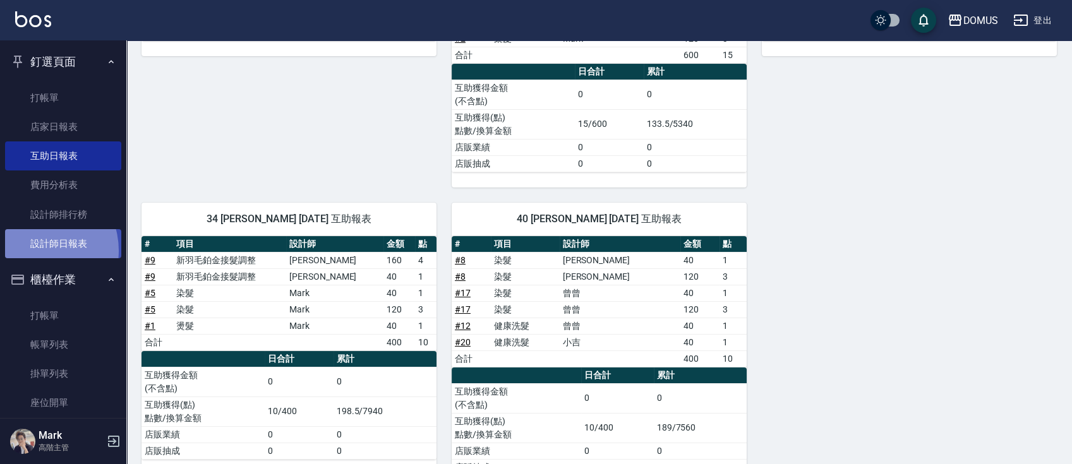
click at [36, 250] on link "設計師日報表" at bounding box center [63, 243] width 116 height 29
